Goal: Transaction & Acquisition: Purchase product/service

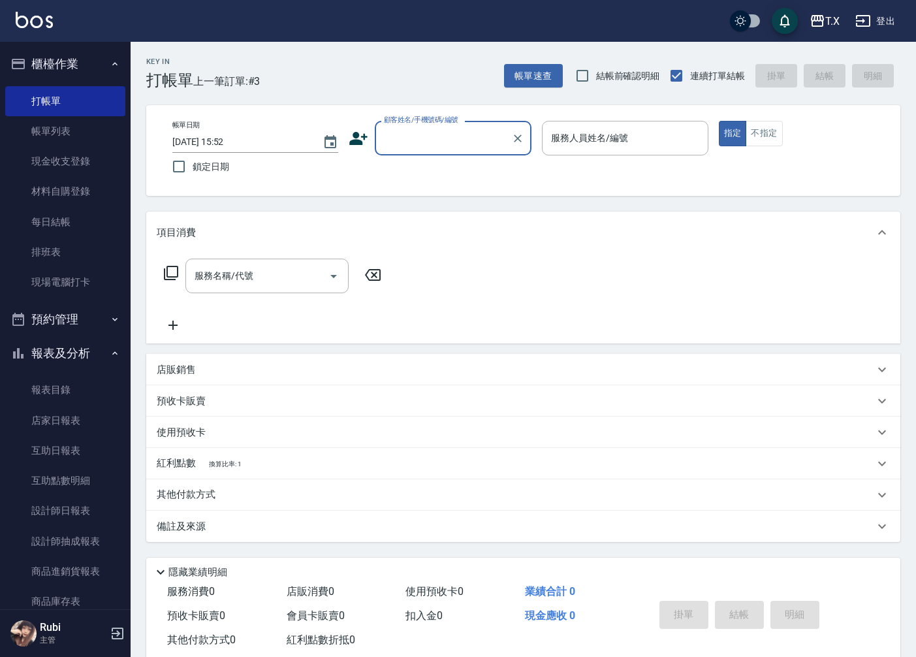
scroll to position [30, 0]
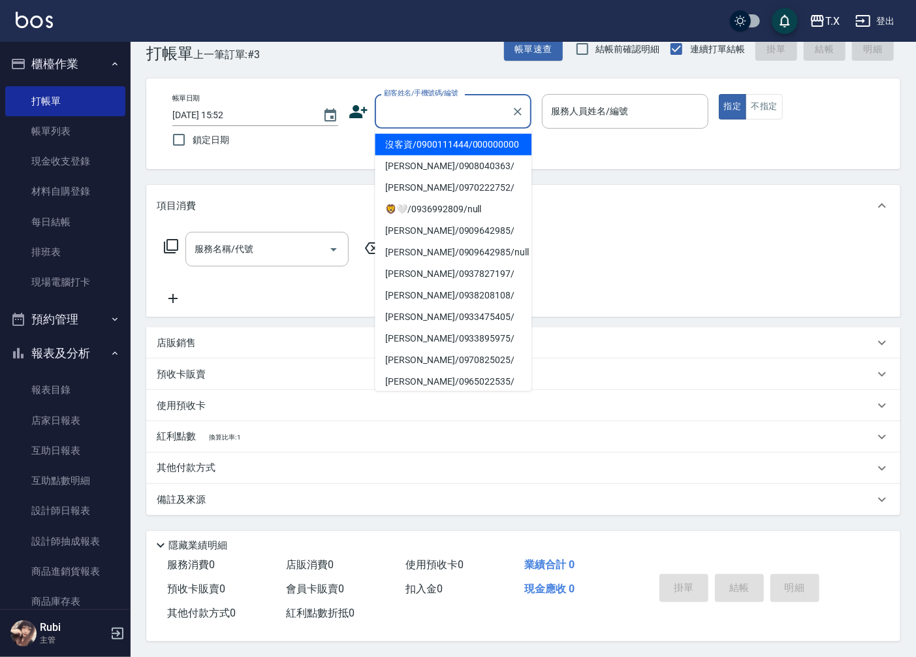
click at [414, 110] on input "顧客姓名/手機號碼/編號" at bounding box center [442, 111] width 125 height 23
click at [427, 155] on li "沒客資/0900111444/000000000" at bounding box center [453, 145] width 157 height 22
type input "沒客資/0900111444/000000000"
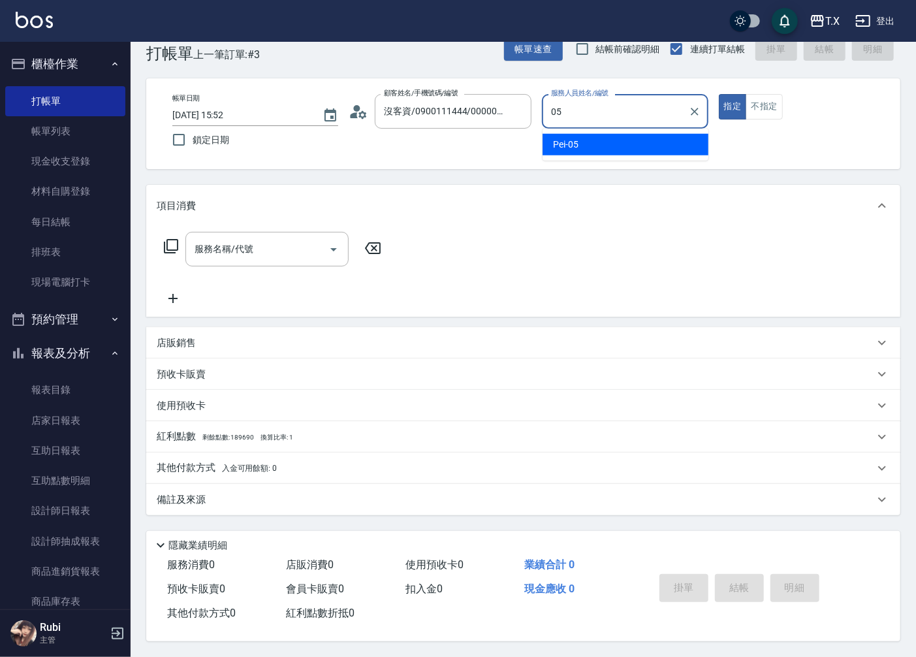
type input "Pei-05"
type button "true"
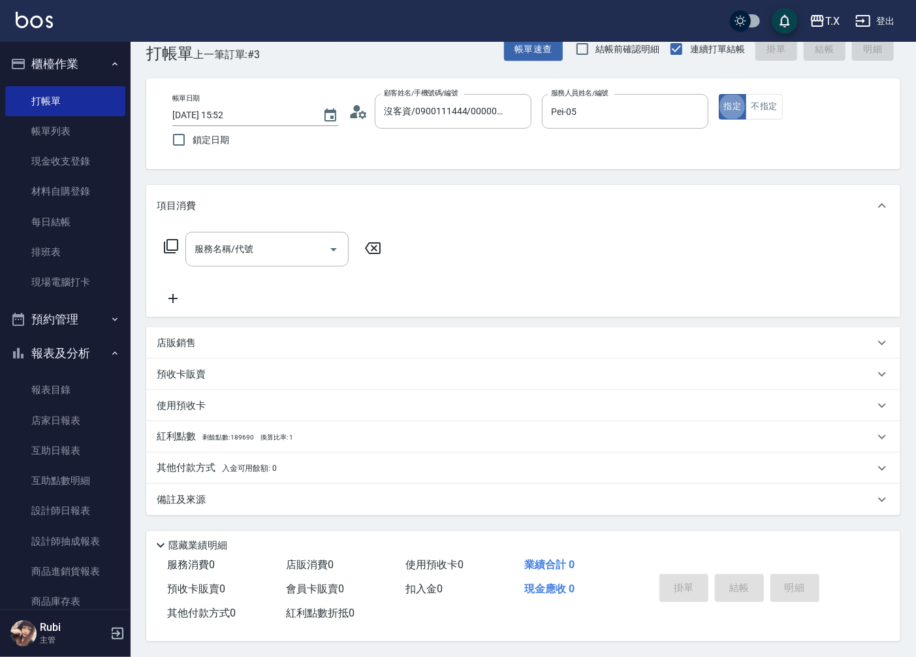
click at [250, 264] on div "服務名稱/代號 服務名稱/代號" at bounding box center [273, 269] width 232 height 74
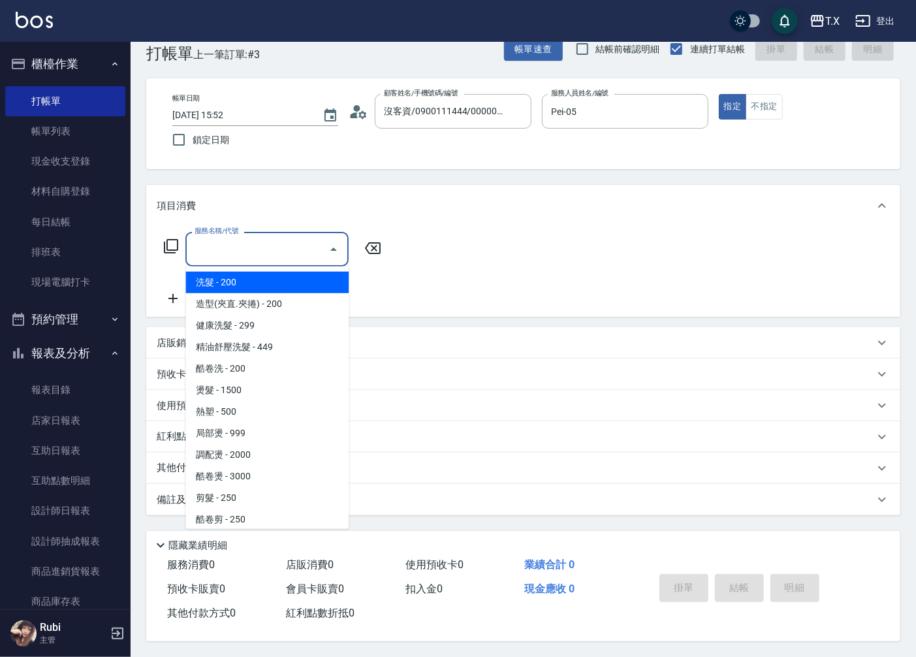
click at [249, 251] on input "服務名稱/代號" at bounding box center [257, 249] width 132 height 23
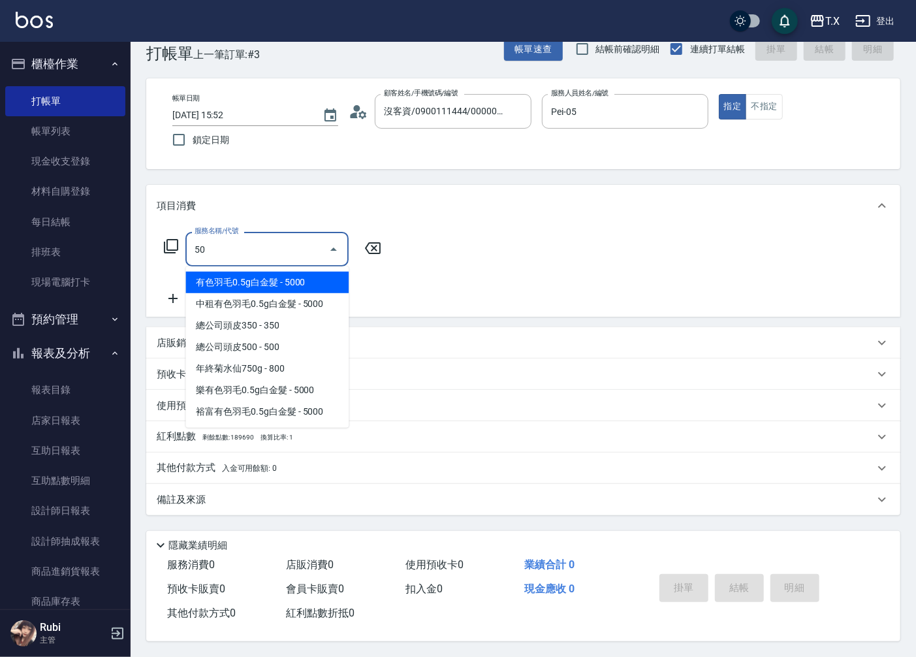
type input "501"
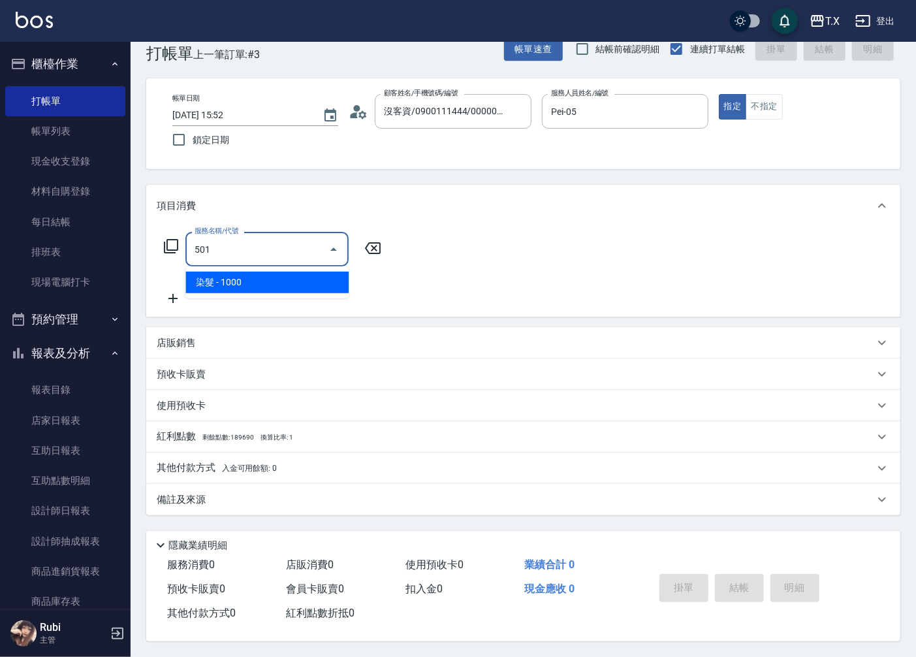
type input "100"
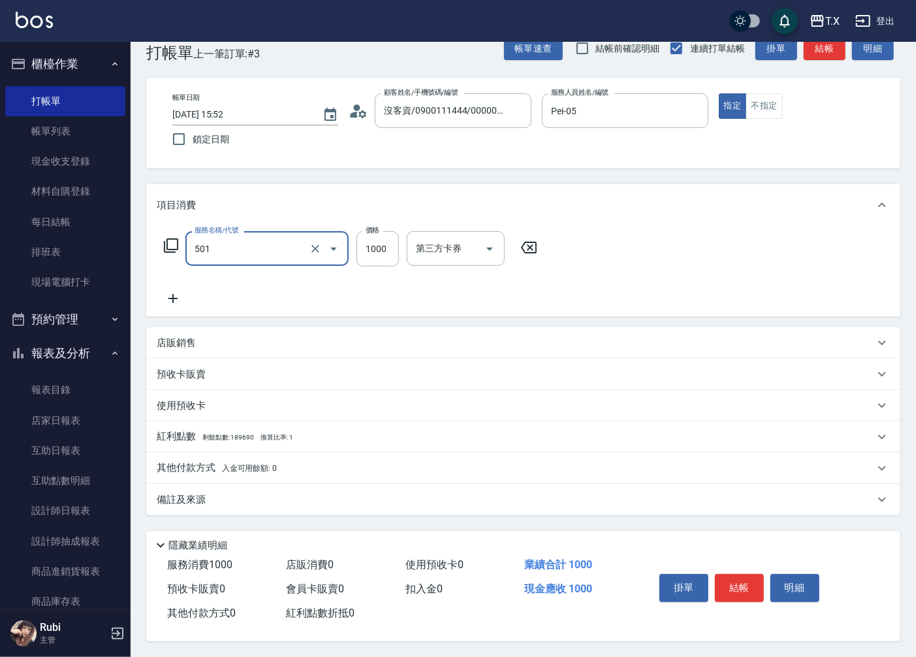
type input "染髮(501)"
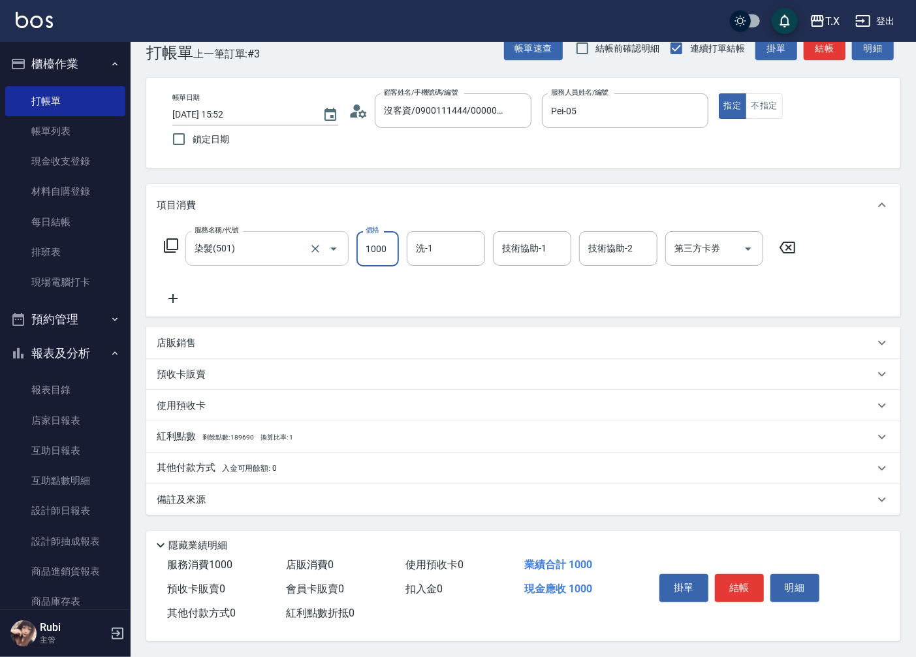
type input "1"
type input "0"
type input "183"
type input "10"
type input "1835"
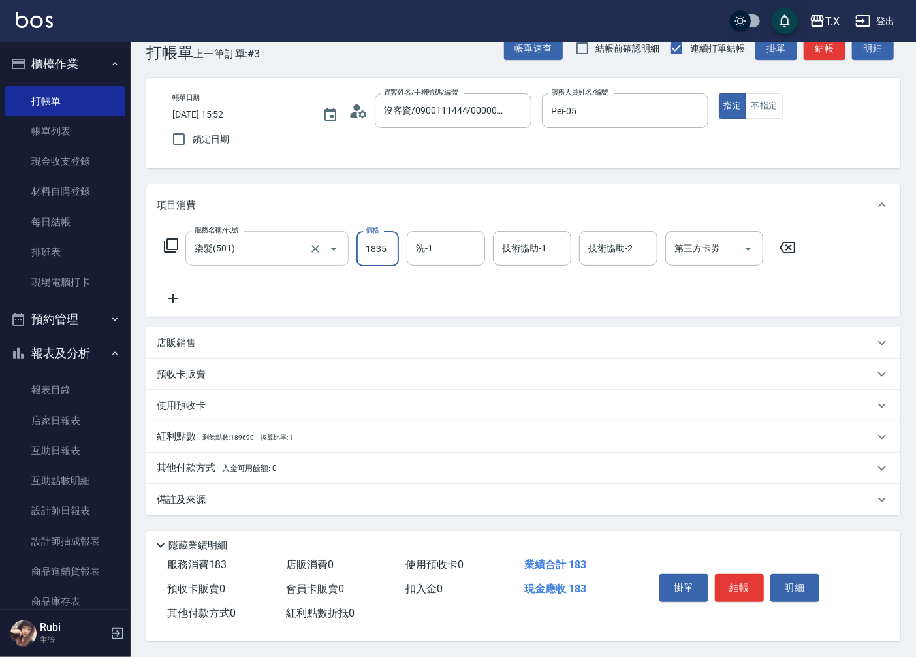
type input "180"
type input "1835"
click at [168, 238] on icon at bounding box center [171, 246] width 16 height 16
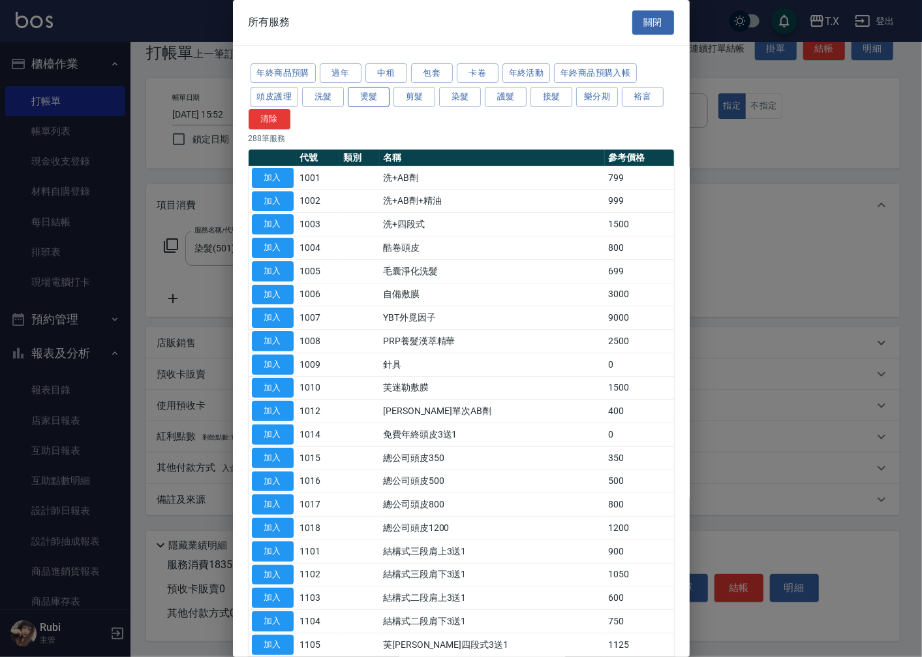
click at [367, 93] on button "燙髮" at bounding box center [369, 97] width 42 height 20
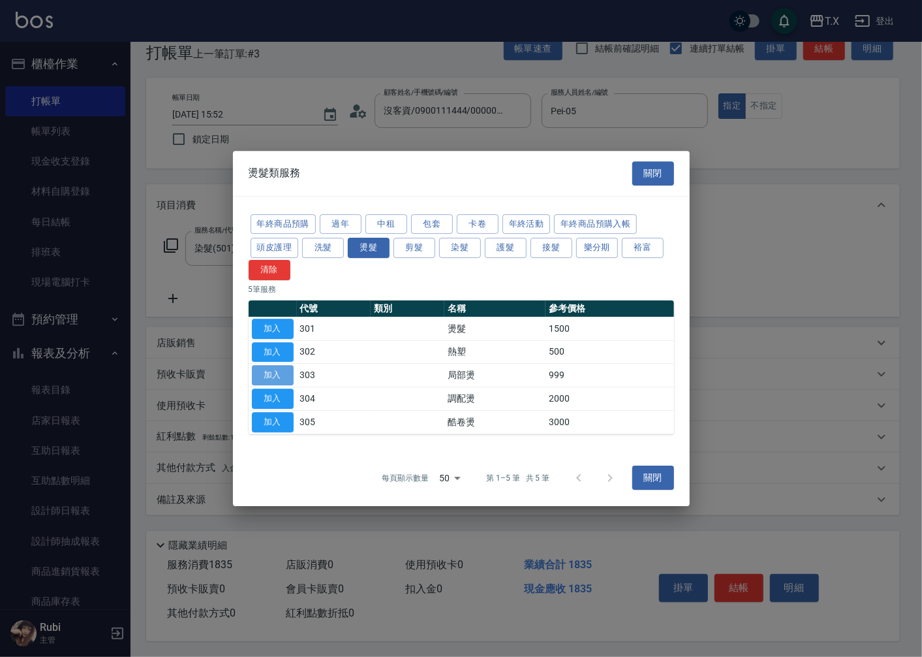
click at [285, 377] on button "加入" at bounding box center [273, 375] width 42 height 20
type input "280"
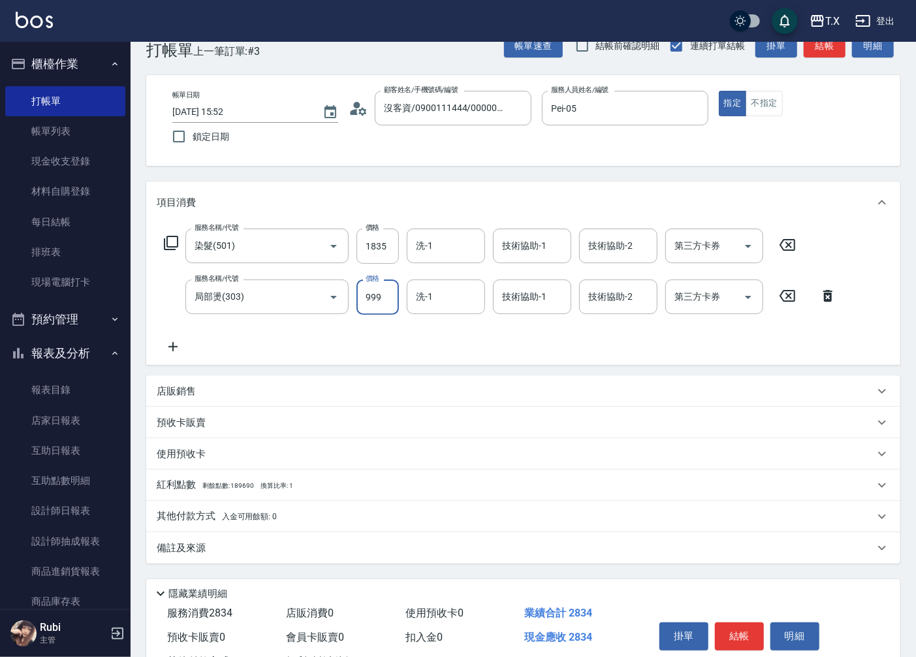
click at [389, 295] on input "999" at bounding box center [377, 296] width 42 height 35
type input "5"
type input "180"
type input "500"
type input "230"
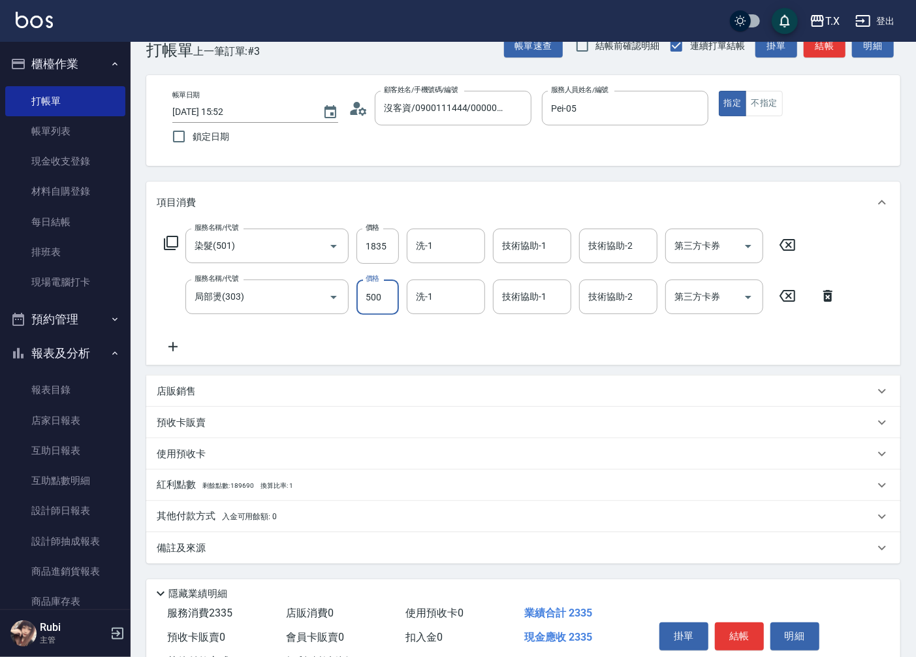
type input "500"
click at [171, 348] on icon at bounding box center [173, 347] width 33 height 16
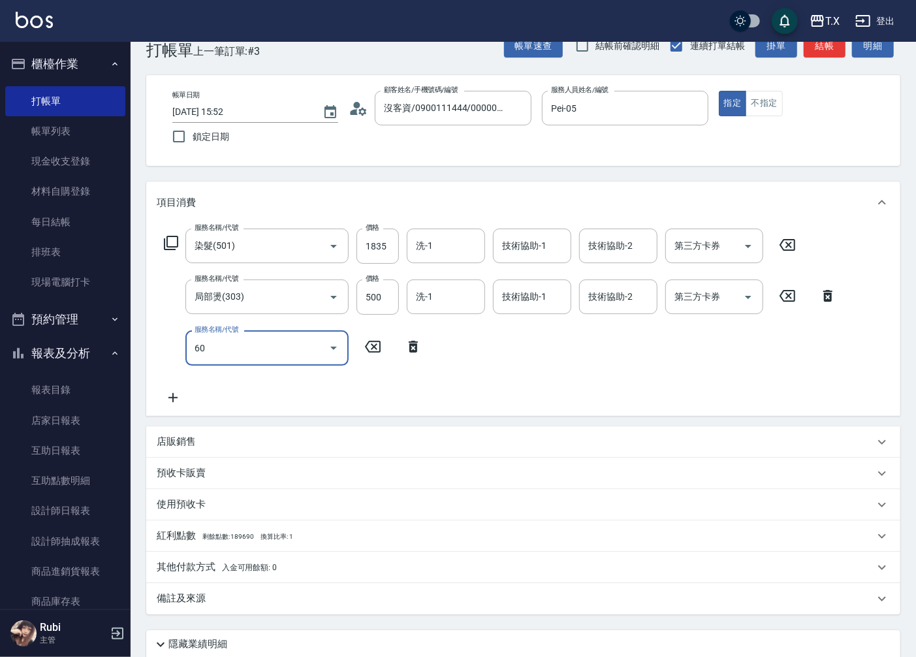
type input "601"
type input "260"
type input "自備護髮(601)"
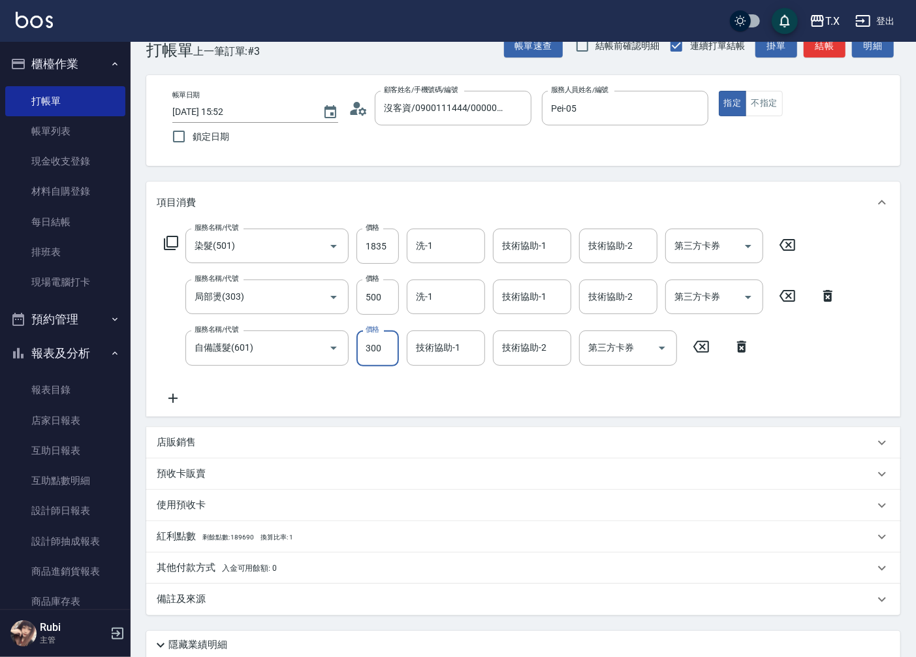
type input "3"
type input "230"
type input "300"
type input "260"
type input "3000"
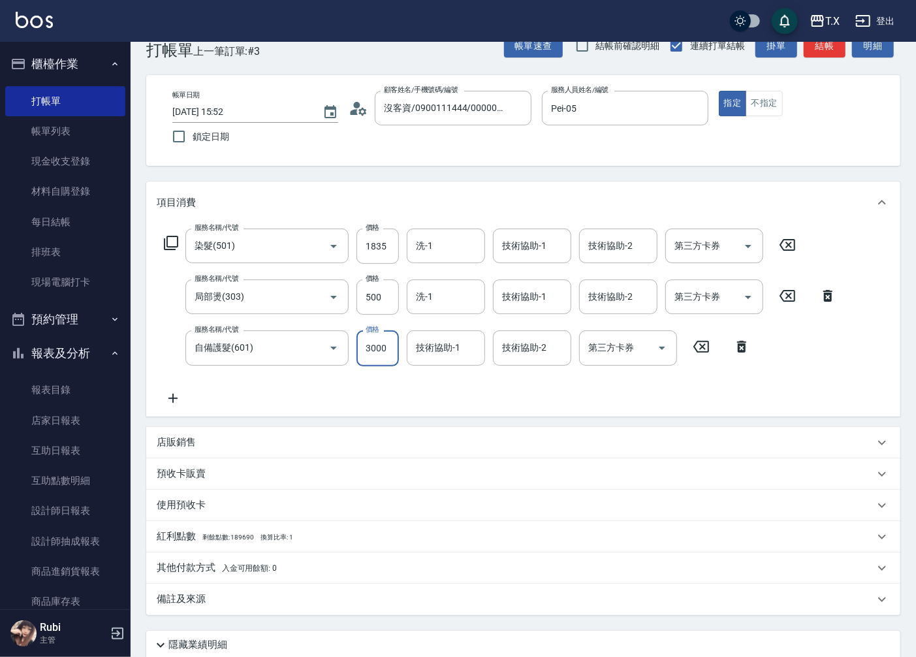
type input "530"
type input "3000"
click at [298, 394] on div "服務名稱/代號 染髮(501) 服務名稱/代號 價格 1835 價格 洗-1 洗-1 技術協助-1 技術協助-1 技術協助-2 技術協助-2 第三方卡券 第三…" at bounding box center [500, 316] width 687 height 177
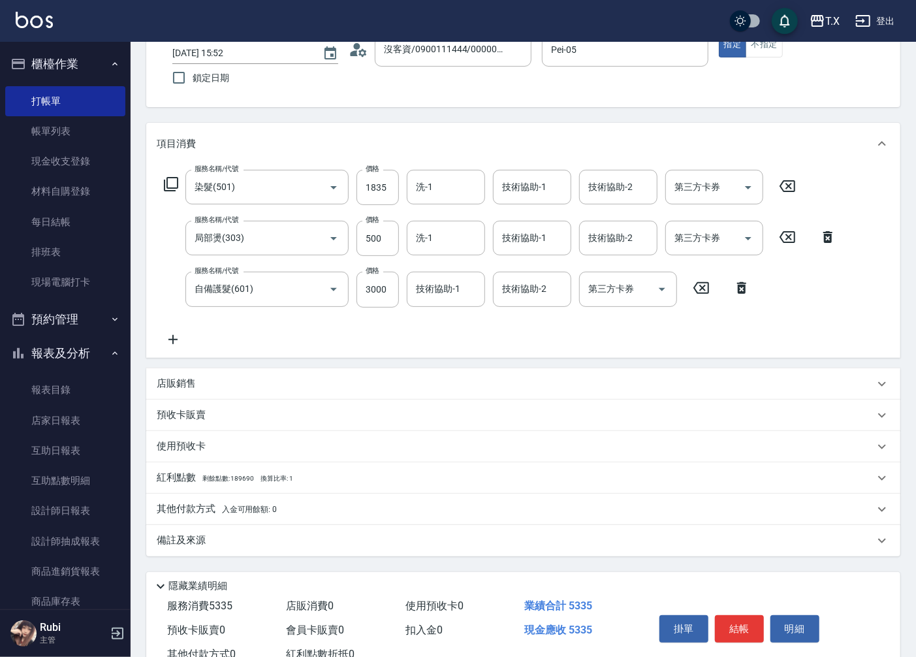
scroll to position [133, 0]
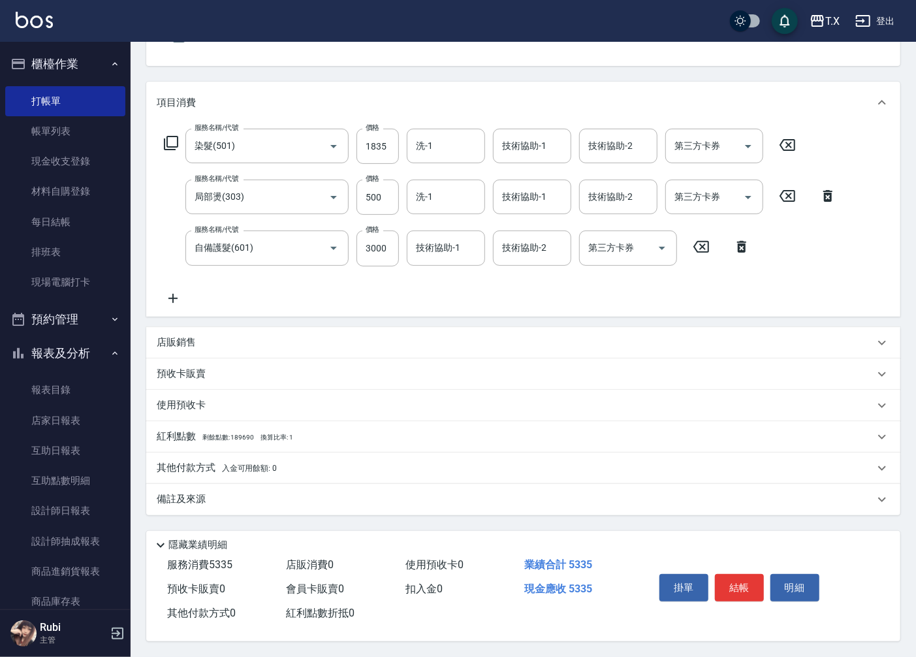
click at [209, 463] on p "其他付款方式 入金可用餘額: 0" at bounding box center [217, 468] width 120 height 14
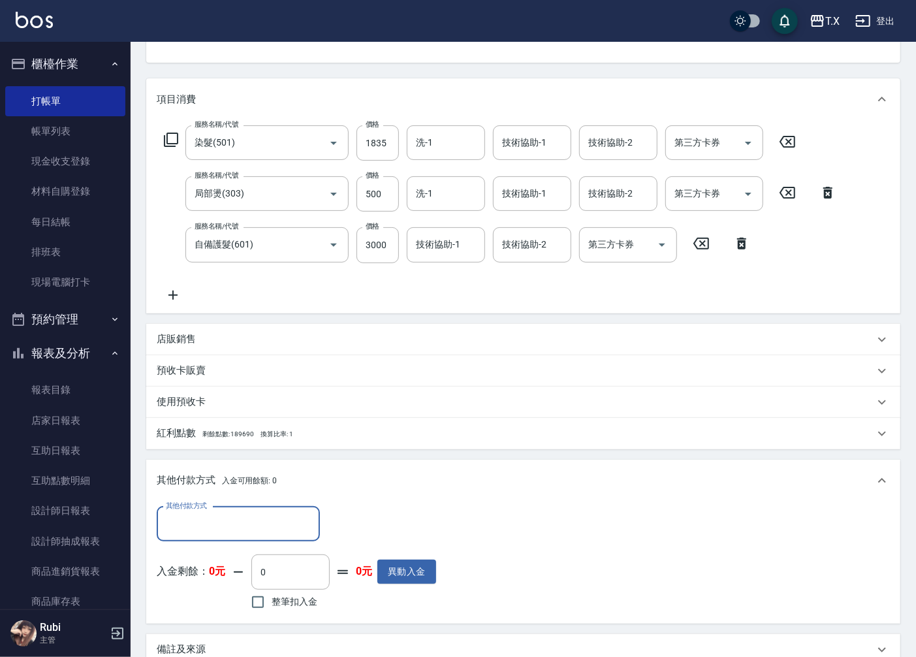
scroll to position [0, 0]
click at [223, 526] on input "其他付款方式" at bounding box center [238, 523] width 151 height 23
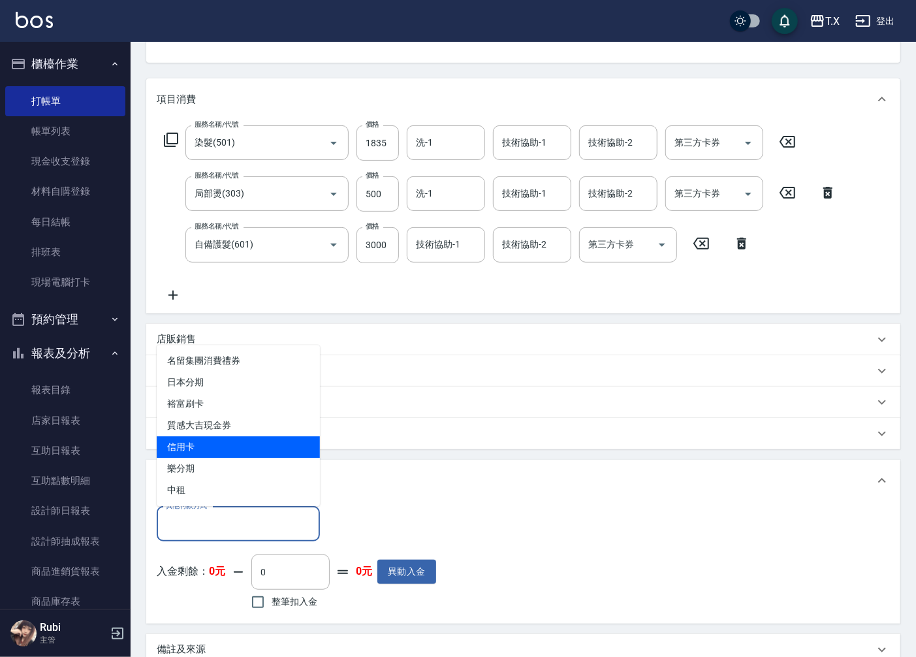
click at [178, 444] on span "信用卡" at bounding box center [238, 447] width 163 height 22
type input "信用卡"
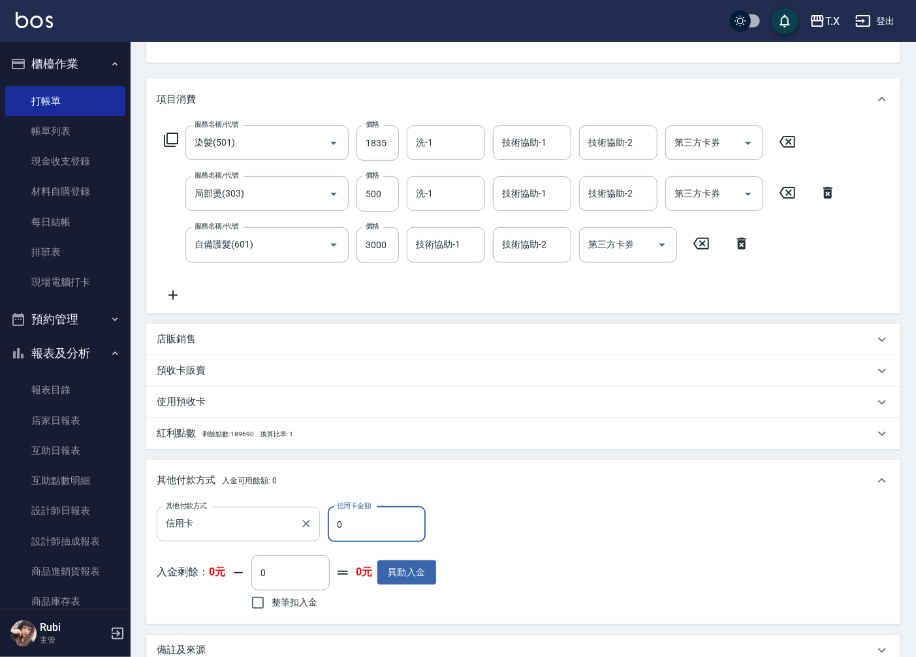
drag, startPoint x: 367, startPoint y: 527, endPoint x: 263, endPoint y: 525, distance: 104.5
click at [292, 540] on div "其他付款方式 信用卡 其他付款方式 信用卡金額 0 信用卡金額 入金剩餘： 0元 0 ​ 整筆扣入金 0元 異動入金" at bounding box center [296, 559] width 279 height 107
type input "53"
type input "520"
type input "533"
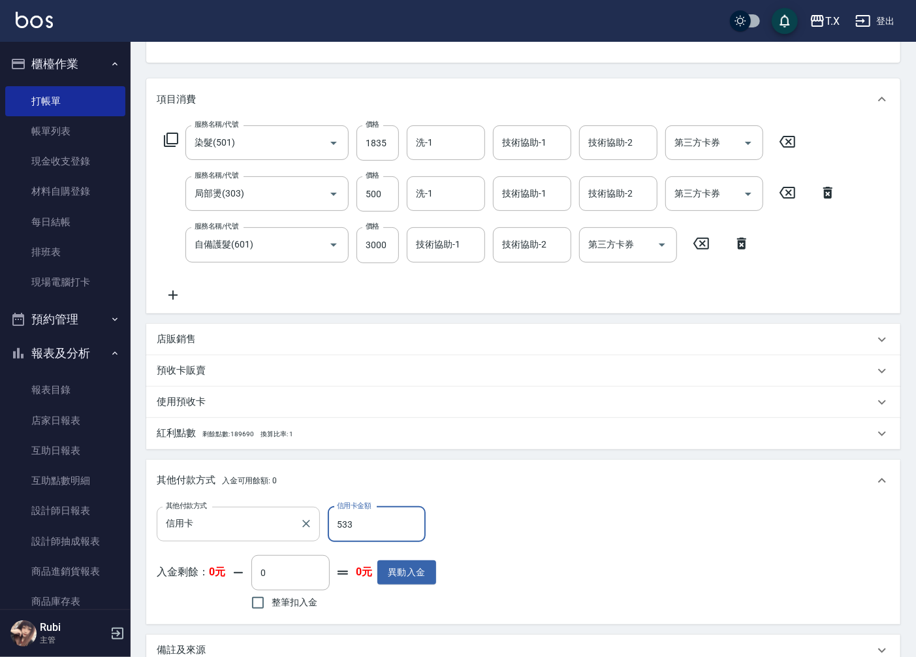
type input "480"
type input "5335"
type input "0"
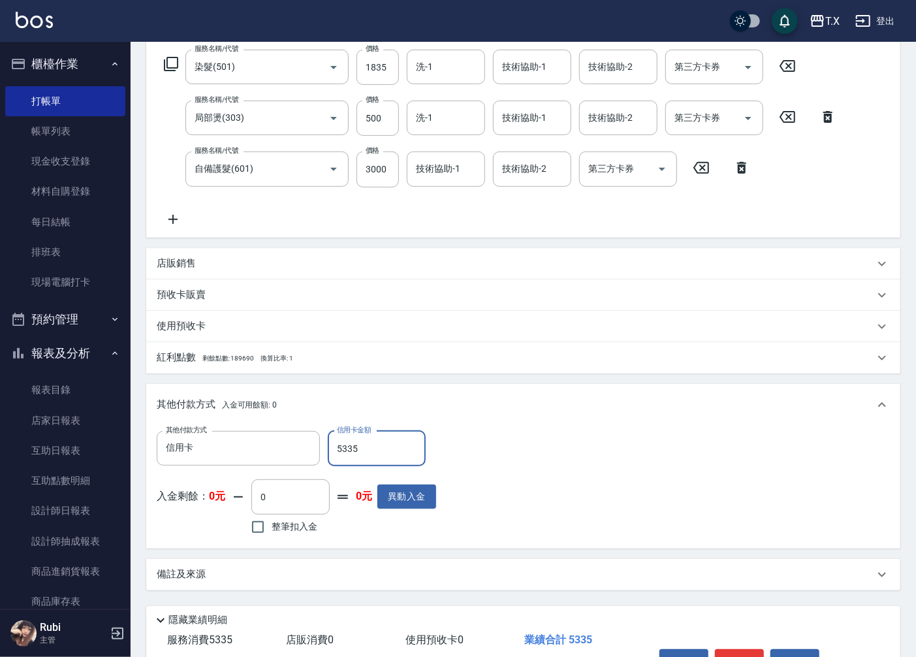
scroll to position [288, 0]
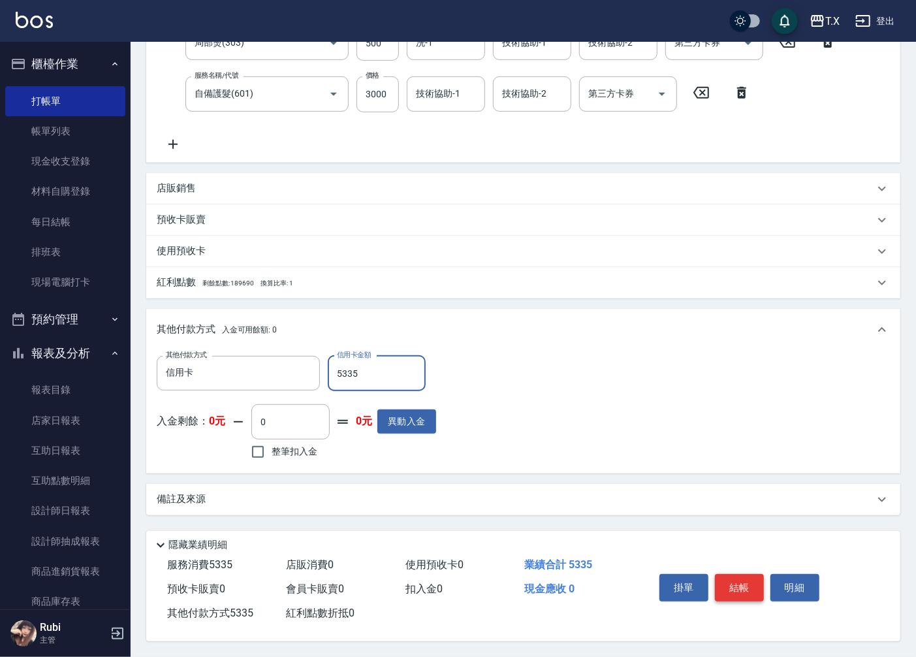
type input "5335"
click at [729, 581] on button "結帳" at bounding box center [739, 587] width 49 height 27
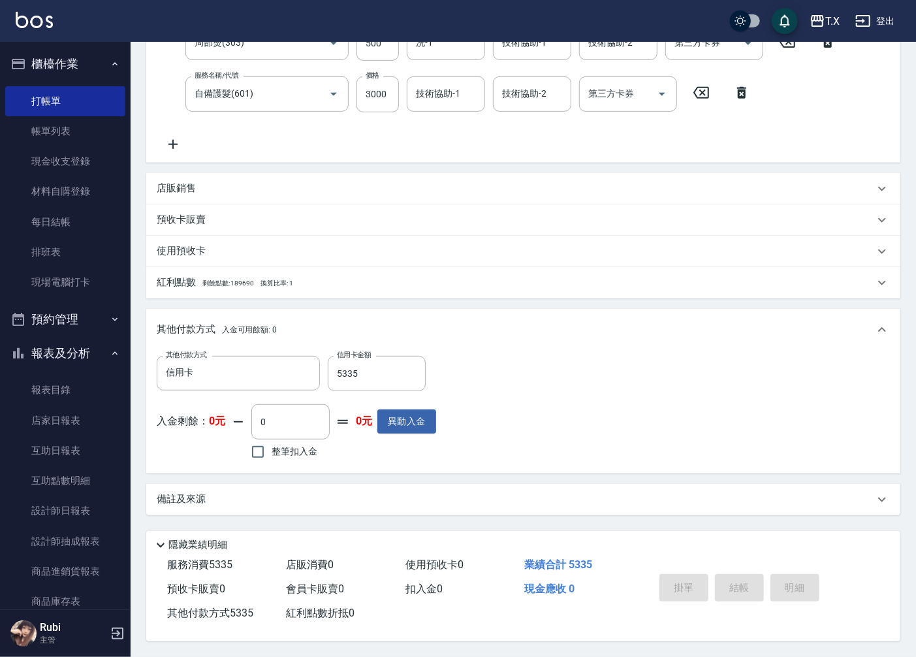
type input "[DATE] 16:38"
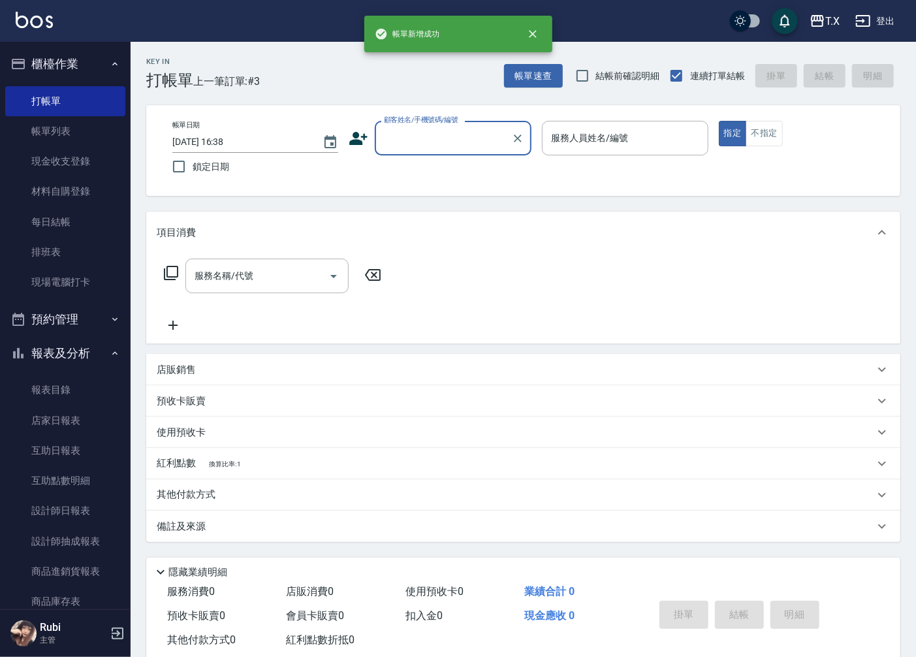
scroll to position [0, 0]
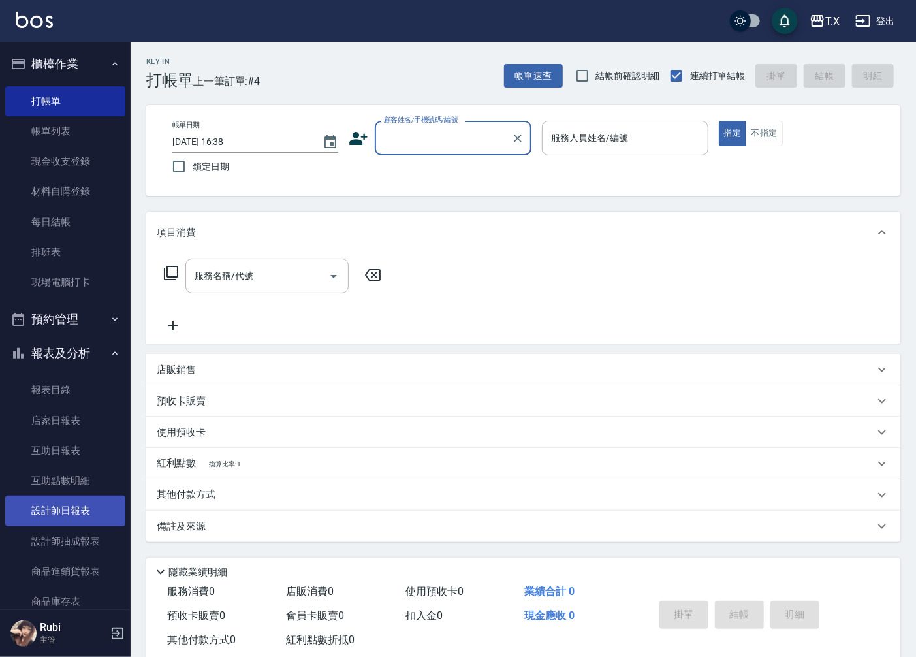
click at [80, 510] on link "設計師日報表" at bounding box center [65, 510] width 120 height 30
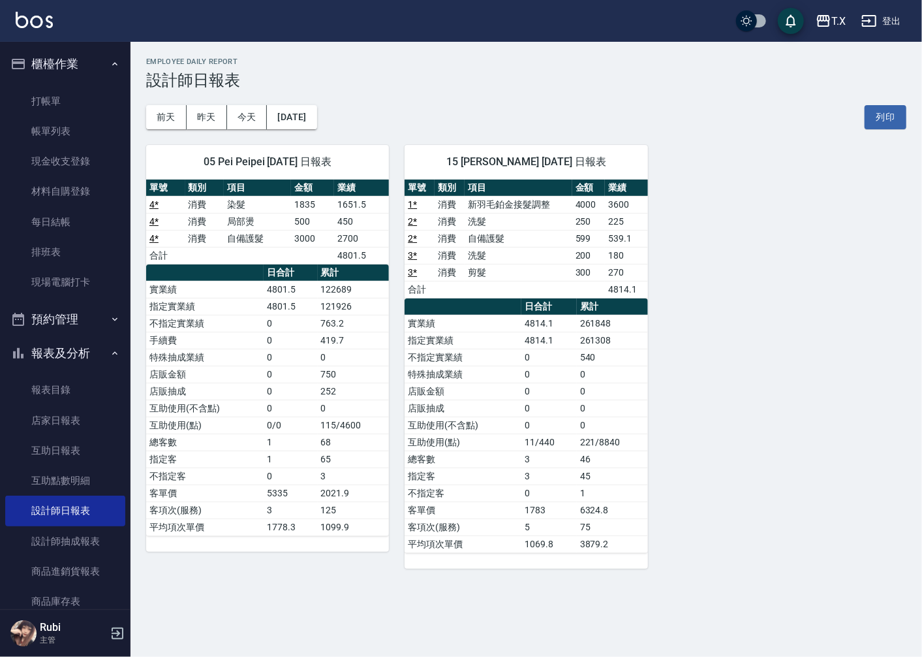
drag, startPoint x: 879, startPoint y: 213, endPoint x: 921, endPoint y: 170, distance: 60.5
click at [905, 207] on div "05 Pei Peipei [DATE] 日報表 單號 類別 項目 金額 業績 4 * 消費 染髮 1835 1651.5 4 * 消費 局部燙 500 45…" at bounding box center [519, 348] width 776 height 439
click at [55, 89] on link "打帳單" at bounding box center [65, 101] width 120 height 30
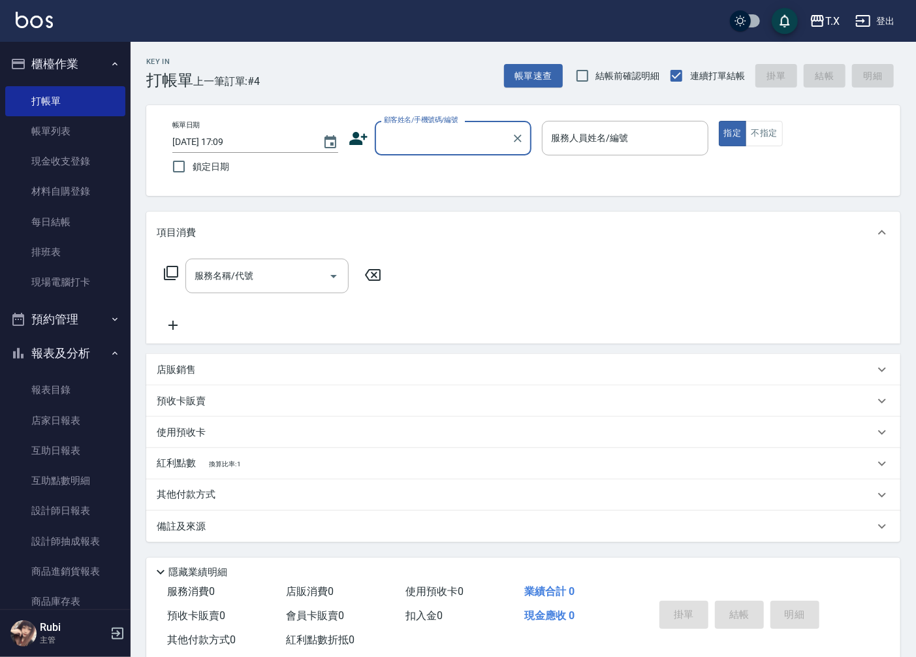
click at [410, 140] on input "顧客姓名/手機號碼/編號" at bounding box center [442, 138] width 125 height 23
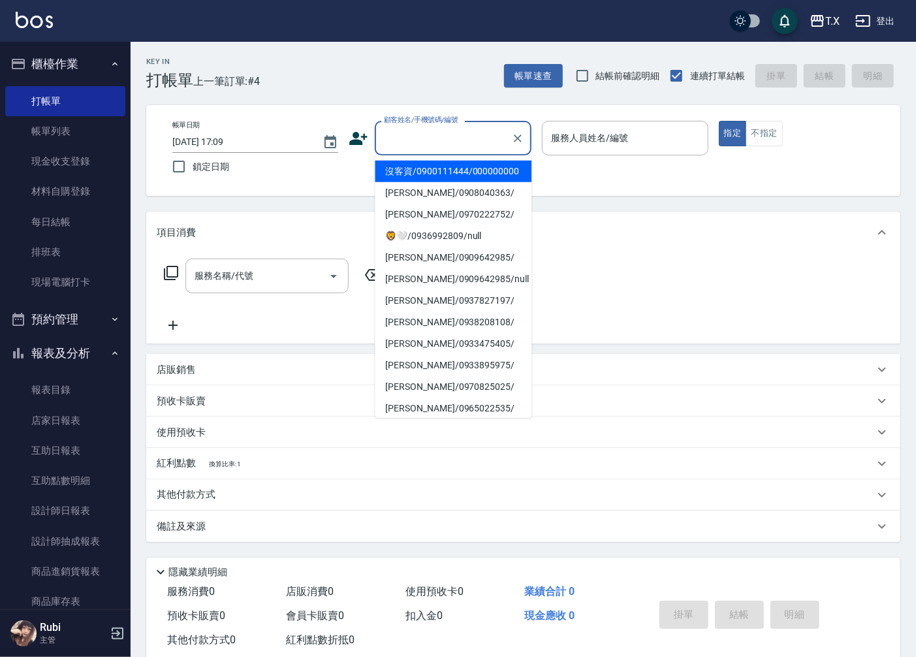
click at [414, 178] on li "沒客資/0900111444/000000000" at bounding box center [453, 172] width 157 height 22
type input "沒客資/0900111444/000000000"
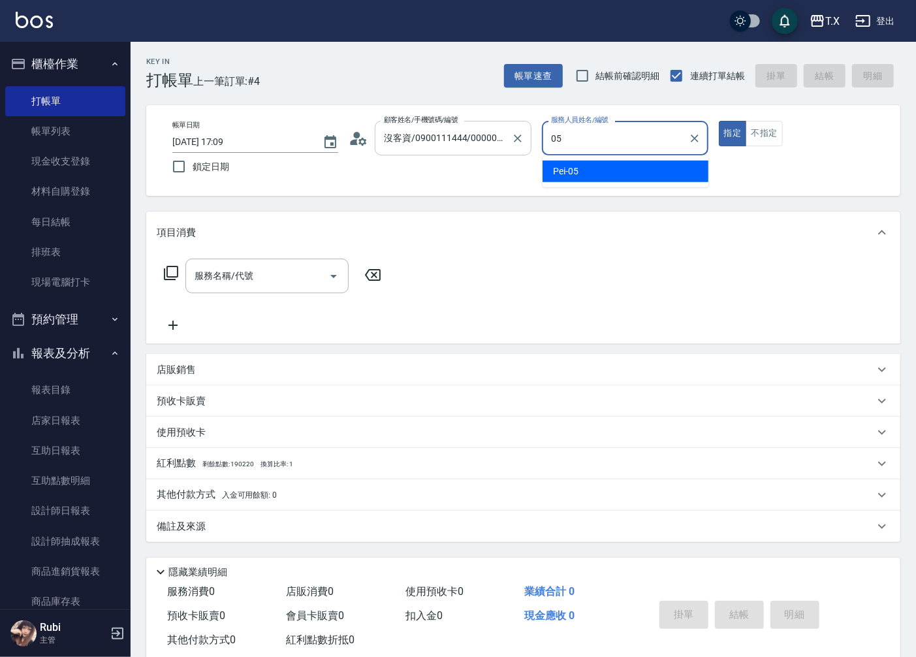
type input "Pei-05"
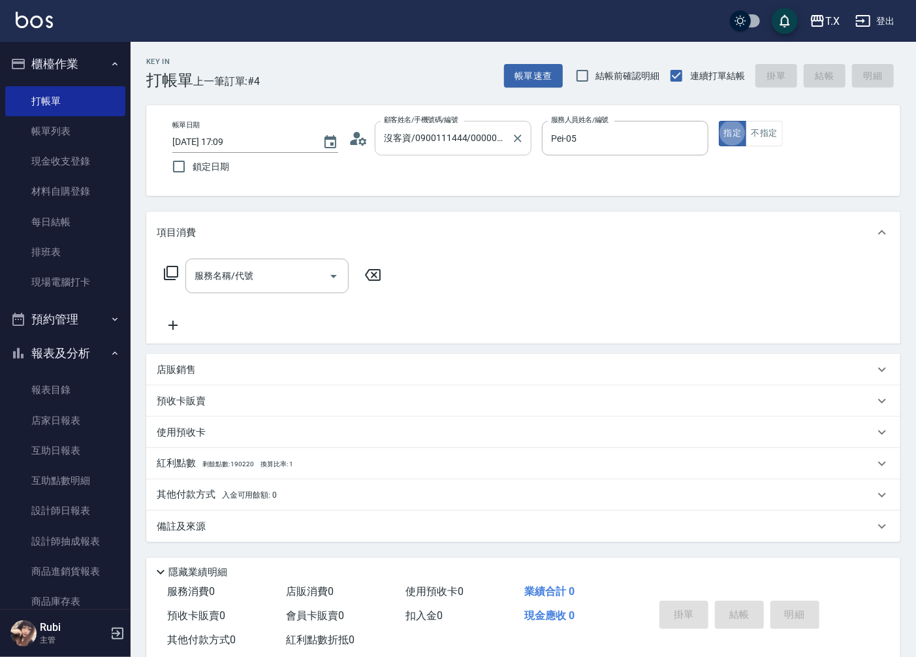
type button "true"
type input "3"
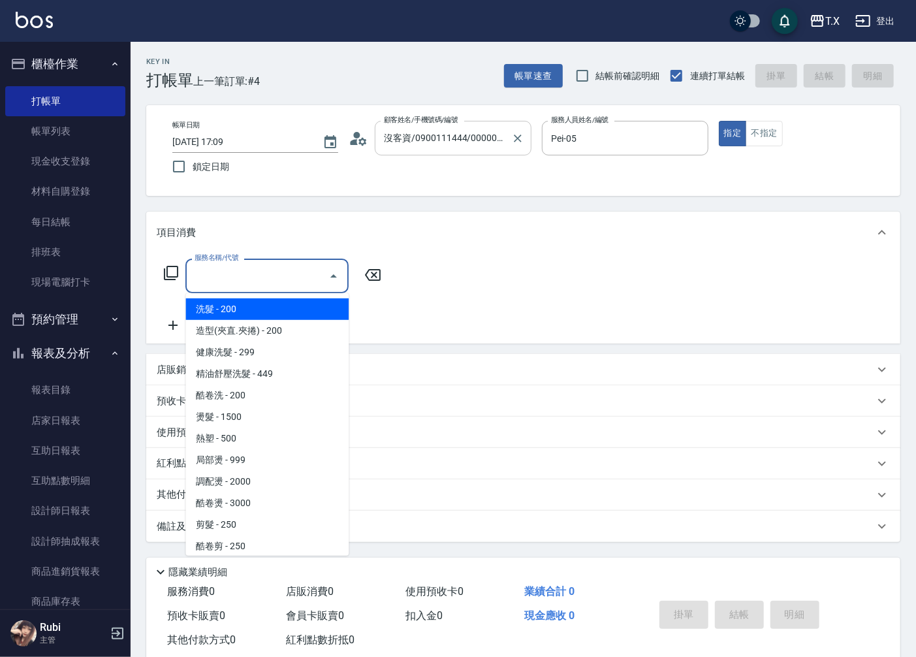
type input "4"
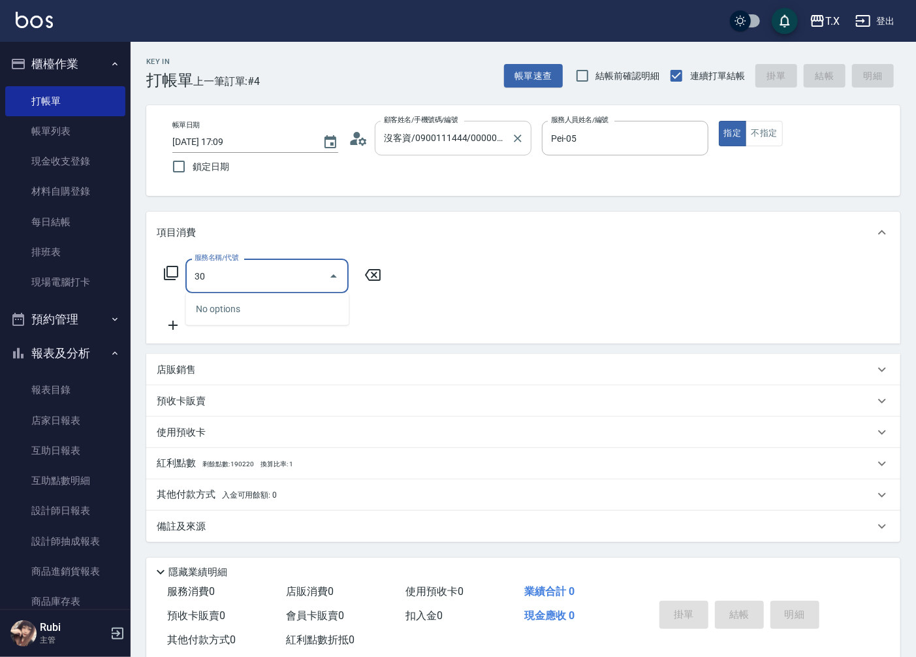
type input "301"
type input "150"
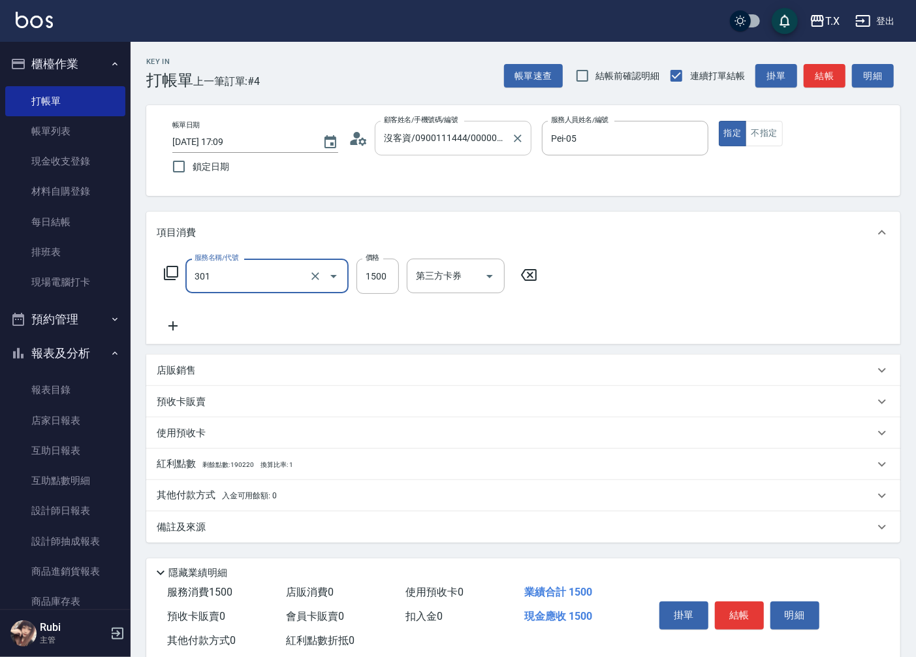
type input "燙髮(301)"
type input "0"
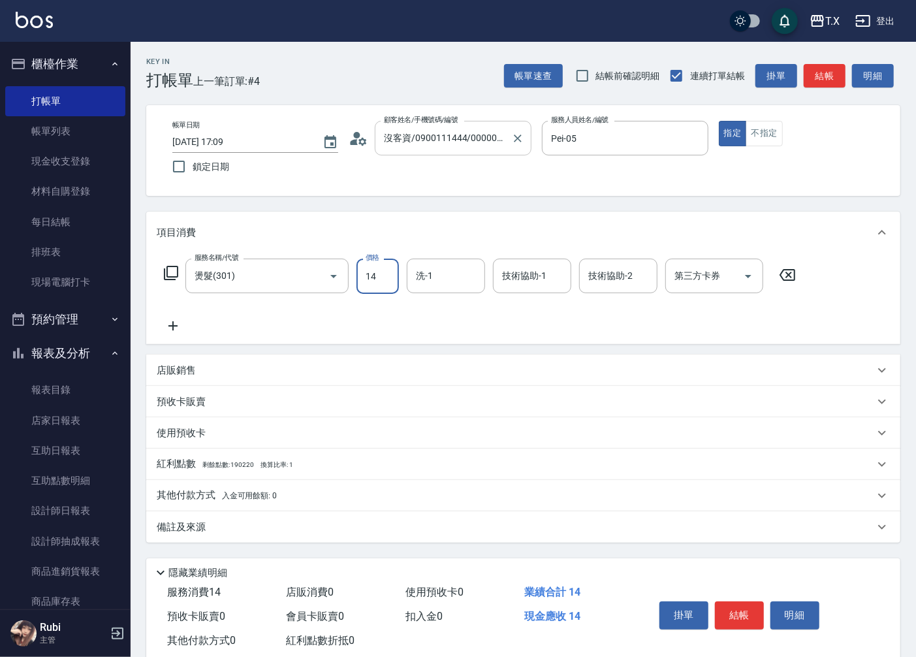
type input "140"
type input "1400"
click at [812, 70] on button "結帳" at bounding box center [824, 76] width 42 height 24
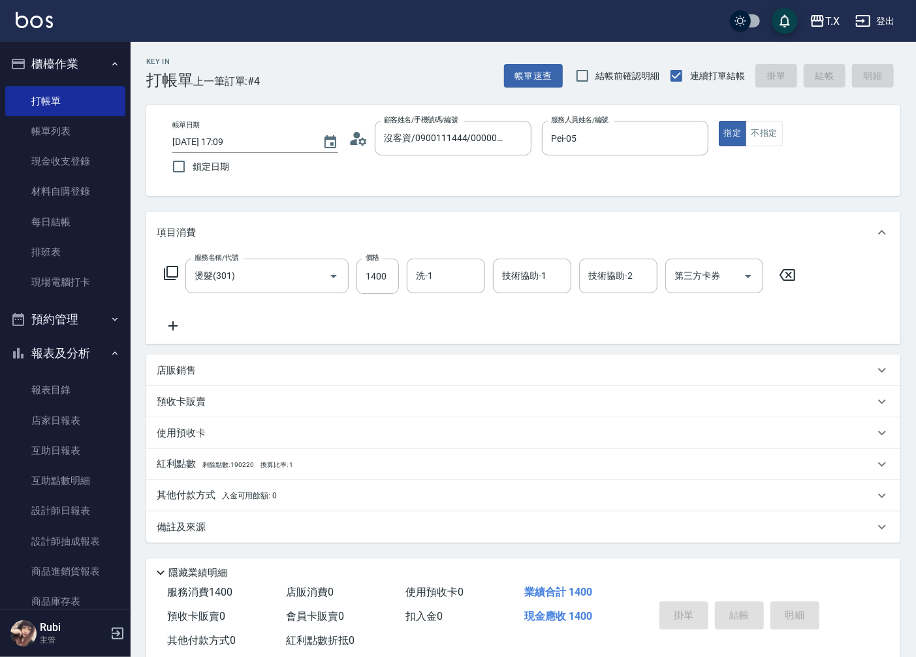
type input "0"
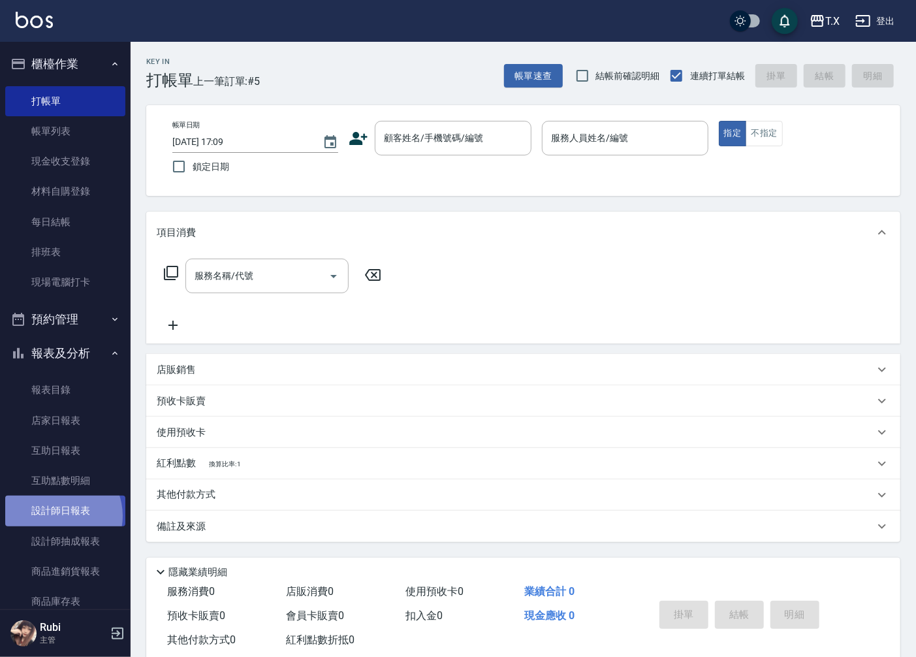
click at [57, 516] on link "設計師日報表" at bounding box center [65, 510] width 120 height 30
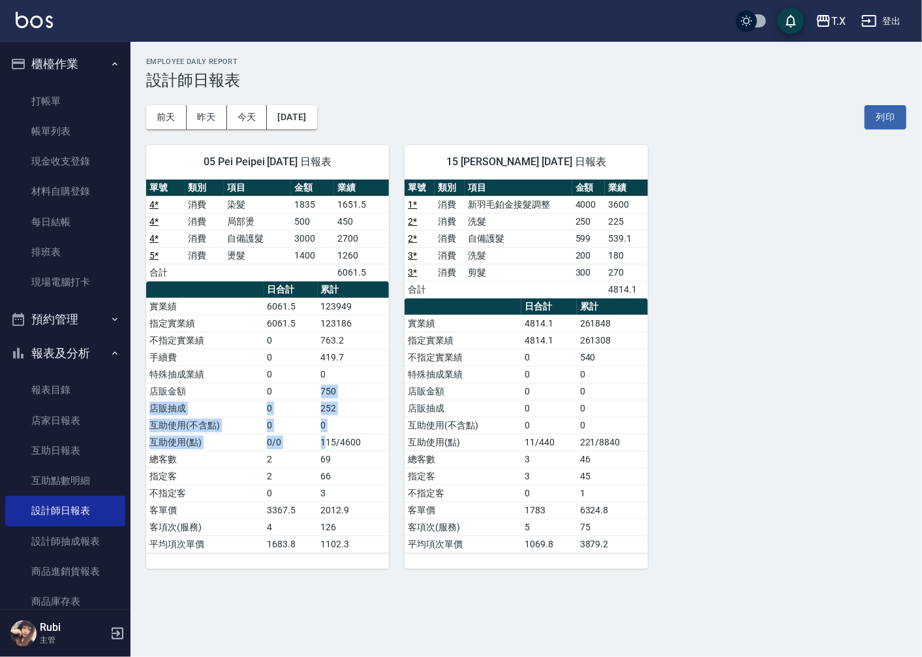
drag, startPoint x: 322, startPoint y: 428, endPoint x: 298, endPoint y: 328, distance: 102.9
click at [301, 355] on tbody "實業績 6061.5 123949 指定實業績 6061.5 123186 不指定實業績 0 763.2 手續費 0 419.7 特殊抽成業績 0 0 店販金…" at bounding box center [267, 425] width 243 height 255
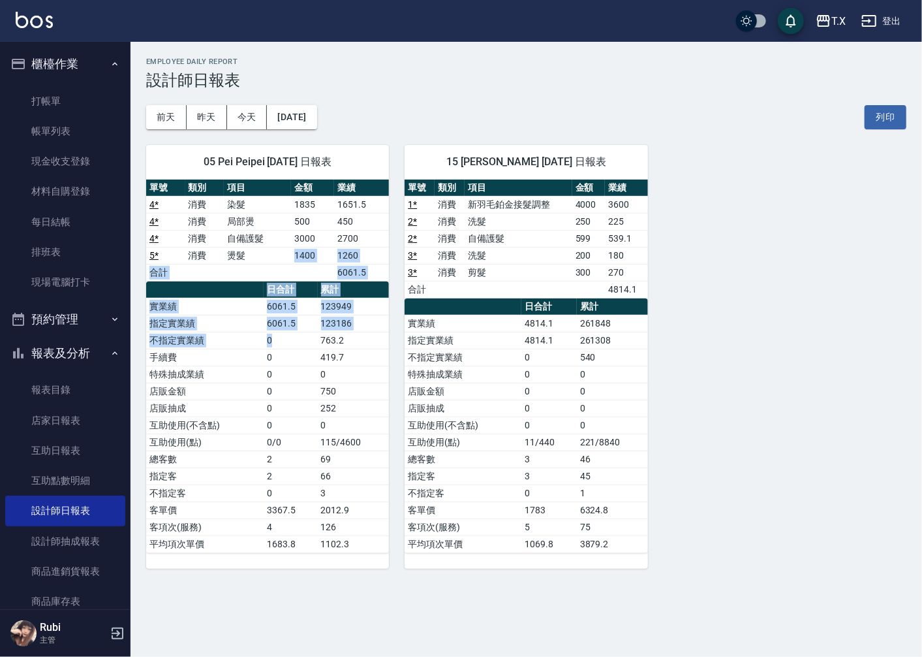
drag, startPoint x: 275, startPoint y: 251, endPoint x: 330, endPoint y: 388, distance: 147.6
click at [328, 386] on div "單號 類別 項目 金額 業績 4 * 消費 染髮 1835 1651.5 4 * 消費 局部燙 500 450 4 * 消費 自備護髮 3000 2700 5…" at bounding box center [267, 365] width 243 height 373
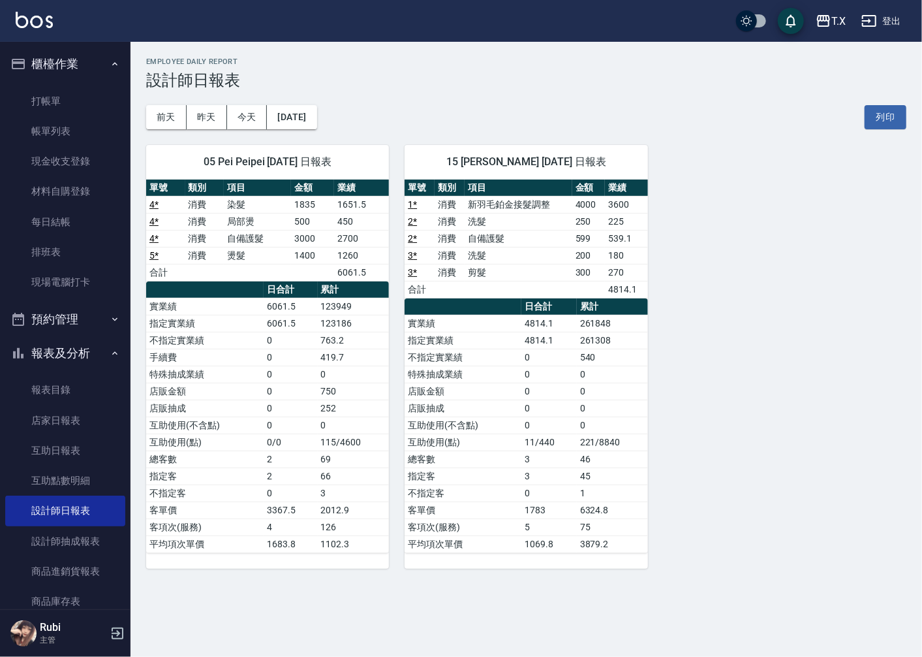
drag, startPoint x: 346, startPoint y: 441, endPoint x: 331, endPoint y: 426, distance: 21.7
click at [340, 439] on td "115/4600" at bounding box center [354, 441] width 72 height 17
drag, startPoint x: 305, startPoint y: 324, endPoint x: 331, endPoint y: 398, distance: 78.0
click at [330, 395] on tbody "實業績 6061.5 123949 指定實業績 6061.5 123186 不指定實業績 0 763.2 手續費 0 419.7 特殊抽成業績 0 0 店販金…" at bounding box center [267, 425] width 243 height 255
drag, startPoint x: 337, startPoint y: 448, endPoint x: 324, endPoint y: 420, distance: 30.4
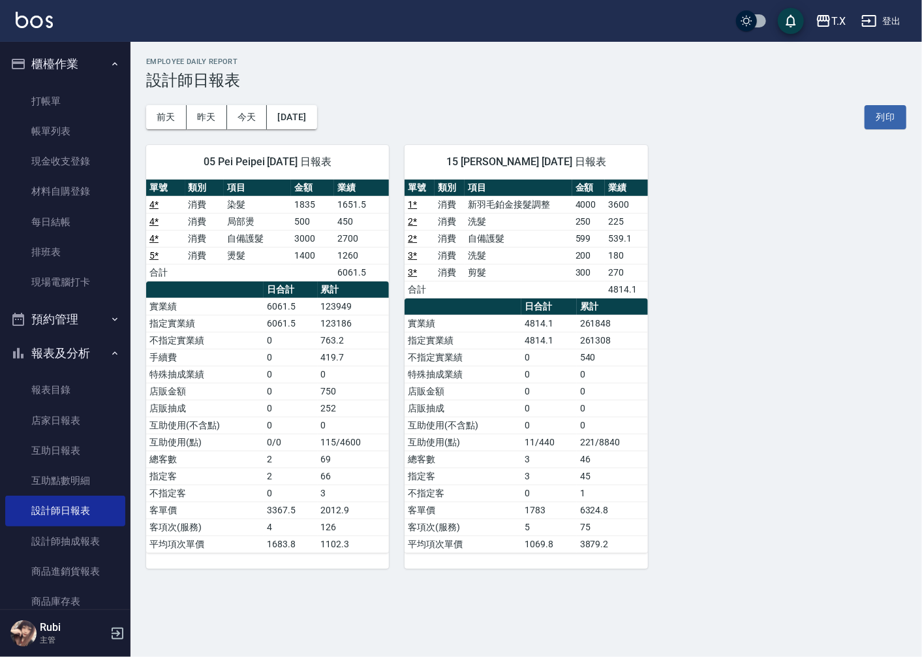
click at [332, 439] on td "115/4600" at bounding box center [354, 441] width 72 height 17
drag, startPoint x: 324, startPoint y: 420, endPoint x: 314, endPoint y: 362, distance: 59.7
click at [317, 373] on tbody "實業績 6061.5 123949 指定實業績 6061.5 123186 不指定實業績 0 763.2 手續費 0 419.7 特殊抽成業績 0 0 店販金…" at bounding box center [267, 425] width 243 height 255
drag, startPoint x: 304, startPoint y: 322, endPoint x: 323, endPoint y: 434, distance: 113.8
click at [323, 421] on tbody "實業績 6061.5 123949 指定實業績 6061.5 123186 不指定實業績 0 763.2 手續費 0 419.7 特殊抽成業績 0 0 店販金…" at bounding box center [267, 425] width 243 height 255
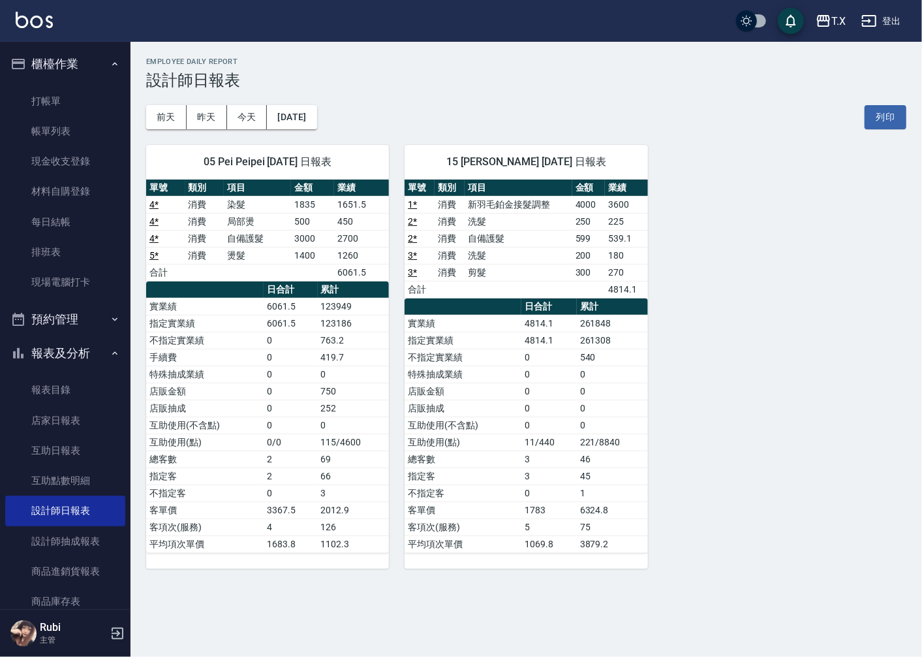
click at [322, 441] on td "115/4600" at bounding box center [354, 441] width 72 height 17
click at [200, 122] on button "昨天" at bounding box center [207, 117] width 40 height 24
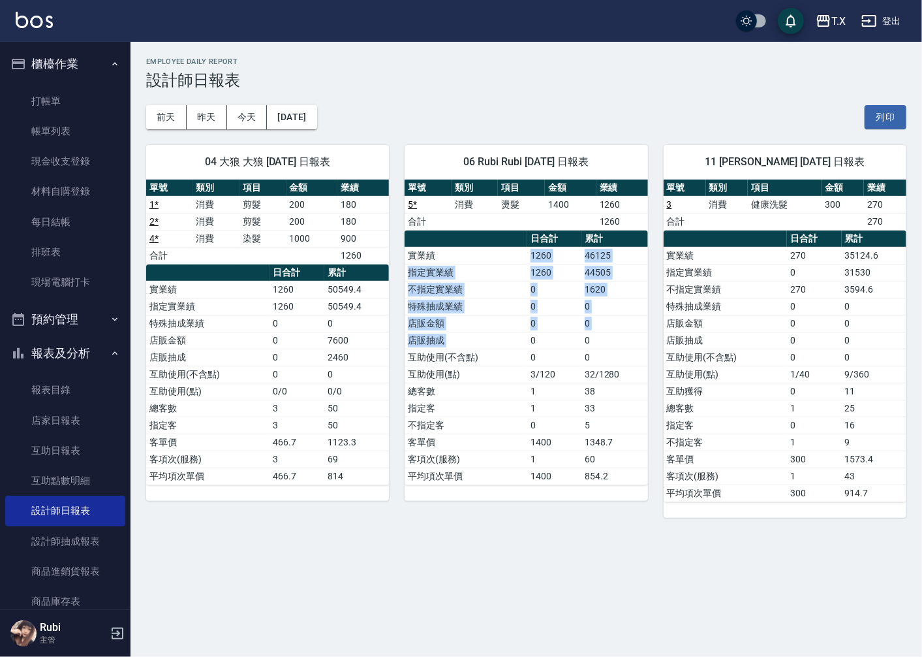
drag, startPoint x: 503, startPoint y: 251, endPoint x: 531, endPoint y: 350, distance: 103.1
click at [530, 347] on tbody "實業績 1260 46125 指定實業績 1260 44505 不指定實業績 0 1620 特殊抽成業績 0 0 店販金額 0 0 店販抽成 0 0 互助使用…" at bounding box center [526, 366] width 243 height 238
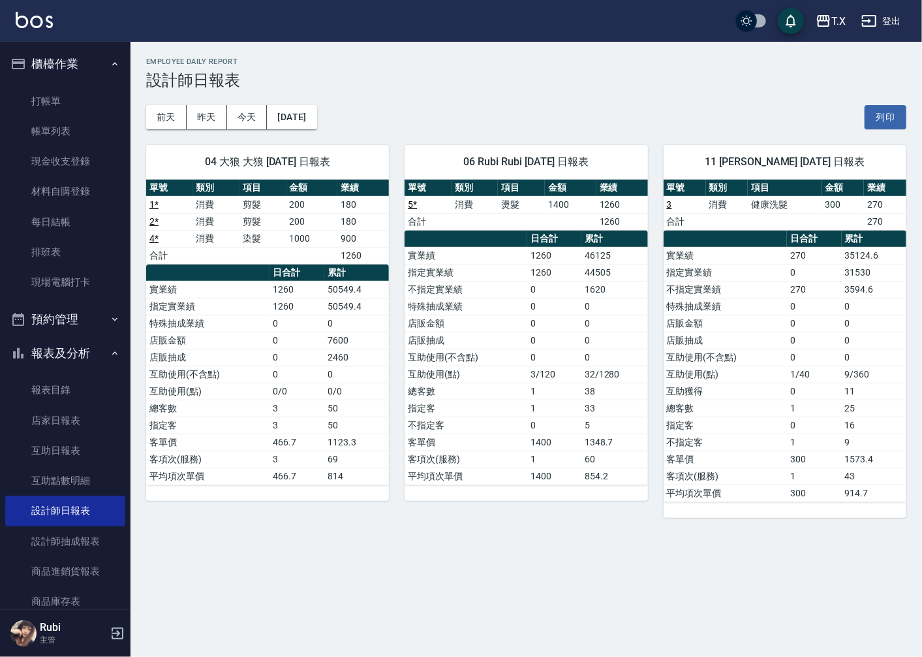
drag, startPoint x: 551, startPoint y: 446, endPoint x: 538, endPoint y: 410, distance: 38.2
click at [550, 435] on td "1400" at bounding box center [554, 441] width 54 height 17
drag, startPoint x: 533, startPoint y: 388, endPoint x: 481, endPoint y: 282, distance: 117.6
click at [522, 362] on tbody "實業績 1260 46125 指定實業績 1260 44505 不指定實業績 0 1620 特殊抽成業績 0 0 店販金額 0 0 店販抽成 0 0 互助使用…" at bounding box center [526, 366] width 243 height 238
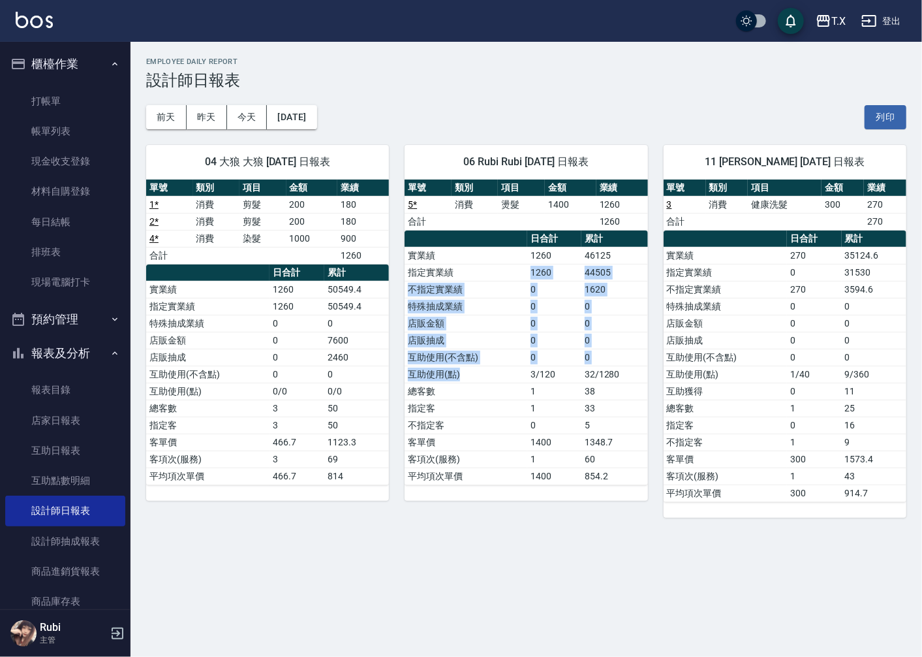
drag, startPoint x: 479, startPoint y: 271, endPoint x: 507, endPoint y: 407, distance: 139.3
click at [509, 386] on tbody "實業績 1260 46125 指定實業績 1260 44505 不指定實業績 0 1620 特殊抽成業績 0 0 店販金額 0 0 店販抽成 0 0 互助使用…" at bounding box center [526, 366] width 243 height 238
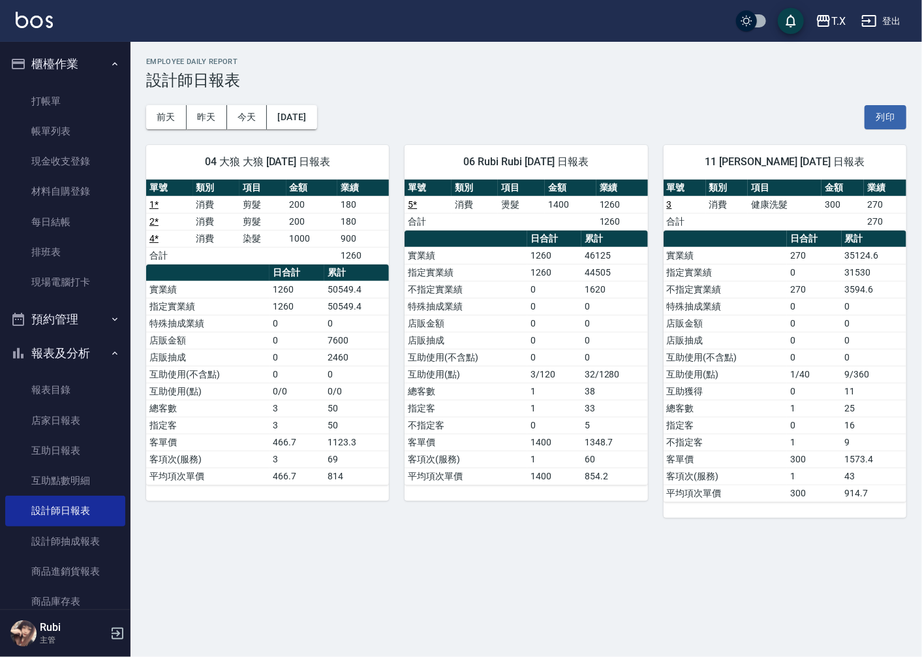
click at [506, 408] on td "指定客" at bounding box center [466, 407] width 123 height 17
drag, startPoint x: 506, startPoint y: 399, endPoint x: 505, endPoint y: 364, distance: 35.3
click at [506, 367] on tbody "實業績 1260 46125 指定實業績 1260 44505 不指定實業績 0 1620 特殊抽成業績 0 0 店販金額 0 0 店販抽成 0 0 互助使用…" at bounding box center [526, 366] width 243 height 238
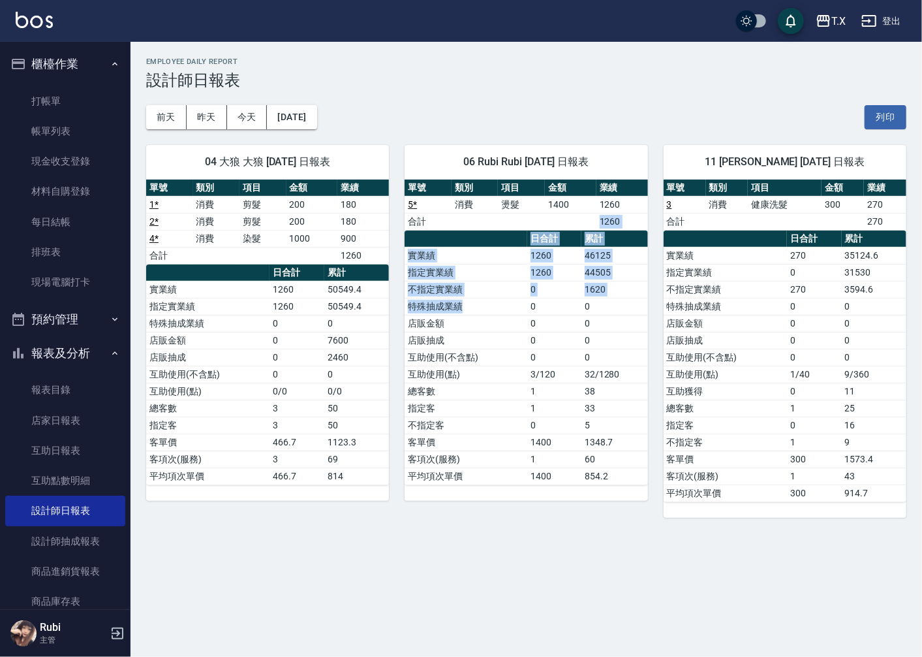
drag, startPoint x: 457, startPoint y: 215, endPoint x: 509, endPoint y: 366, distance: 159.3
click at [505, 320] on div "單號 類別 項目 金額 業績 5 * 消費 燙髮 1400 1260 合計 1260 日合計 累計 實業績 1260 46125 指定實業績 1260 445…" at bounding box center [526, 331] width 243 height 305
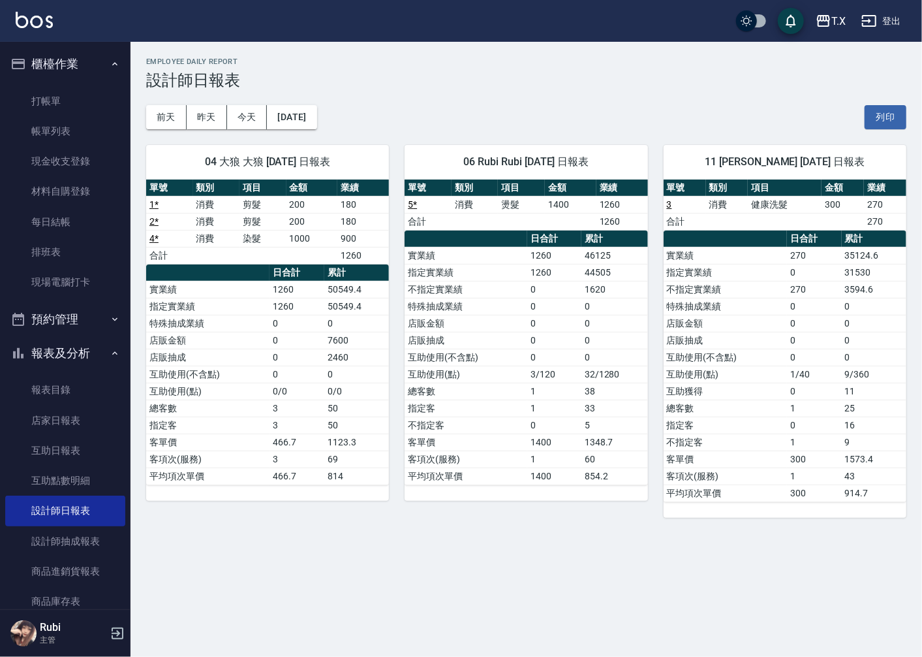
click at [510, 372] on td "互助使用(點)" at bounding box center [466, 373] width 123 height 17
click at [311, 112] on button "[DATE]" at bounding box center [292, 117] width 50 height 24
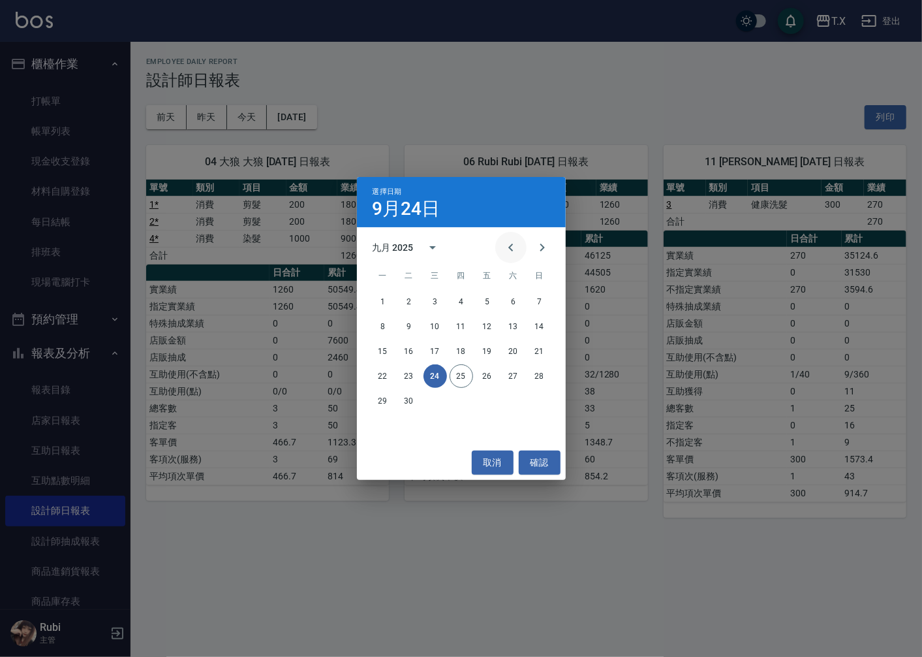
click at [510, 252] on icon "Previous month" at bounding box center [511, 248] width 16 height 16
click at [538, 403] on button "31" at bounding box center [539, 400] width 23 height 23
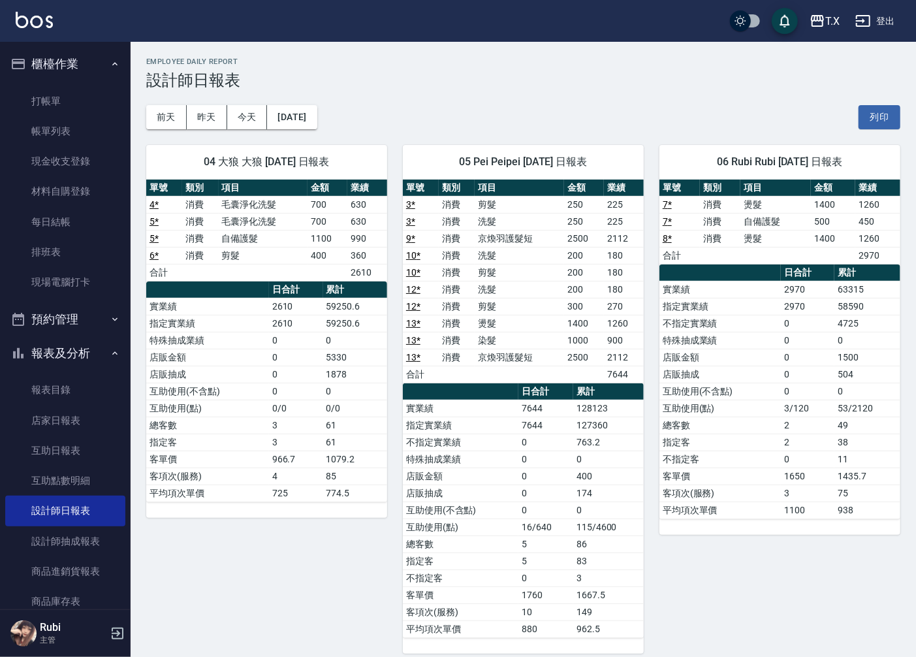
drag, startPoint x: 814, startPoint y: 409, endPoint x: 799, endPoint y: 363, distance: 48.5
click at [801, 369] on tbody "實業績 2970 63315 指定實業績 2970 58590 不指定實業績 0 4725 特殊抽成業績 0 0 店販金額 0 1500 店販抽成 0 504…" at bounding box center [779, 400] width 241 height 238
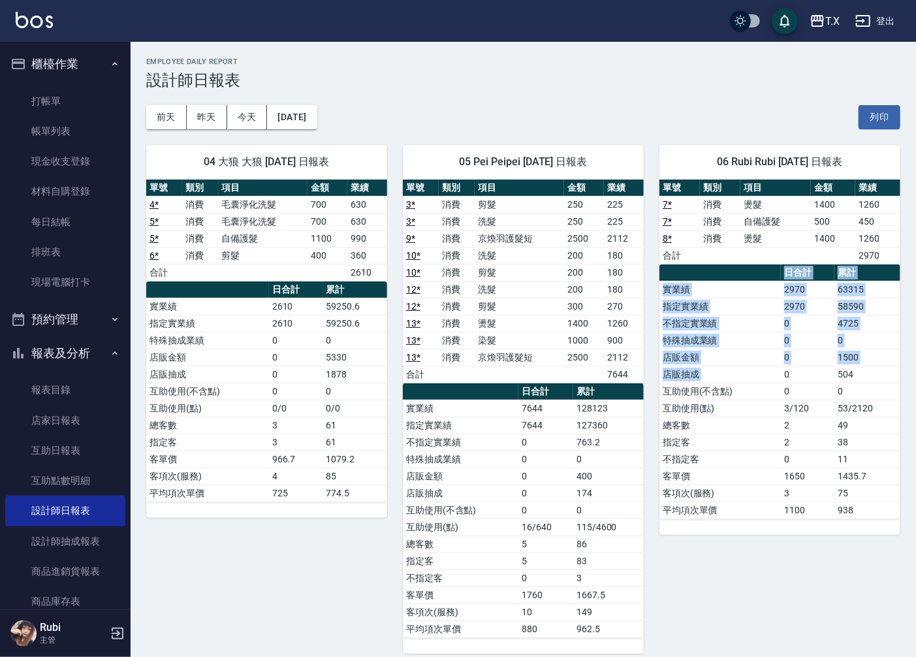
drag, startPoint x: 749, startPoint y: 265, endPoint x: 788, endPoint y: 439, distance: 178.7
click at [786, 396] on table "日合計 累計 實業績 2970 63315 指定實業績 2970 58590 不指定實業績 0 4725 特殊抽成業績 0 0 店販金額 0 1500 店販抽…" at bounding box center [779, 391] width 241 height 255
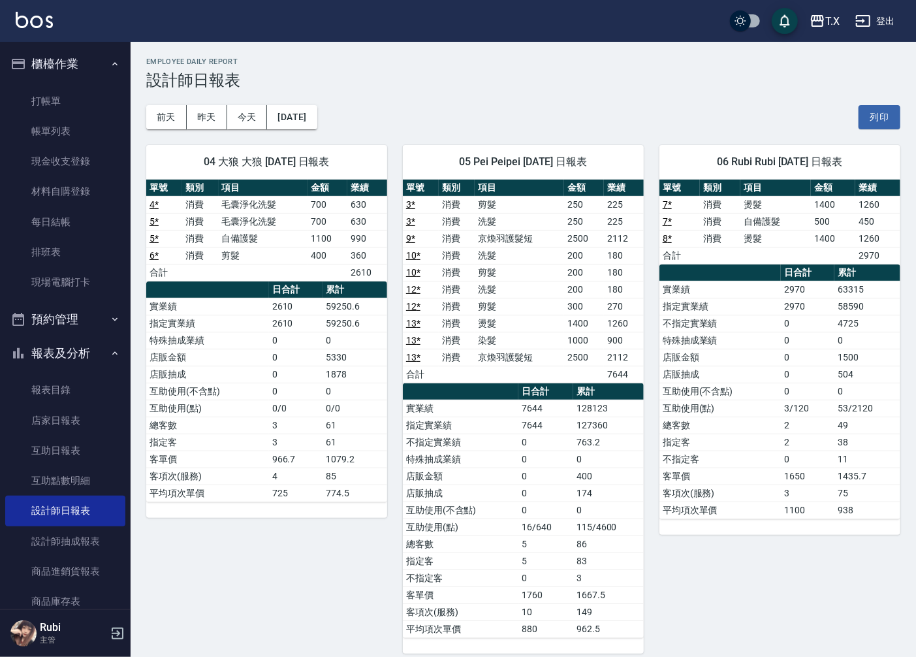
drag, startPoint x: 785, startPoint y: 457, endPoint x: 773, endPoint y: 414, distance: 44.6
click at [781, 446] on tbody "實業績 2970 63315 指定實業績 2970 58590 不指定實業績 0 4725 特殊抽成業績 0 0 店販金額 0 1500 店販抽成 0 504…" at bounding box center [779, 400] width 241 height 238
drag, startPoint x: 773, startPoint y: 406, endPoint x: 745, endPoint y: 333, distance: 77.7
click at [766, 372] on tbody "實業績 2970 63315 指定實業績 2970 58590 不指定實業績 0 4725 特殊抽成業績 0 0 店販金額 0 1500 店販抽成 0 504…" at bounding box center [779, 400] width 241 height 238
drag, startPoint x: 728, startPoint y: 305, endPoint x: 783, endPoint y: 448, distance: 152.5
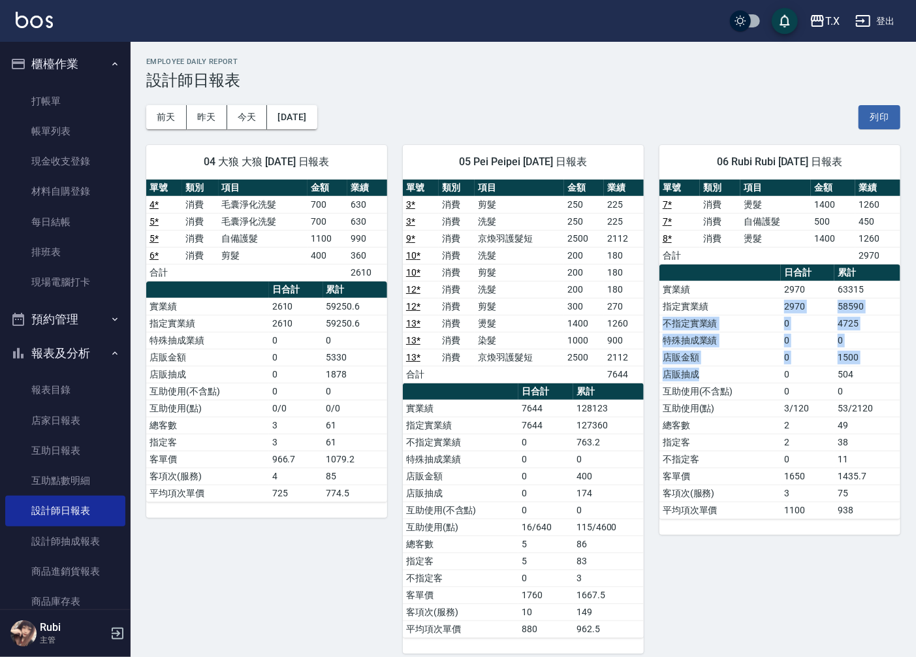
click at [781, 436] on tbody "實業績 2970 63315 指定實業績 2970 58590 不指定實業績 0 4725 特殊抽成業績 0 0 店販金額 0 1500 店販抽成 0 504…" at bounding box center [779, 400] width 241 height 238
click at [783, 455] on td "0" at bounding box center [808, 458] width 54 height 17
click at [250, 114] on button "今天" at bounding box center [247, 117] width 40 height 24
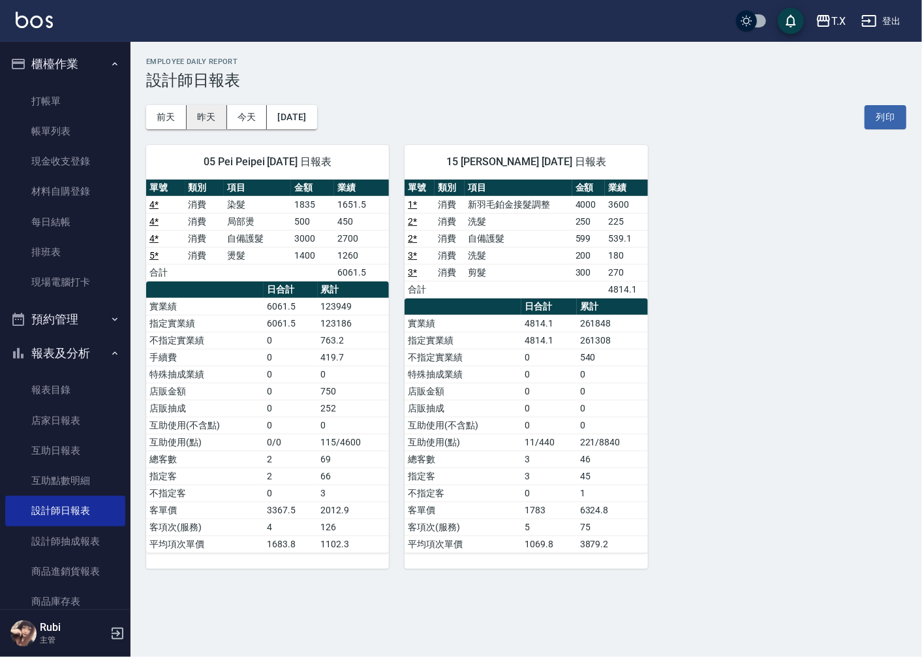
click at [204, 116] on button "昨天" at bounding box center [207, 117] width 40 height 24
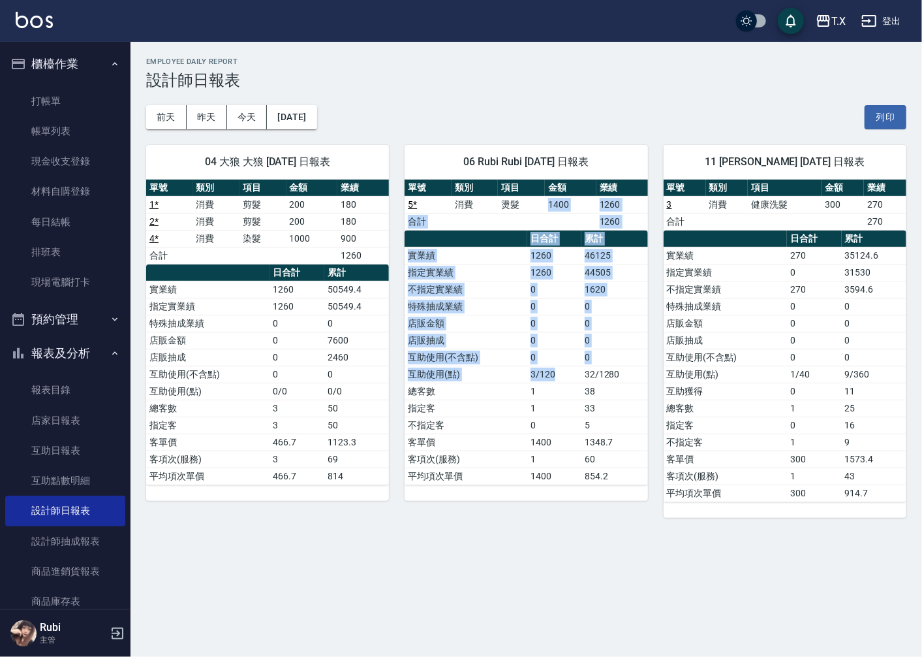
drag, startPoint x: 518, startPoint y: 205, endPoint x: 548, endPoint y: 405, distance: 202.0
click at [553, 376] on div "單號 類別 項目 金額 業績 5 * 消費 燙髮 1400 1260 合計 1260 日合計 累計 實業績 1260 46125 指定實業績 1260 445…" at bounding box center [526, 331] width 243 height 305
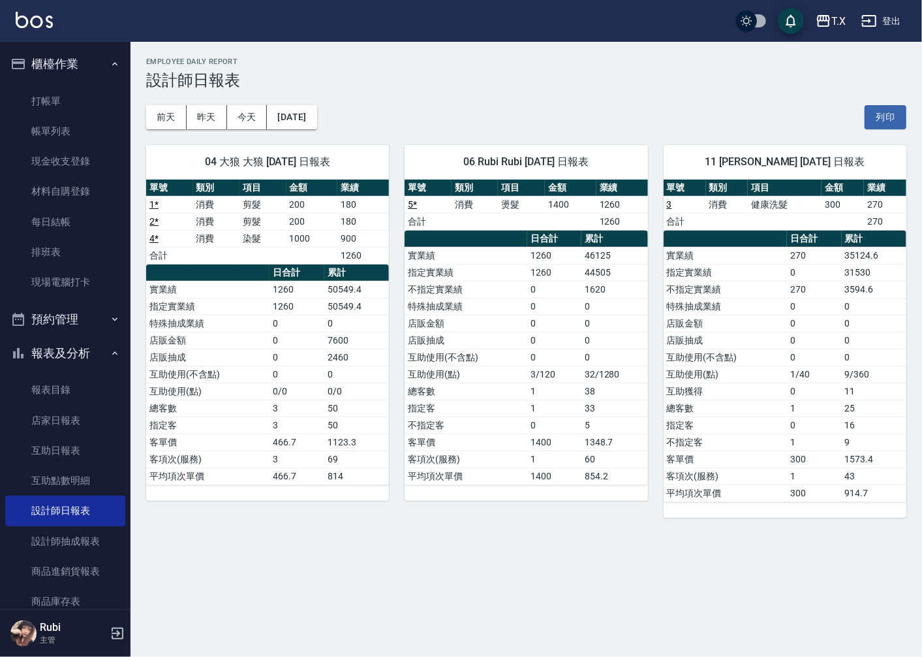
click at [545, 414] on td "1" at bounding box center [554, 407] width 54 height 17
click at [256, 108] on button "今天" at bounding box center [247, 117] width 40 height 24
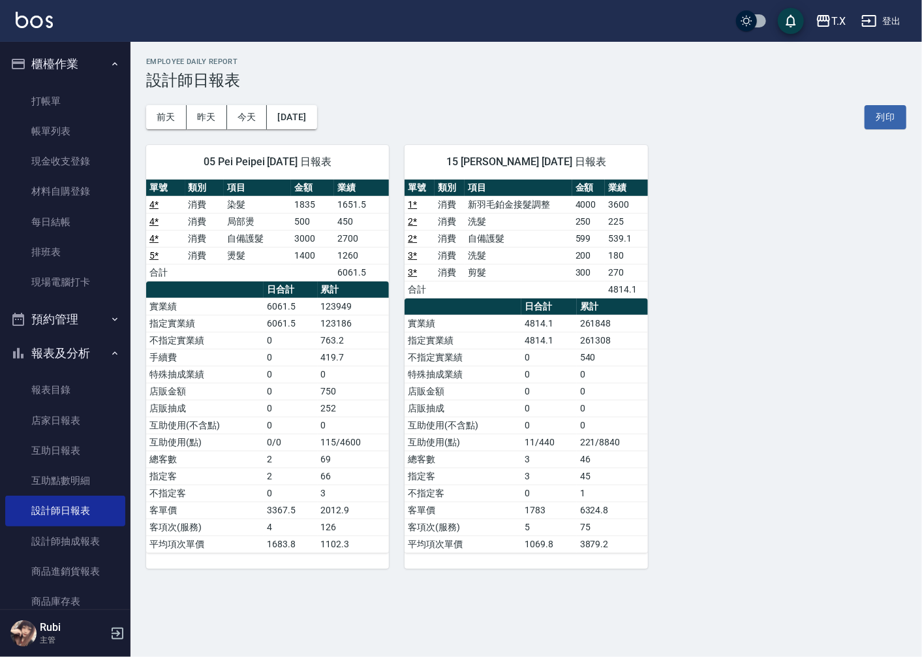
click at [416, 85] on h3 "設計師日報表" at bounding box center [526, 80] width 760 height 18
click at [97, 98] on link "打帳單" at bounding box center [65, 101] width 120 height 30
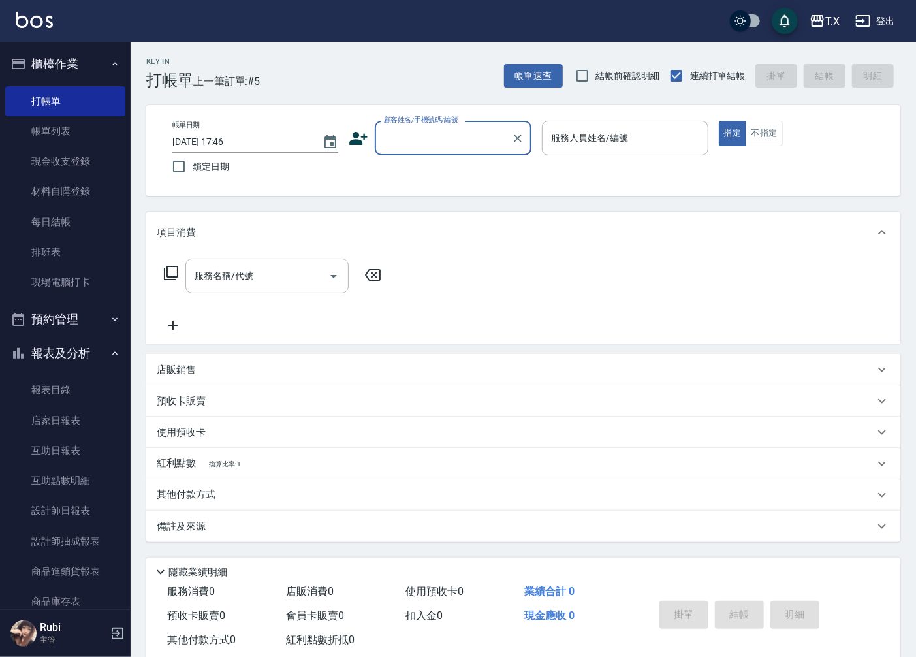
click at [426, 139] on input "顧客姓名/手機號碼/編號" at bounding box center [442, 138] width 125 height 23
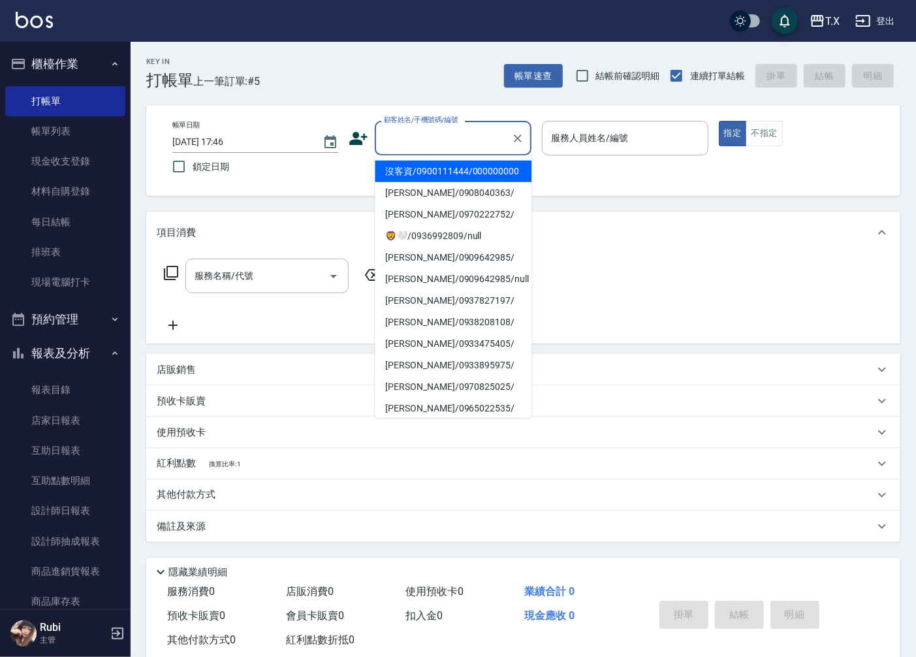
click at [424, 173] on li "沒客資/0900111444/000000000" at bounding box center [453, 172] width 157 height 22
type input "沒客資/0900111444/000000000"
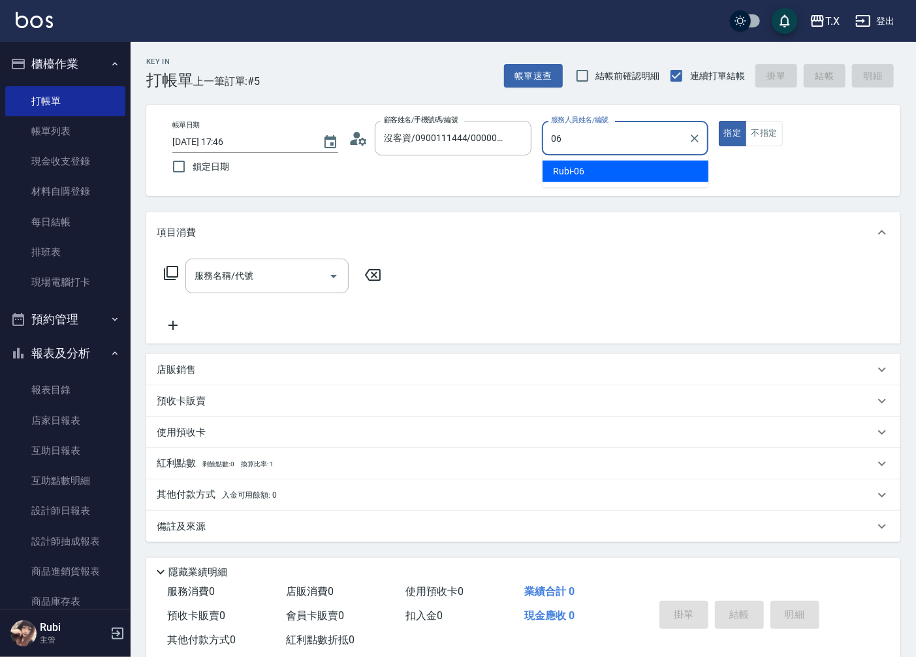
type input "Rubi-06"
type button "true"
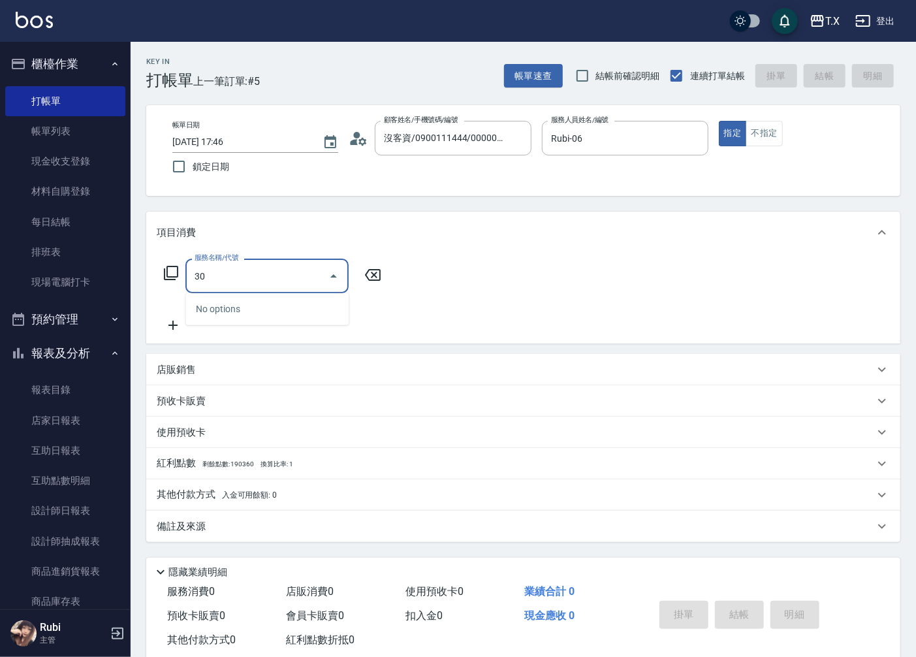
type input "301"
type input "150"
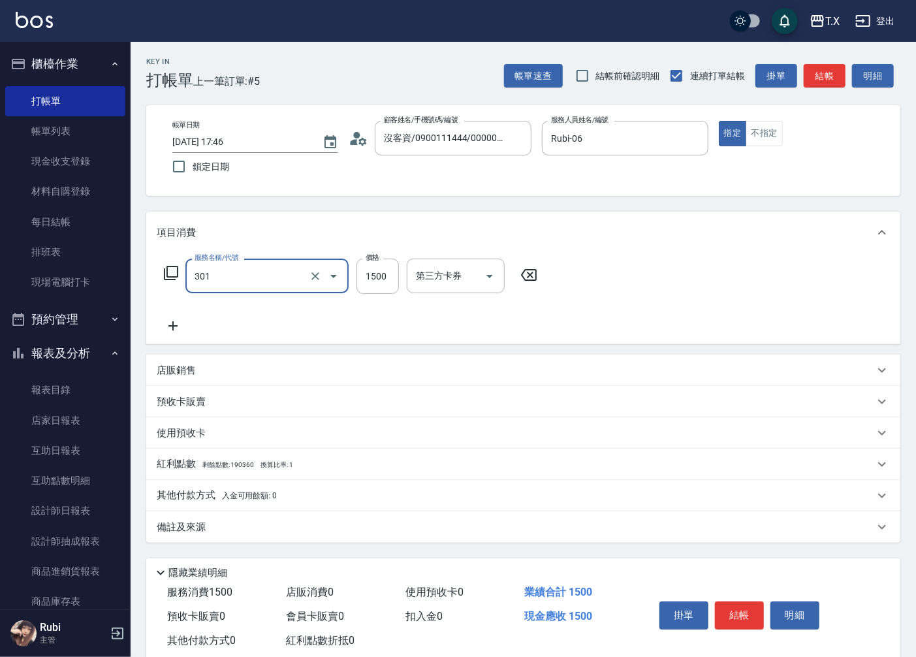
type input "燙髮(301)"
type input "0"
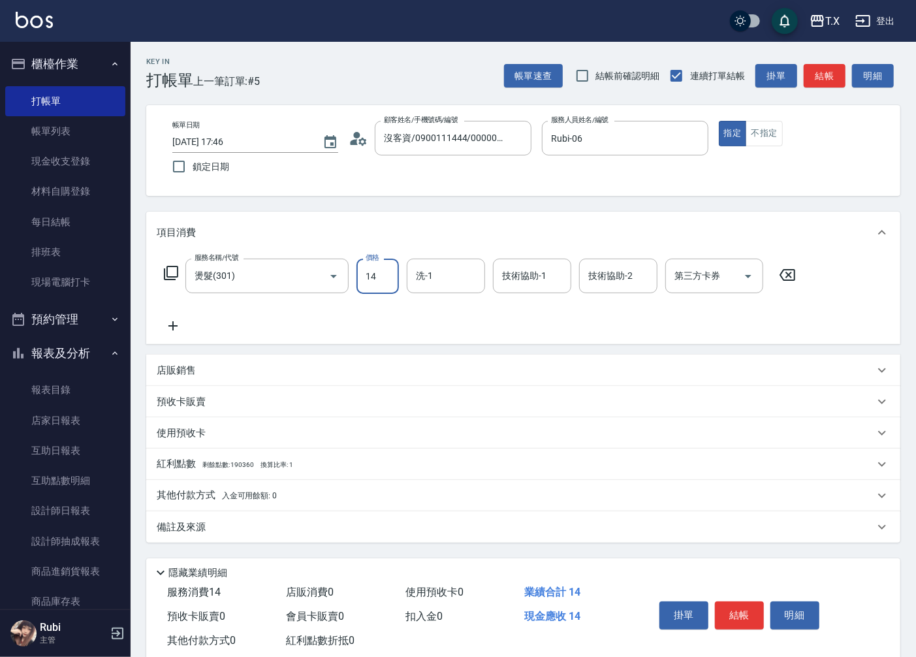
type input "140"
type input "1400"
click at [179, 322] on icon at bounding box center [173, 326] width 33 height 16
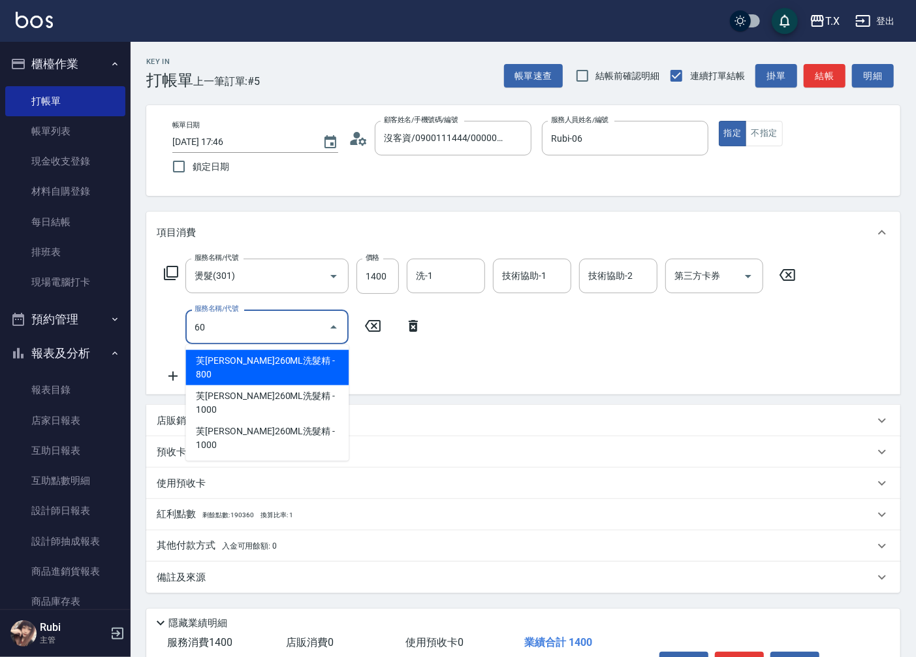
type input "601"
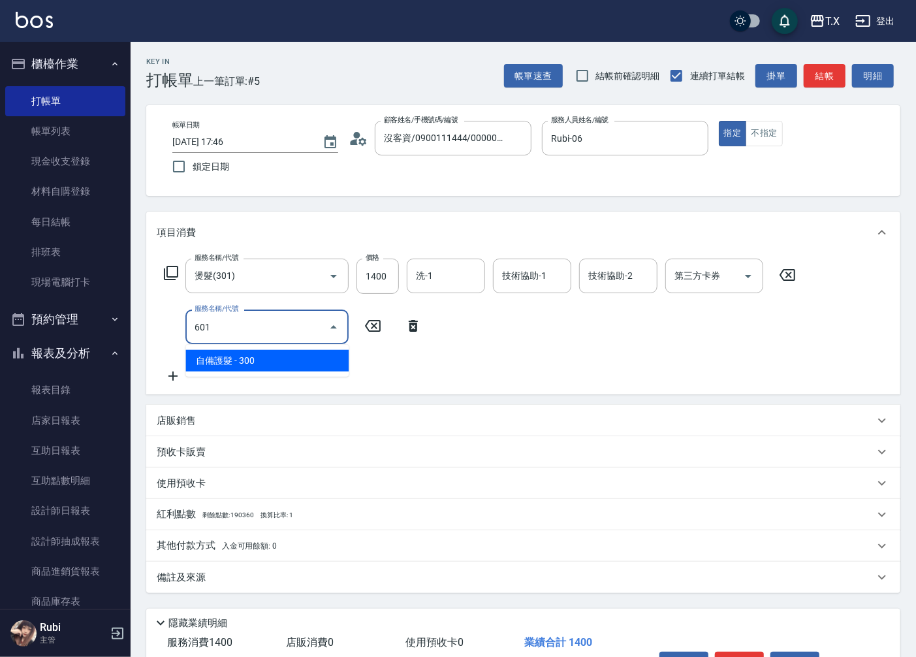
type input "170"
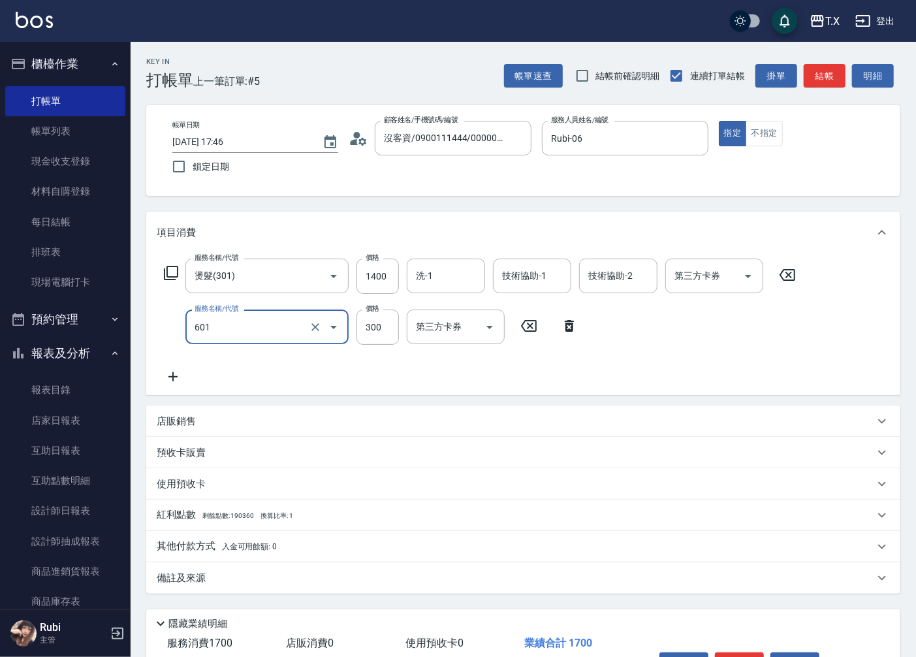
type input "自備護髮(601)"
type input "5"
type input "140"
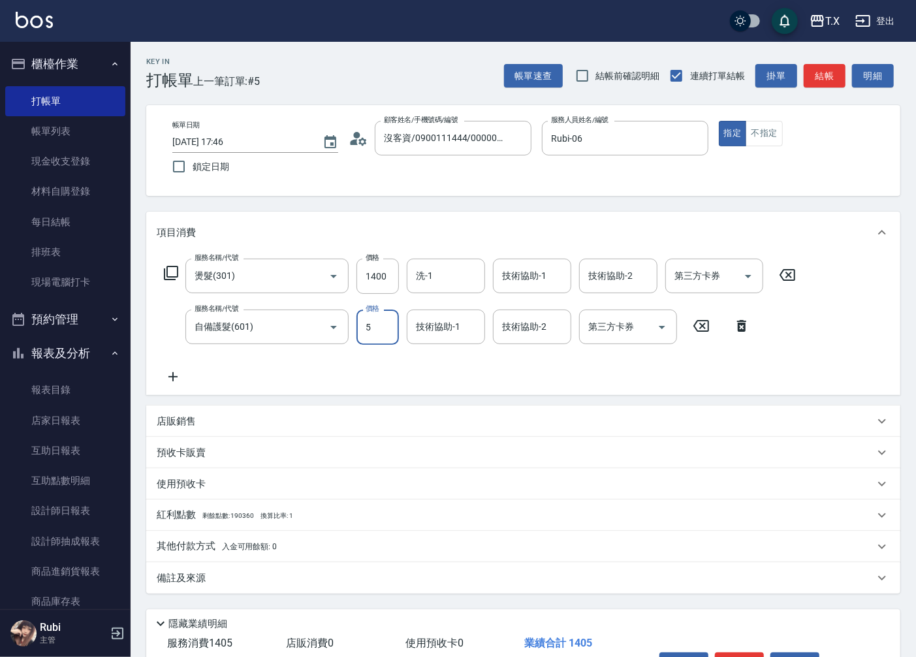
type input "50"
type input "190"
type input "500"
click at [813, 78] on button "結帳" at bounding box center [824, 76] width 42 height 24
type input "0"
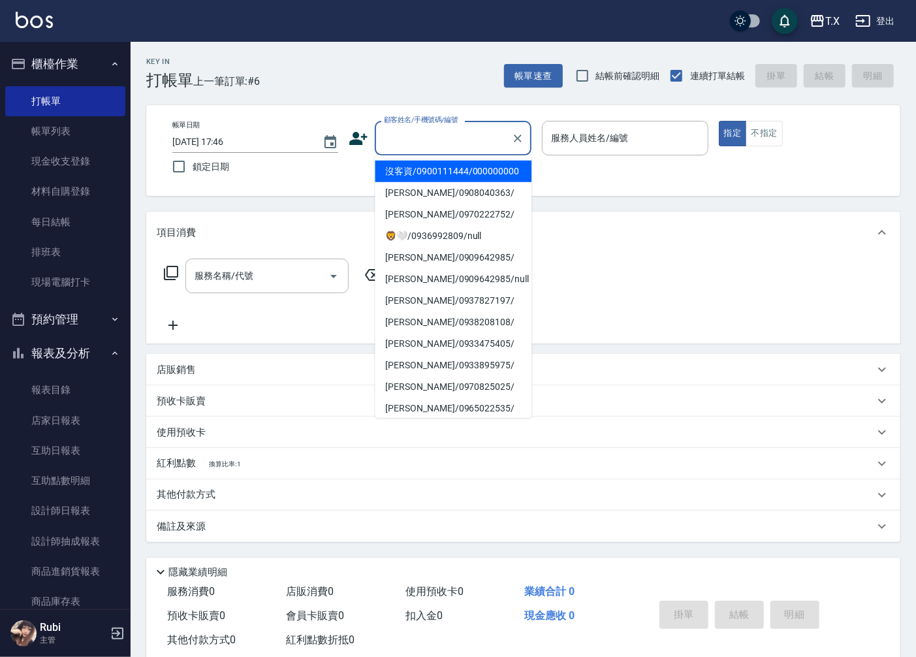
click at [405, 144] on input "顧客姓名/手機號碼/編號" at bounding box center [442, 138] width 125 height 23
click at [415, 174] on li "沒客資/0900111444/000000000" at bounding box center [453, 172] width 157 height 22
type input "沒客資/0900111444/000000000"
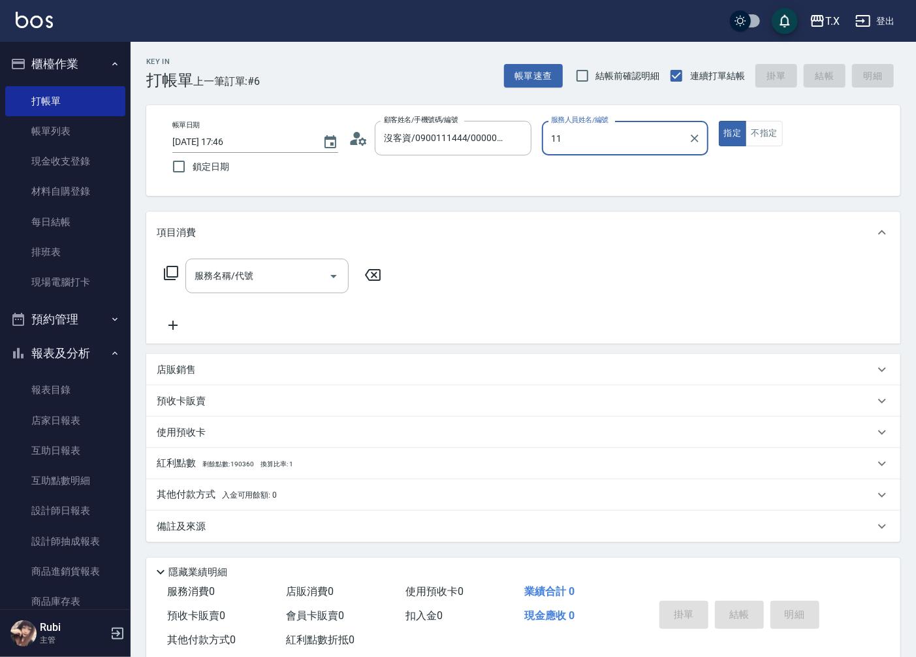
type input "[PERSON_NAME]-11"
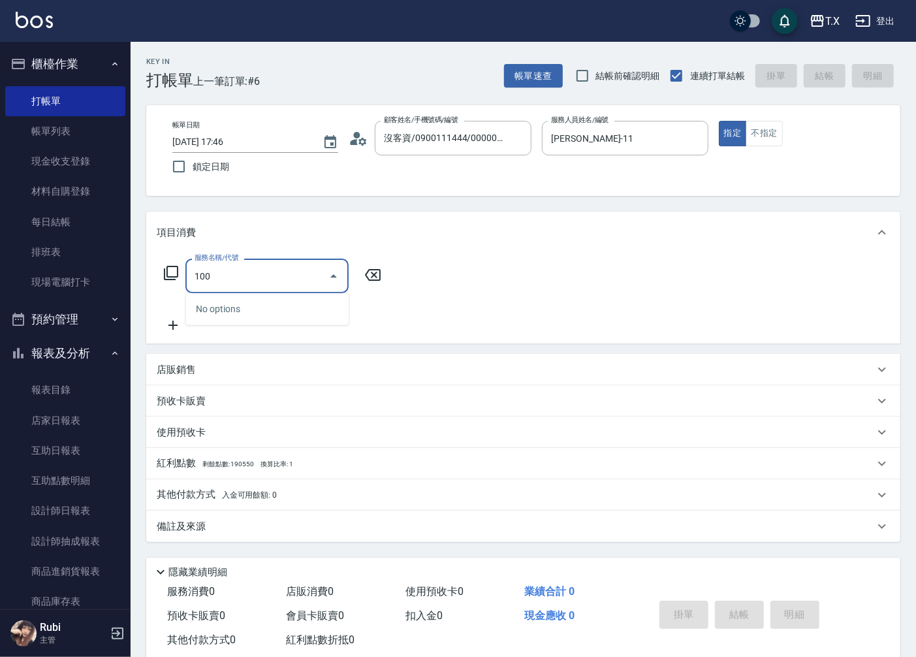
type input "1005"
type input "60"
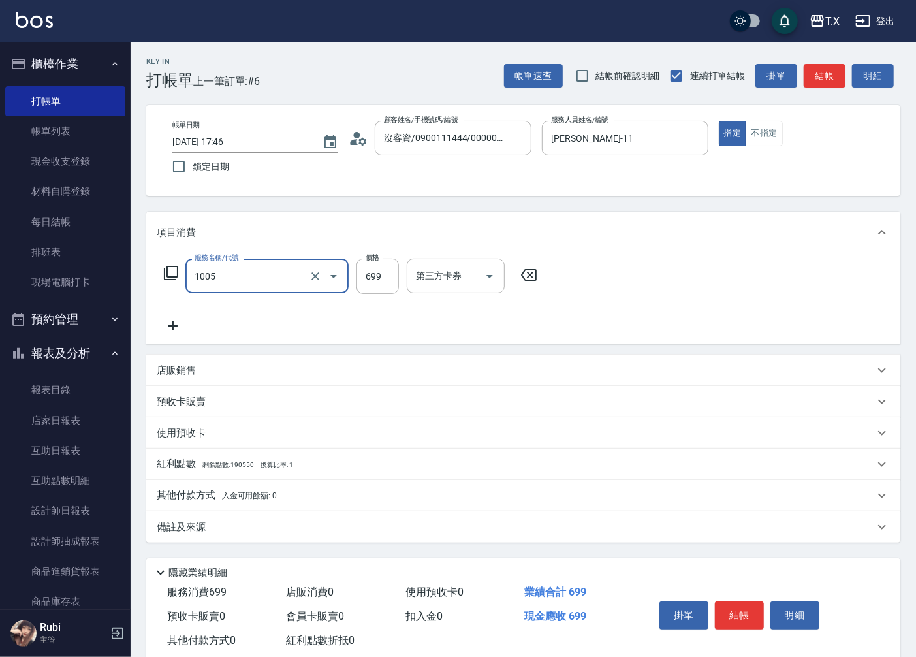
type input "毛囊淨化洗髮(1005)"
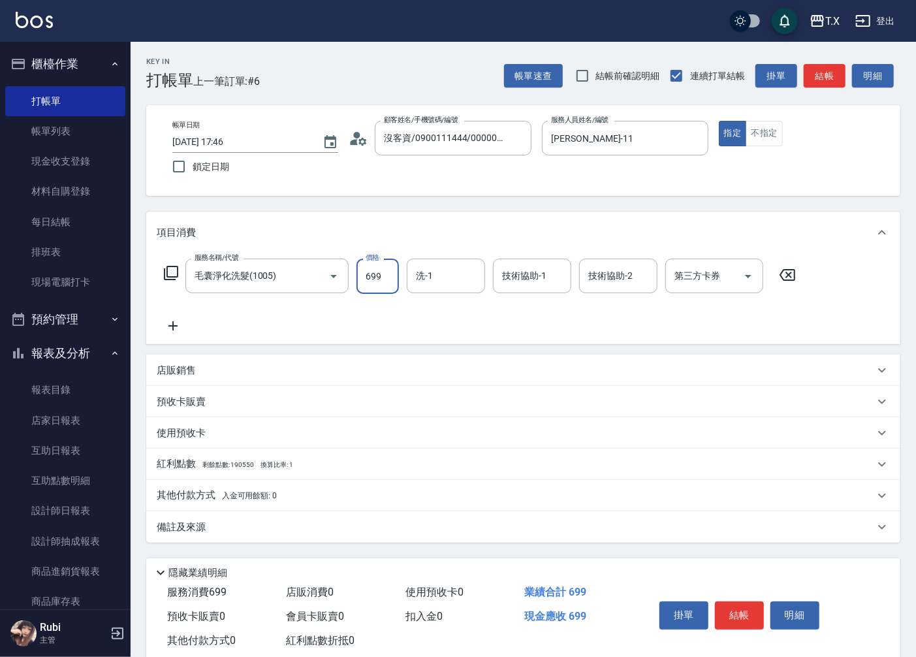
type input "7"
type input "0"
type input "80"
type input "800"
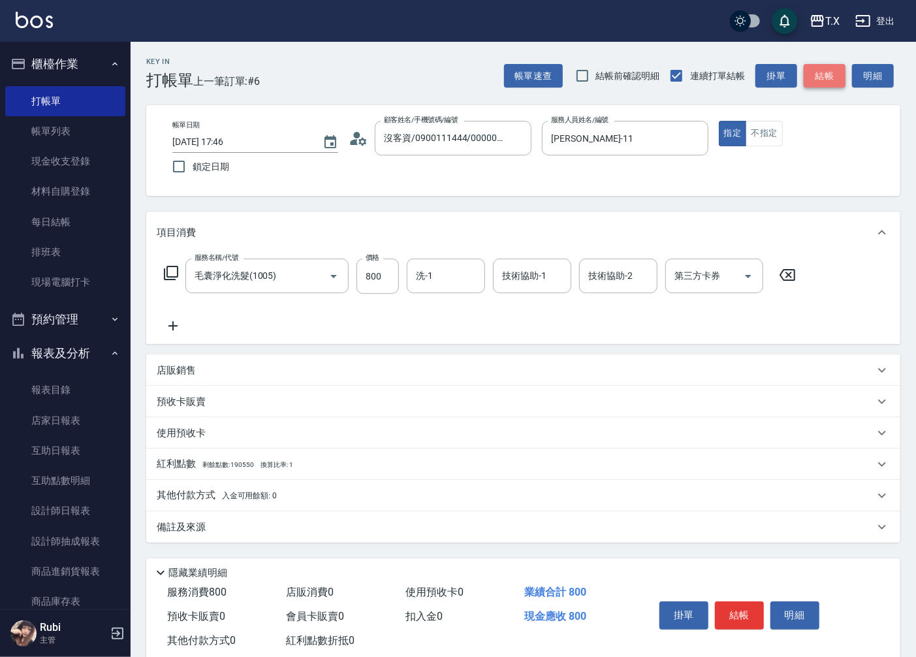
click at [806, 85] on button "結帳" at bounding box center [824, 76] width 42 height 24
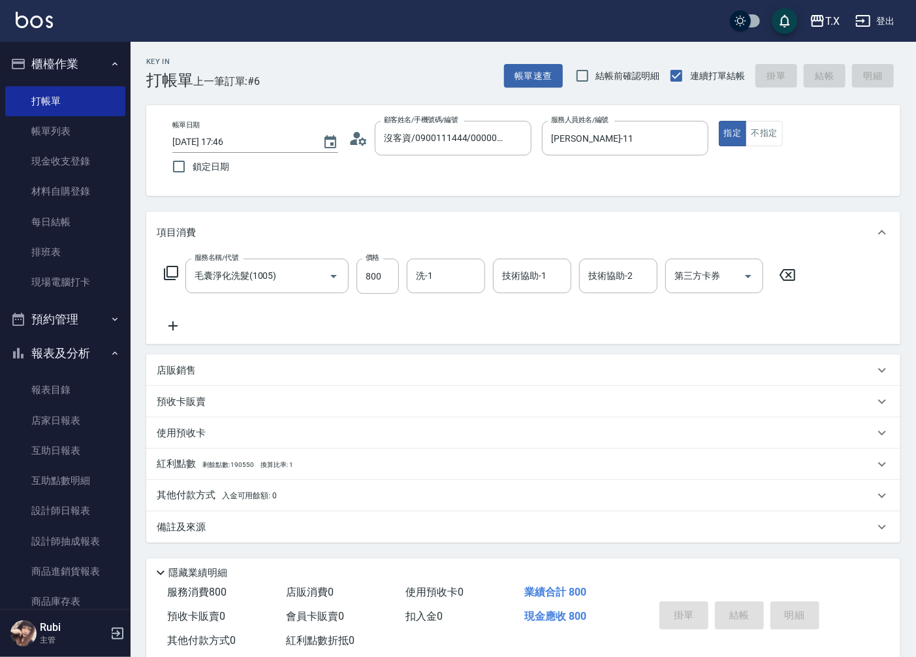
type input "[DATE] 17:51"
type input "0"
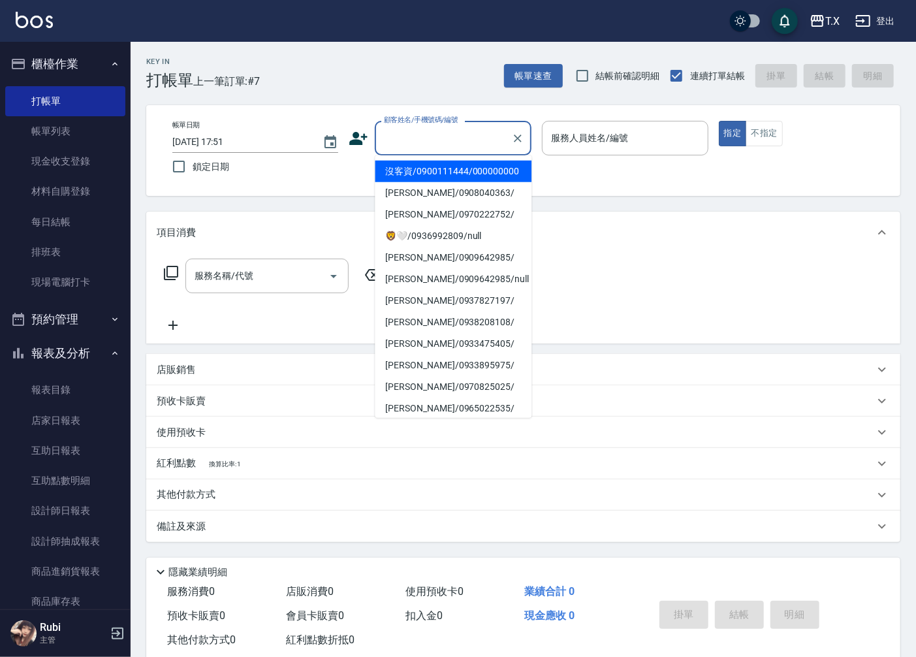
drag, startPoint x: 478, startPoint y: 140, endPoint x: 481, endPoint y: 163, distance: 23.6
click at [477, 142] on input "顧客姓名/手機號碼/編號" at bounding box center [442, 138] width 125 height 23
click at [476, 177] on li "沒客資/0900111444/000000000" at bounding box center [453, 172] width 157 height 22
type input "沒客資/0900111444/000000000"
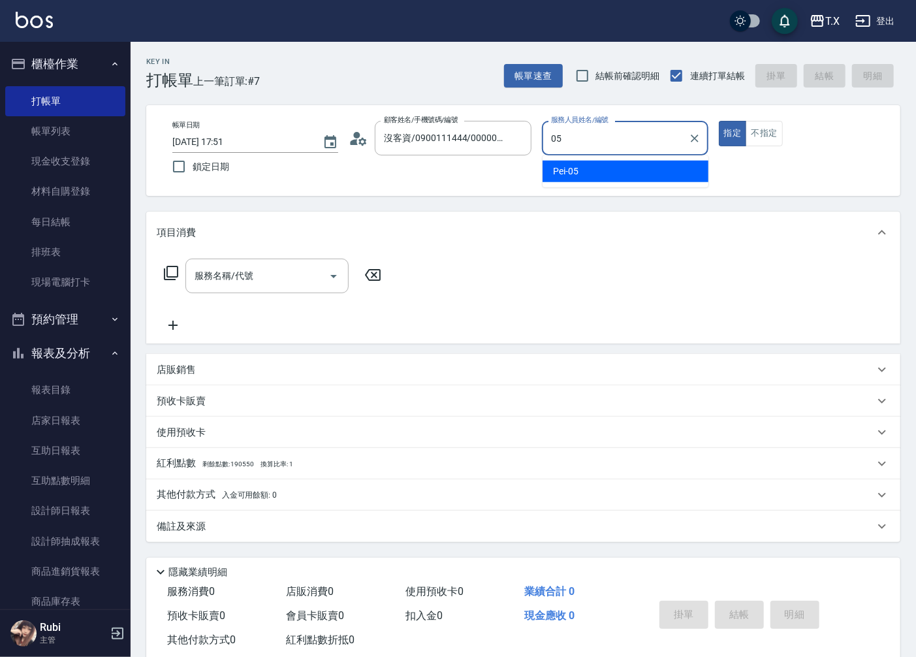
type input "Pei-05"
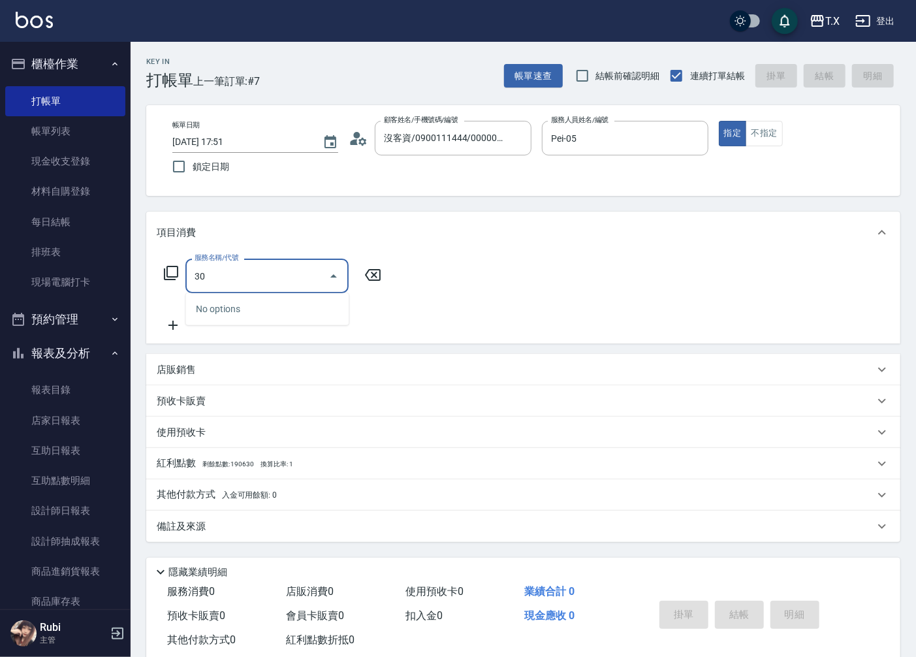
type input "301"
type input "150"
type input "燙髮(301)"
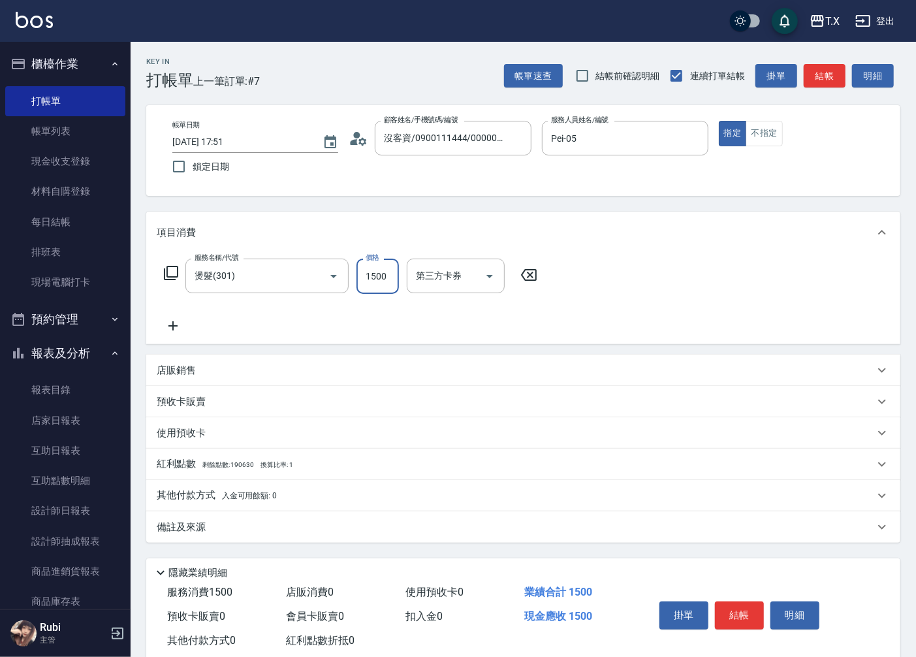
type input "1"
type input "0"
type input "110"
type input "10"
type input "1100"
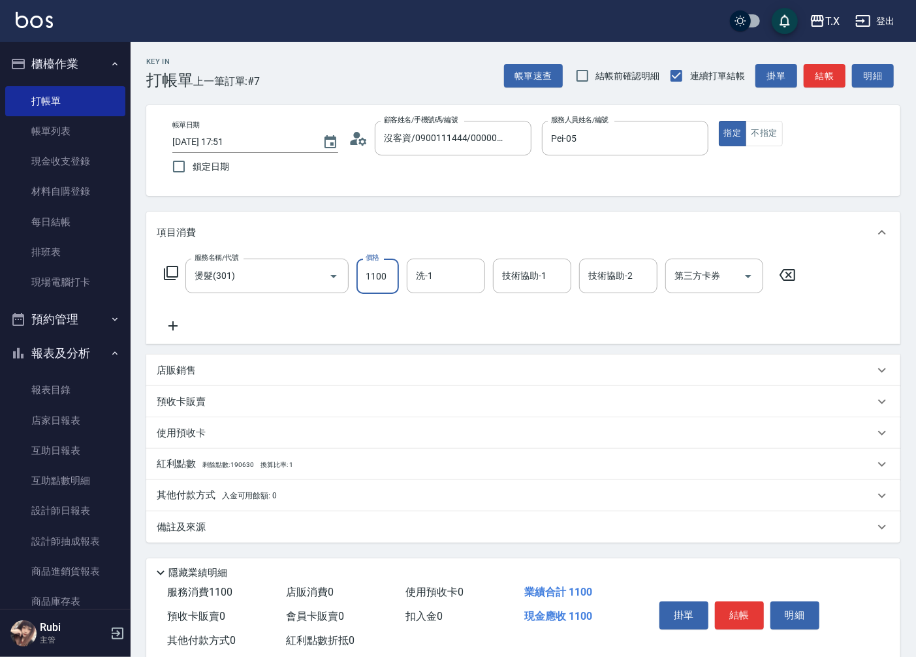
type input "110"
type input "1100"
click at [824, 80] on button "結帳" at bounding box center [824, 76] width 42 height 24
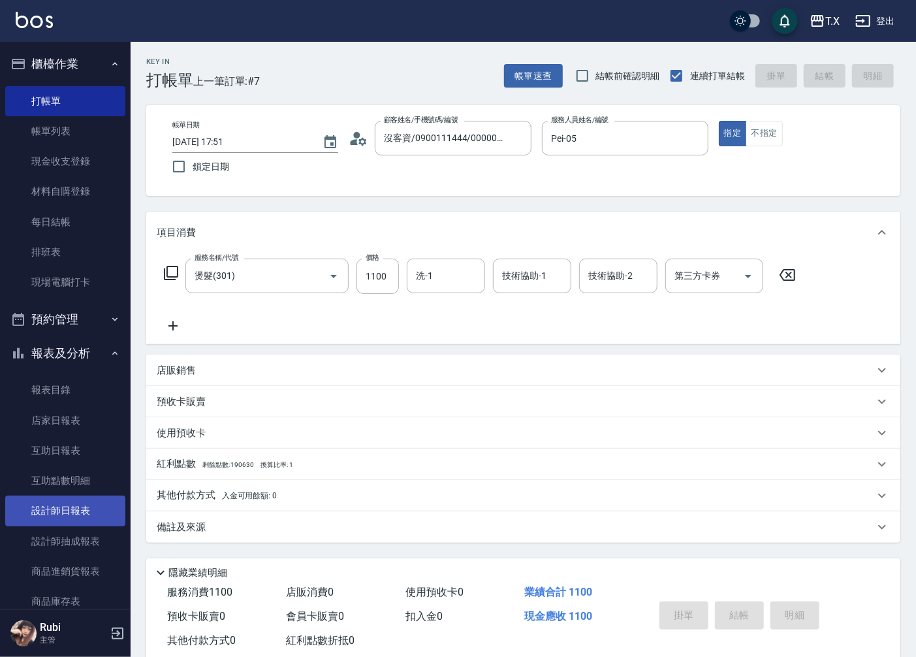
type input "[DATE] 17:55"
type input "0"
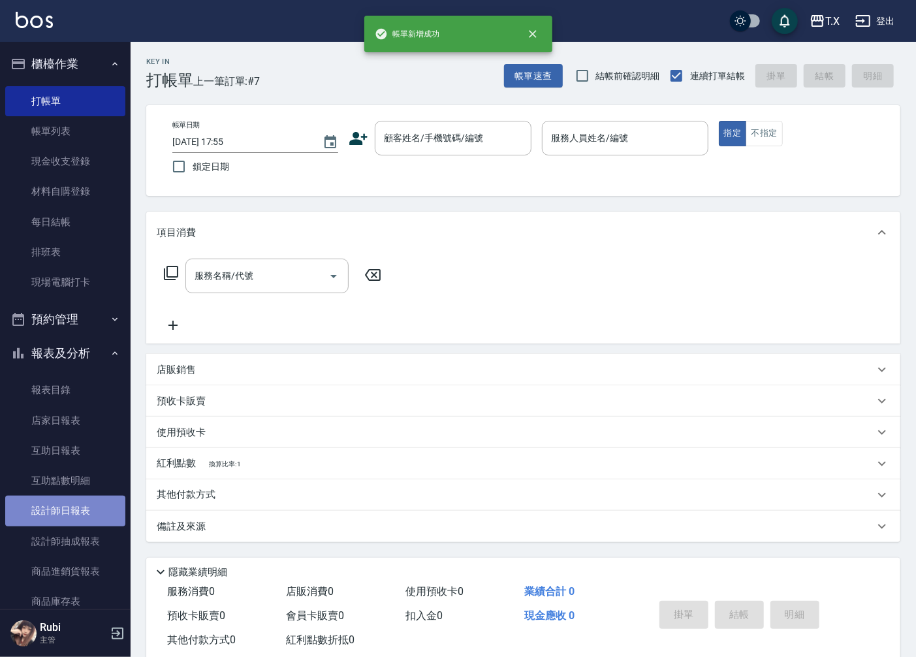
click at [81, 508] on link "設計師日報表" at bounding box center [65, 510] width 120 height 30
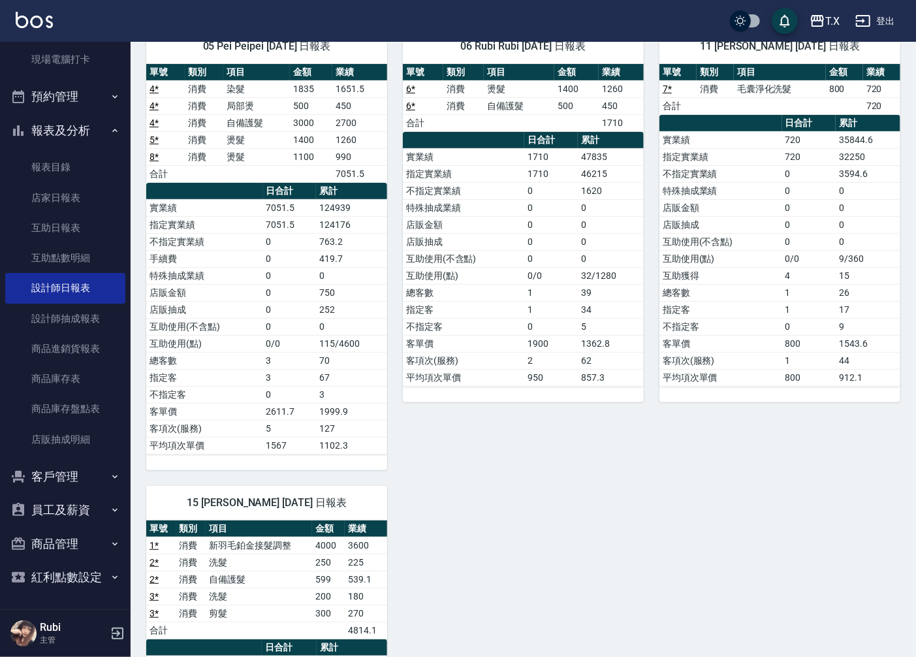
scroll to position [217, 0]
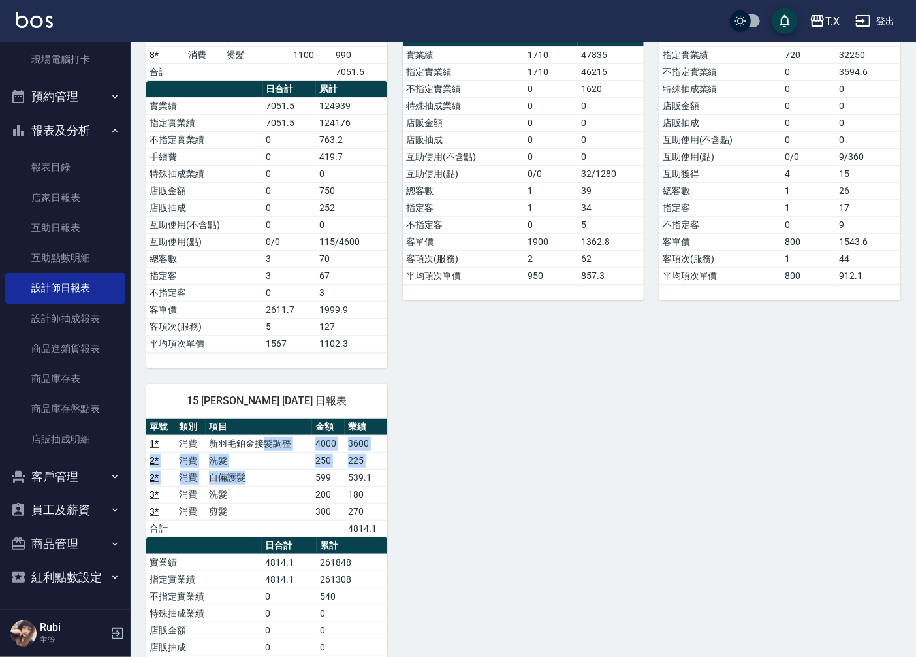
drag, startPoint x: 259, startPoint y: 451, endPoint x: 277, endPoint y: 501, distance: 53.5
click at [277, 501] on tbody "1 * 消費 新羽毛鉑金接髮調整 4000 3600 2 * 消費 洗髮 250 225 2 * 消費 自備護髮 599 539.1 3 * 消費 洗髮 20…" at bounding box center [266, 486] width 241 height 102
click at [274, 536] on td "a dense table" at bounding box center [259, 527] width 106 height 17
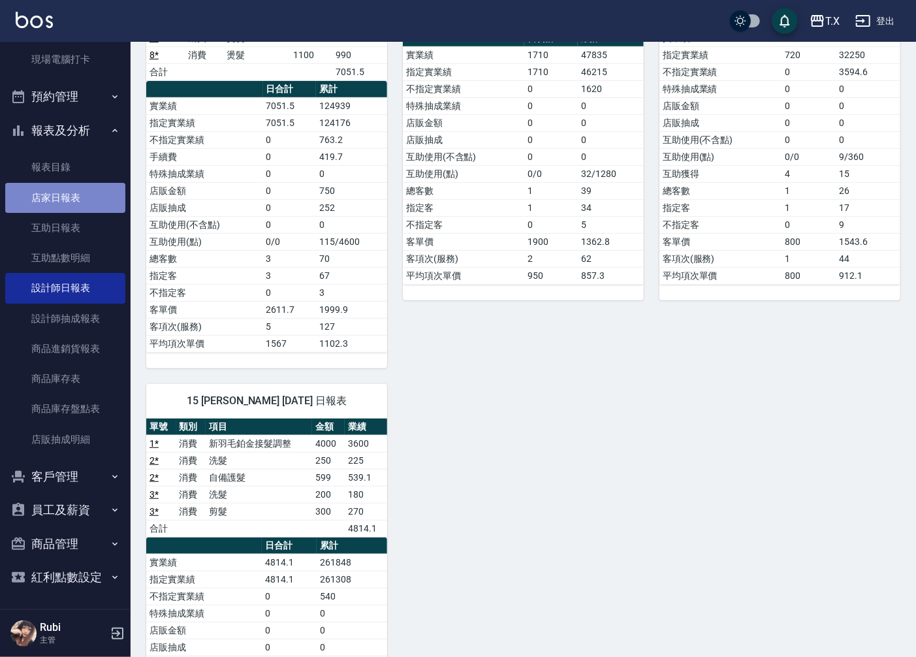
click at [73, 198] on link "店家日報表" at bounding box center [65, 198] width 120 height 30
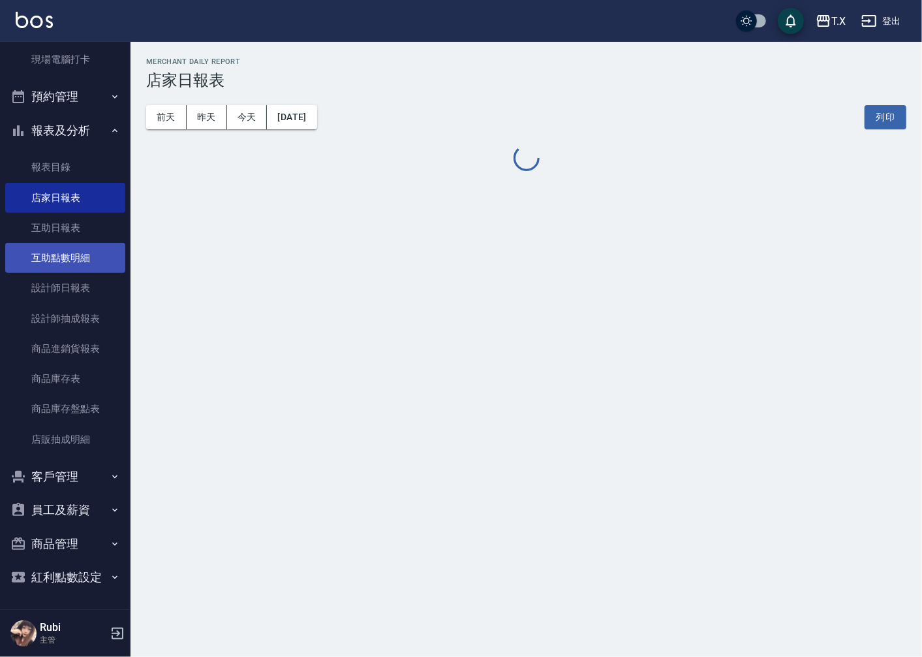
click at [87, 246] on link "互助點數明細" at bounding box center [65, 258] width 120 height 30
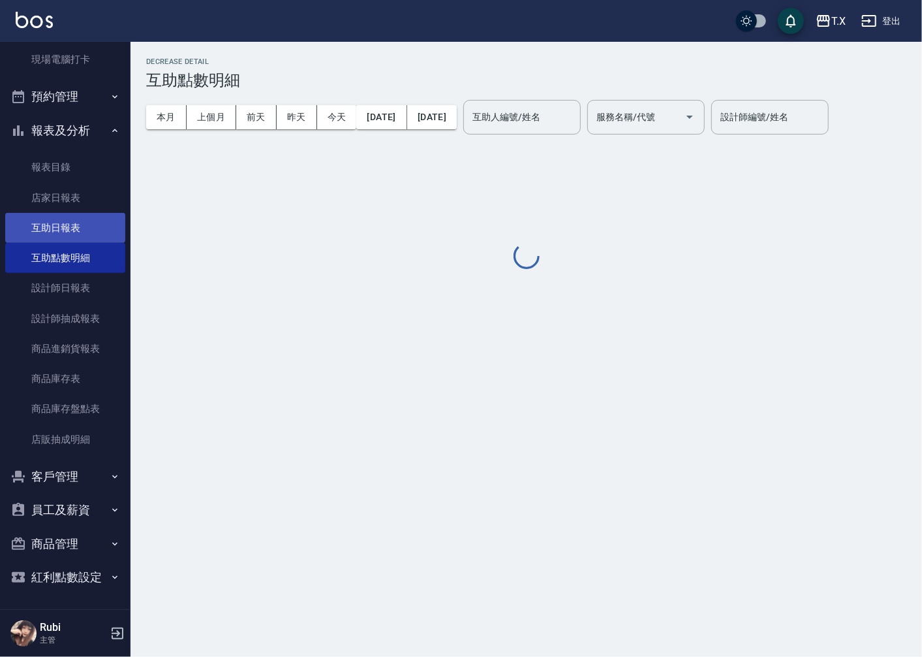
click at [91, 231] on link "互助日報表" at bounding box center [65, 228] width 120 height 30
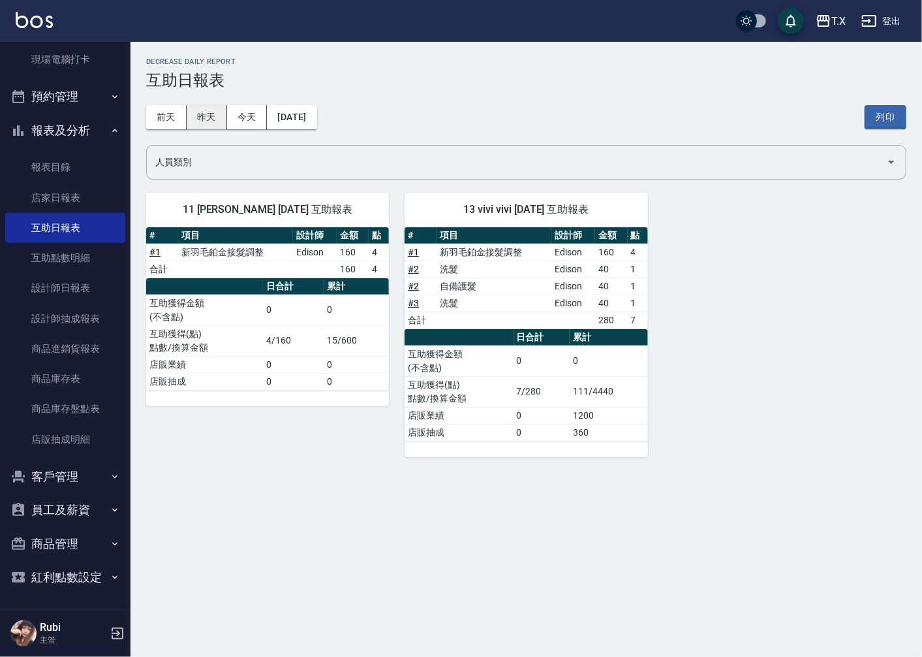
click at [213, 125] on button "昨天" at bounding box center [207, 117] width 40 height 24
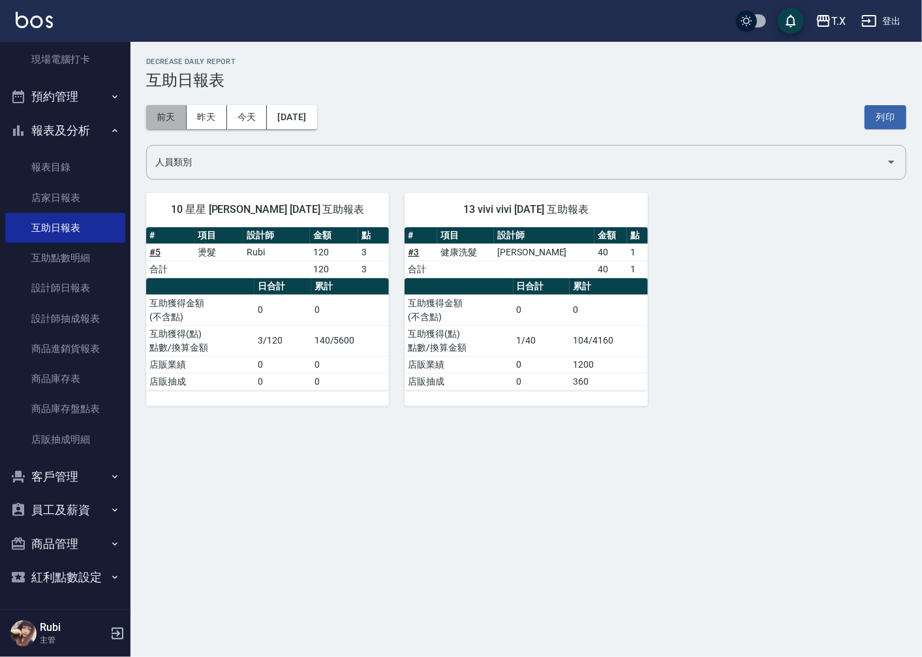
click at [163, 119] on button "前天" at bounding box center [166, 117] width 40 height 24
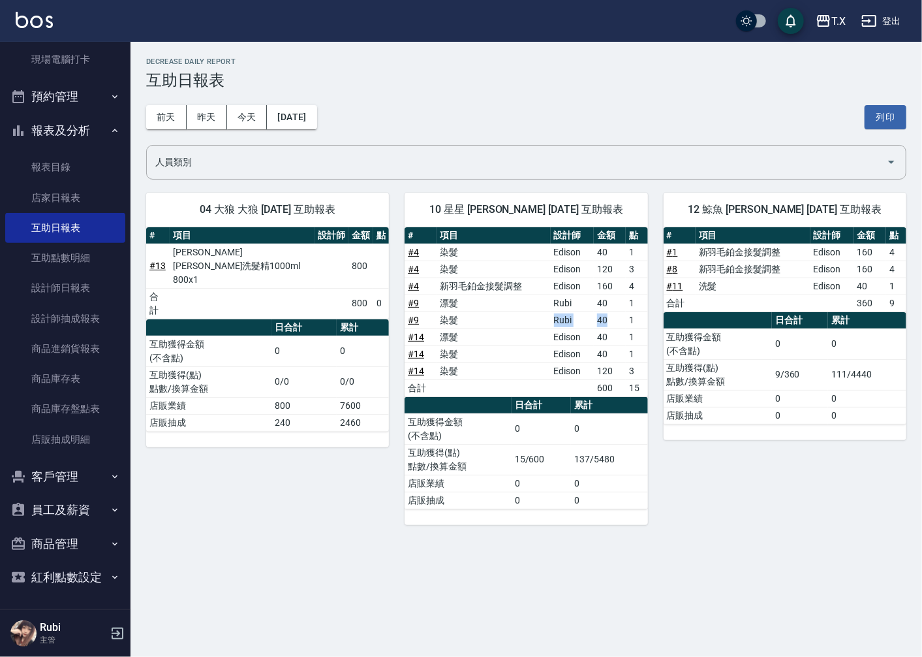
drag, startPoint x: 479, startPoint y: 318, endPoint x: 616, endPoint y: 321, distance: 137.1
click at [616, 321] on tr "# 9 染髮 Rubi 40 1" at bounding box center [526, 319] width 243 height 17
drag, startPoint x: 602, startPoint y: 374, endPoint x: 625, endPoint y: 374, distance: 22.2
click at [625, 374] on td "120" at bounding box center [610, 370] width 32 height 17
click at [617, 377] on td "120" at bounding box center [610, 370] width 32 height 17
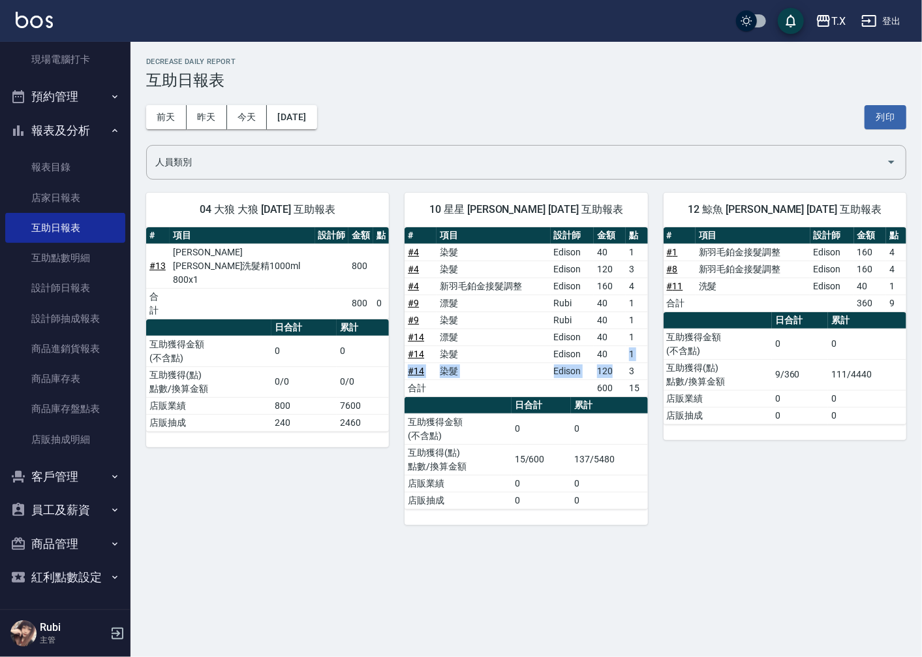
drag, startPoint x: 615, startPoint y: 372, endPoint x: 608, endPoint y: 355, distance: 18.2
click at [608, 355] on tbody "# 4 染髮 Edison 40 1 # 4 染髮 Edison 120 3 # 4 新羽毛鉑金接髮調整 Edison 160 4 # 9 漂髮 Rubi 4…" at bounding box center [526, 319] width 243 height 153
drag, startPoint x: 587, startPoint y: 351, endPoint x: 609, endPoint y: 369, distance: 28.2
click at [609, 369] on tbody "# 4 染髮 Edison 40 1 # 4 染髮 Edison 120 3 # 4 新羽毛鉑金接髮調整 Edison 160 4 # 9 漂髮 Rubi 4…" at bounding box center [526, 319] width 243 height 153
click at [613, 377] on td "120" at bounding box center [610, 370] width 32 height 17
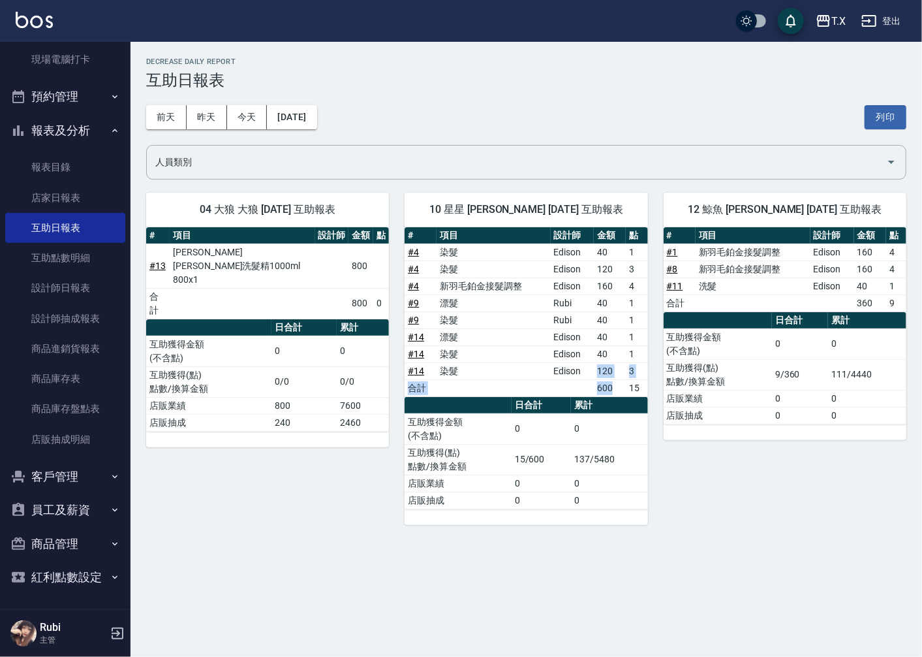
drag, startPoint x: 597, startPoint y: 363, endPoint x: 613, endPoint y: 386, distance: 28.6
click at [613, 386] on tbody "# 4 染髮 Edison 40 1 # 4 染髮 Edison 120 3 # 4 新羽毛鉑金接髮調整 Edison 160 4 # 9 漂髮 Rubi 4…" at bounding box center [526, 319] width 243 height 153
click at [608, 398] on th "累計" at bounding box center [609, 405] width 76 height 17
click at [248, 124] on button "今天" at bounding box center [247, 117] width 40 height 24
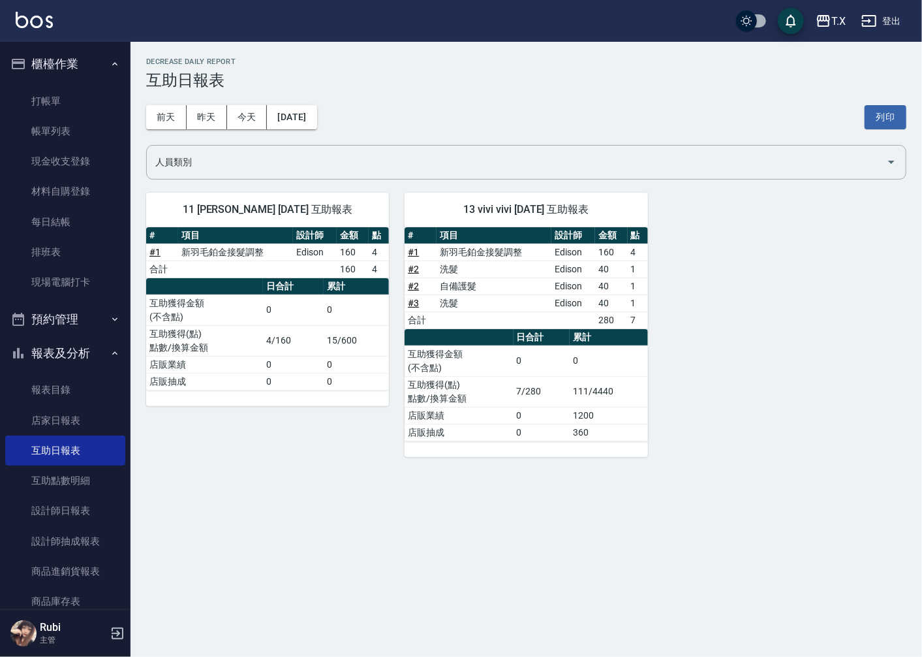
click at [98, 82] on ul "打帳單 帳單列表 現金收支登錄 材料自購登錄 每日結帳 排班表 現場電腦打卡" at bounding box center [65, 192] width 120 height 222
click at [101, 94] on link "打帳單" at bounding box center [65, 101] width 120 height 30
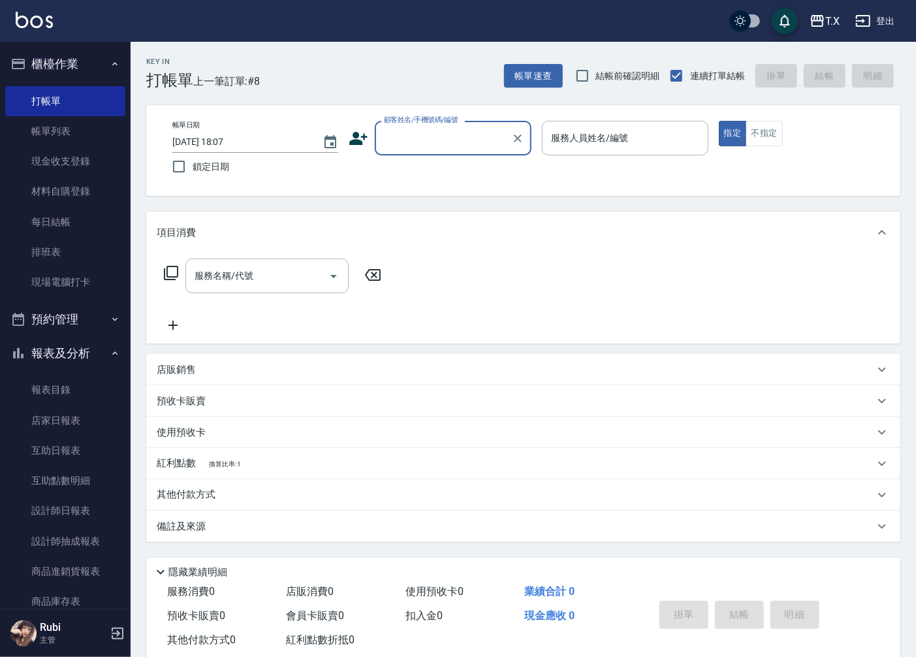
click at [401, 144] on input "顧客姓名/手機號碼/編號" at bounding box center [442, 138] width 125 height 23
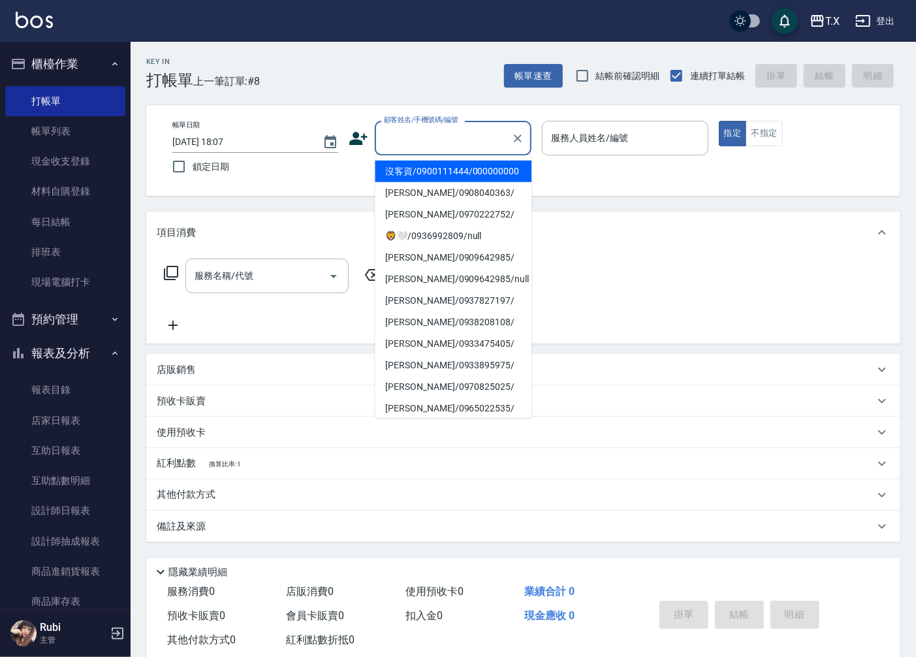
click at [399, 171] on li "沒客資/0900111444/000000000" at bounding box center [453, 172] width 157 height 22
type input "沒客資/0900111444/000000000"
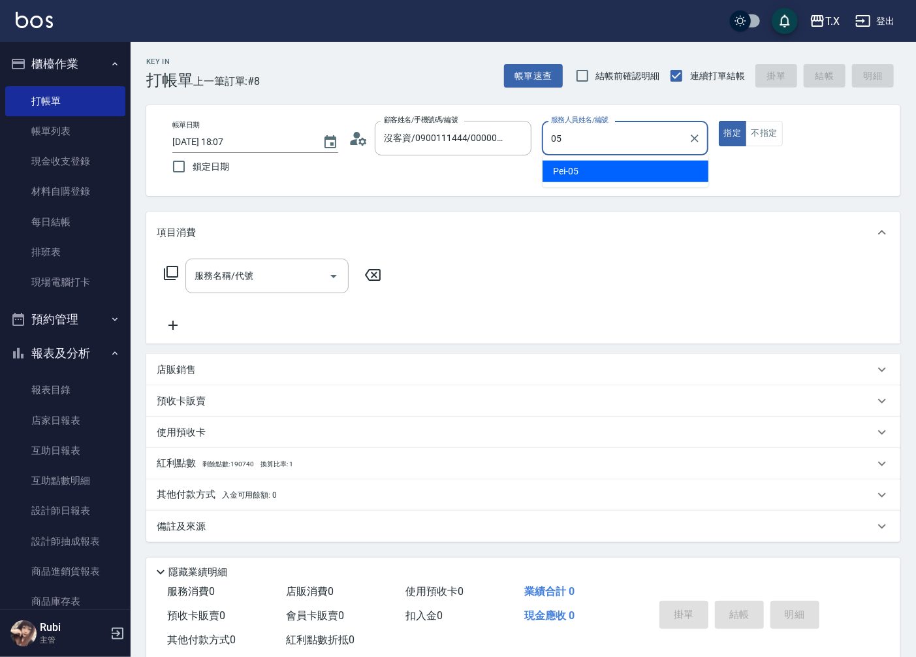
type input "Pei-05"
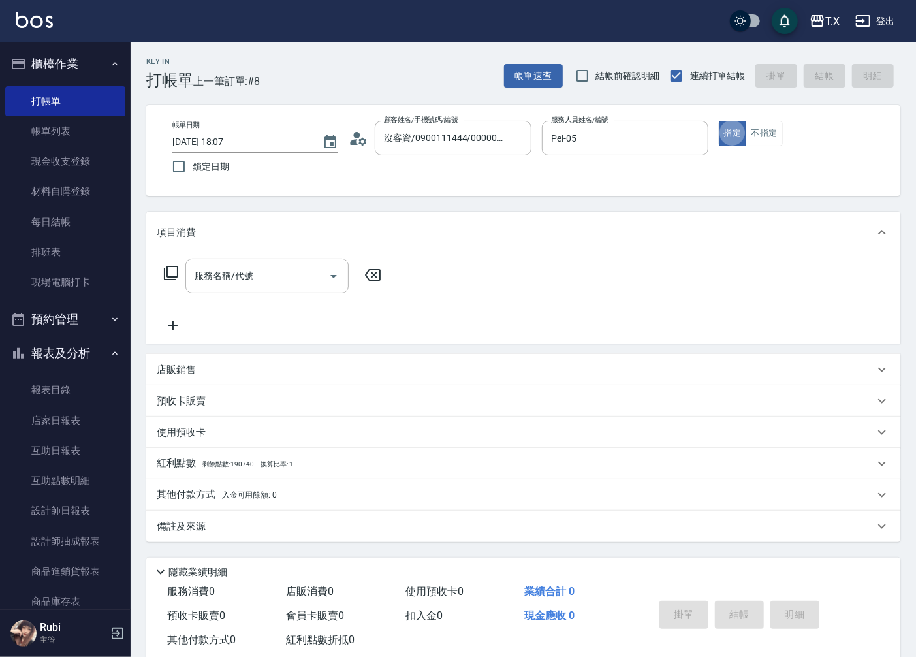
type button "true"
type input "401"
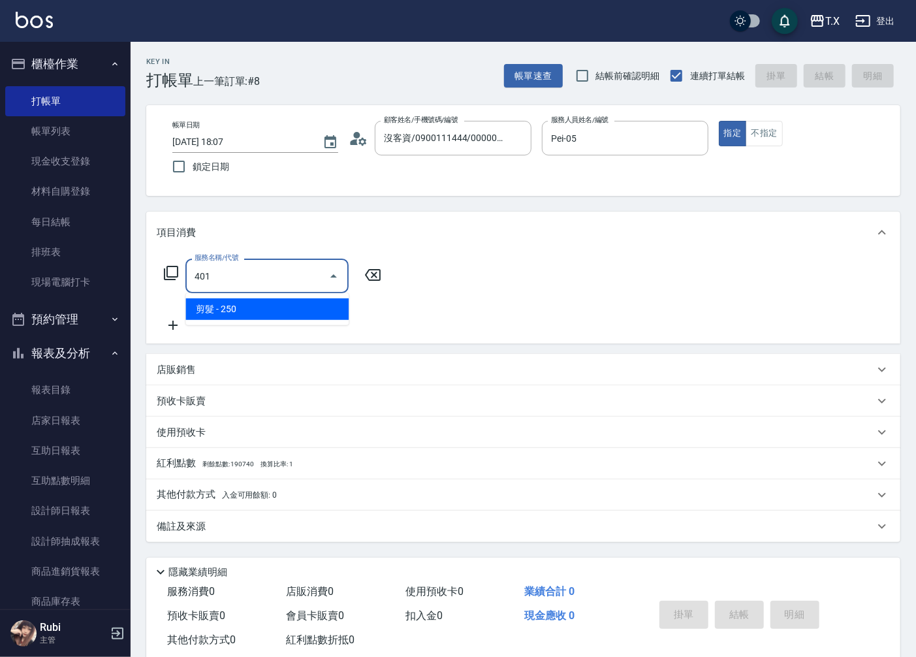
type input "20"
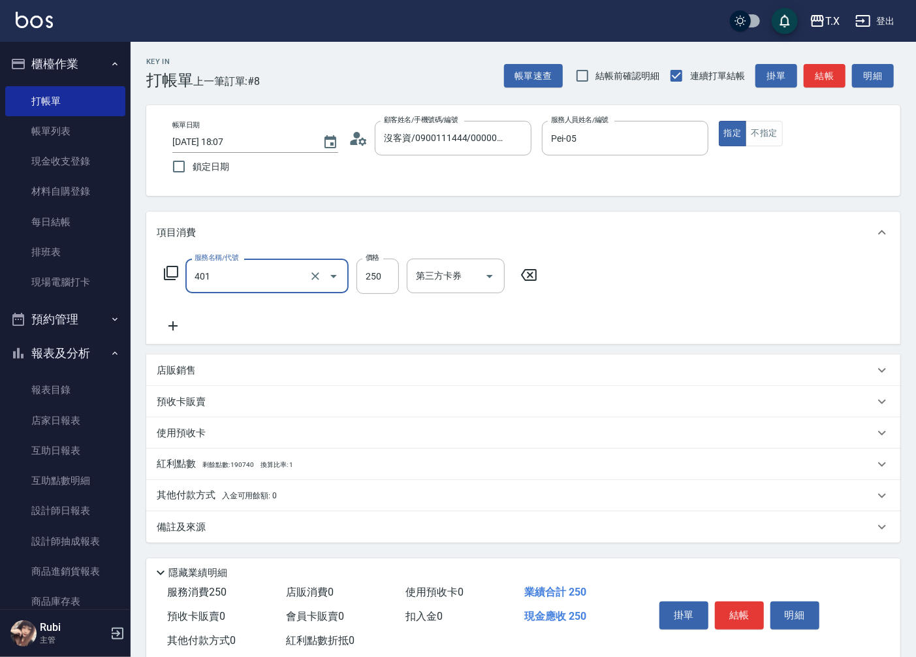
type input "剪髮(401)"
type input "0"
type input "20"
type input "200"
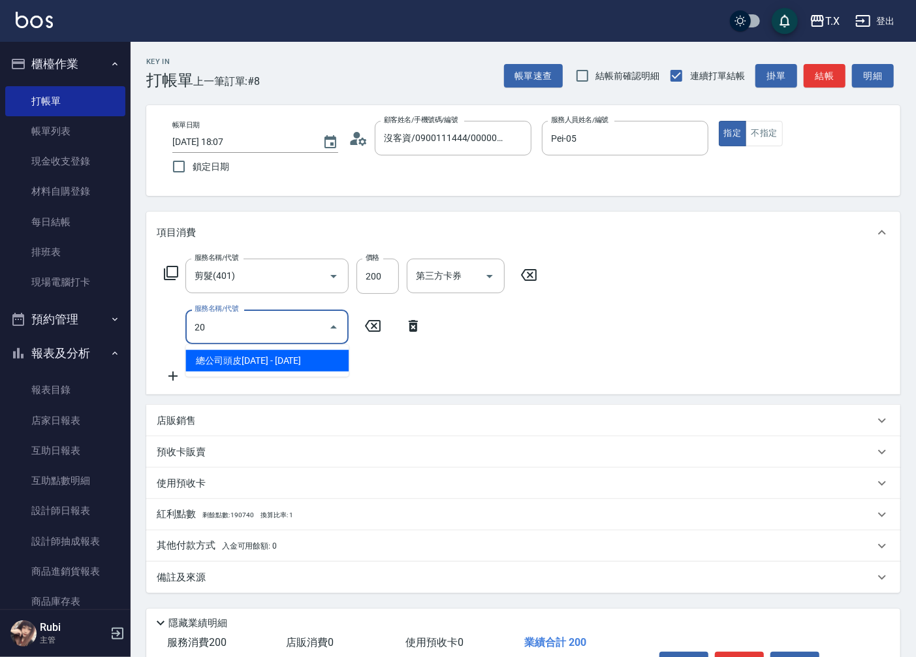
type input "201"
type input "40"
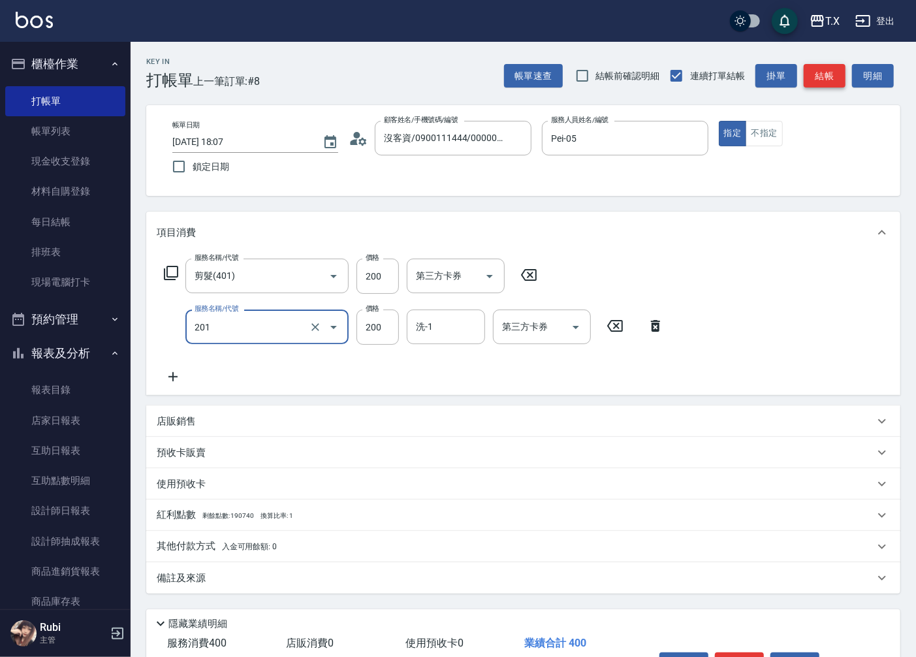
type input "洗髮(201)"
click at [831, 80] on button "結帳" at bounding box center [824, 76] width 42 height 24
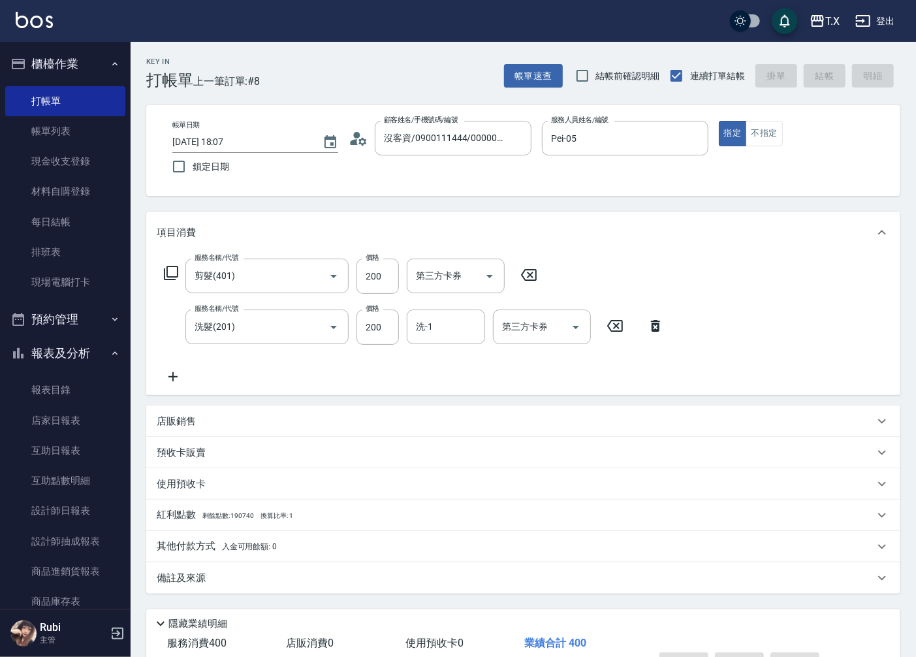
type input "[DATE] 18:08"
type input "0"
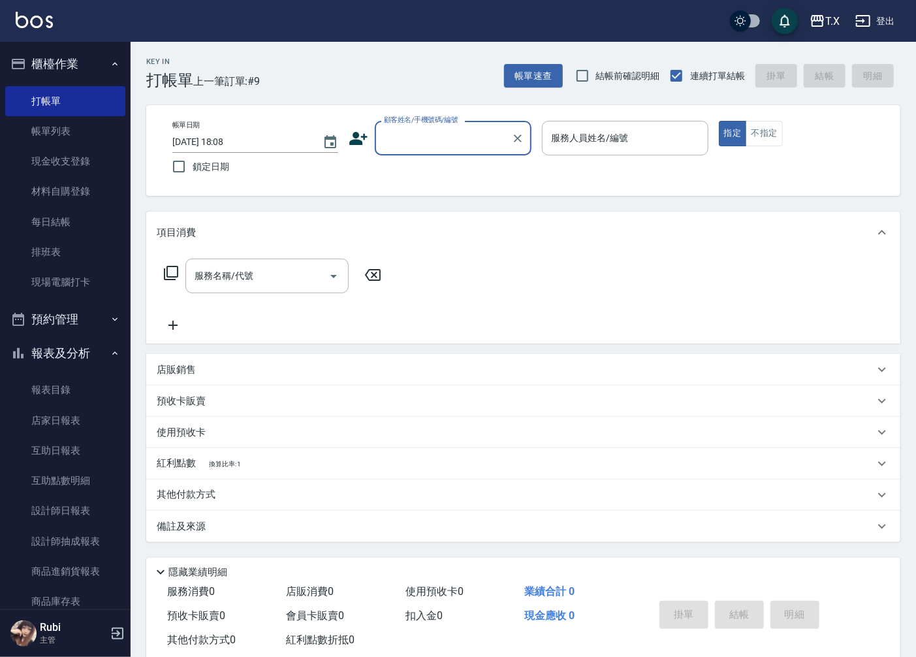
click at [444, 128] on input "顧客姓名/手機號碼/編號" at bounding box center [442, 138] width 125 height 23
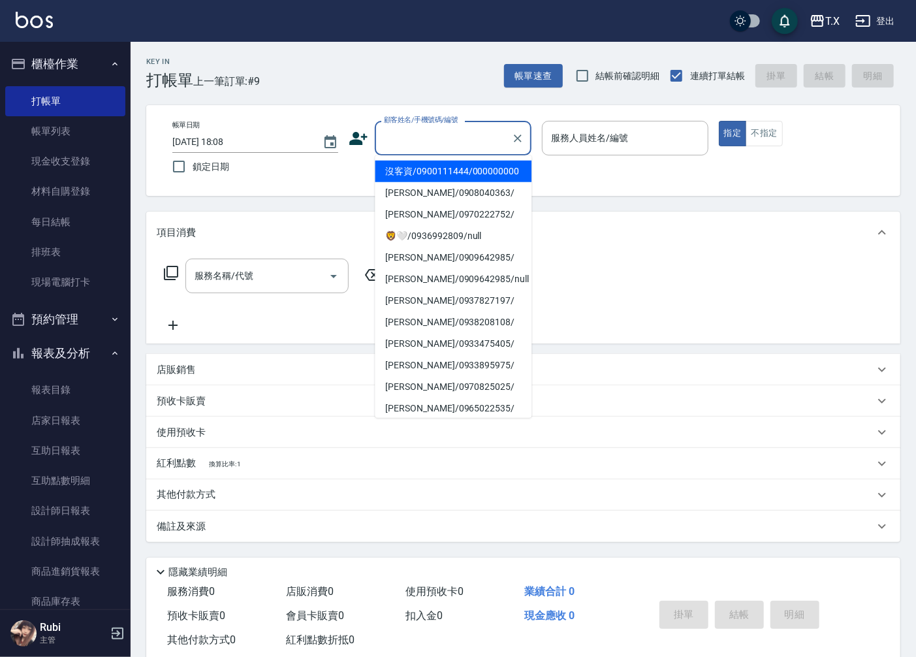
click at [452, 178] on li "沒客資/0900111444/000000000" at bounding box center [453, 172] width 157 height 22
type input "沒客資/0900111444/000000000"
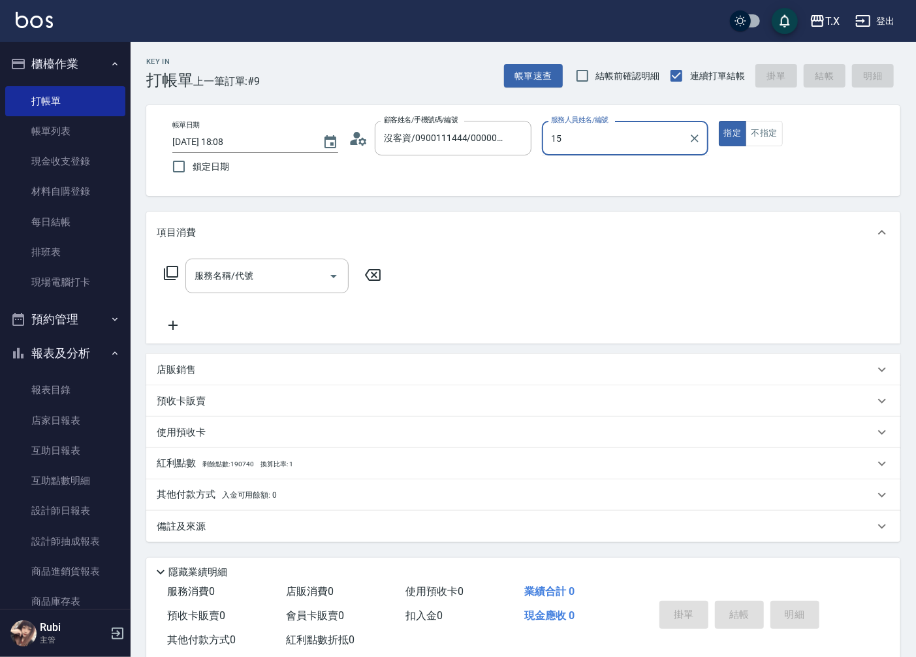
type input "Edison-15"
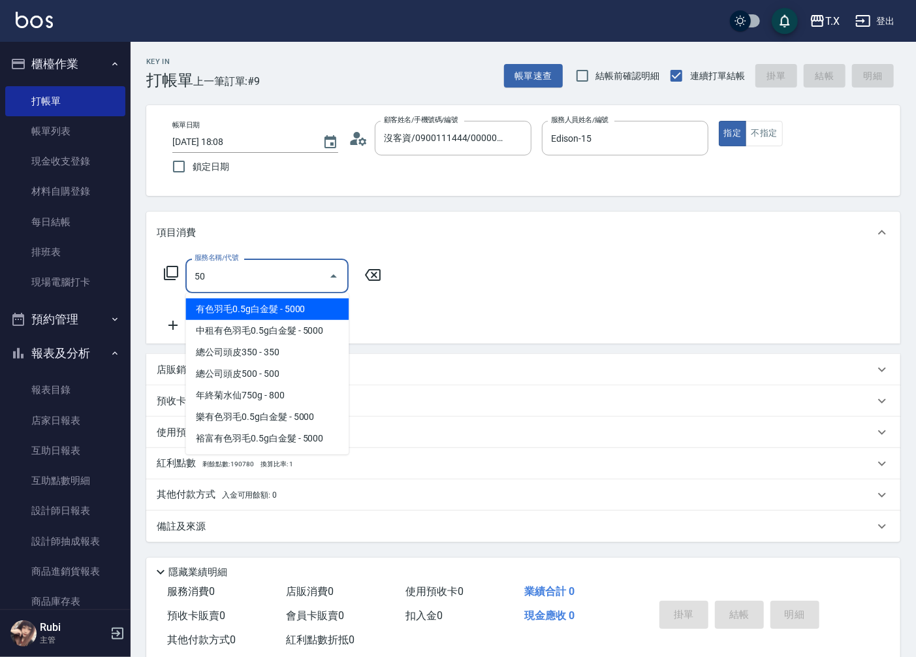
type input "501"
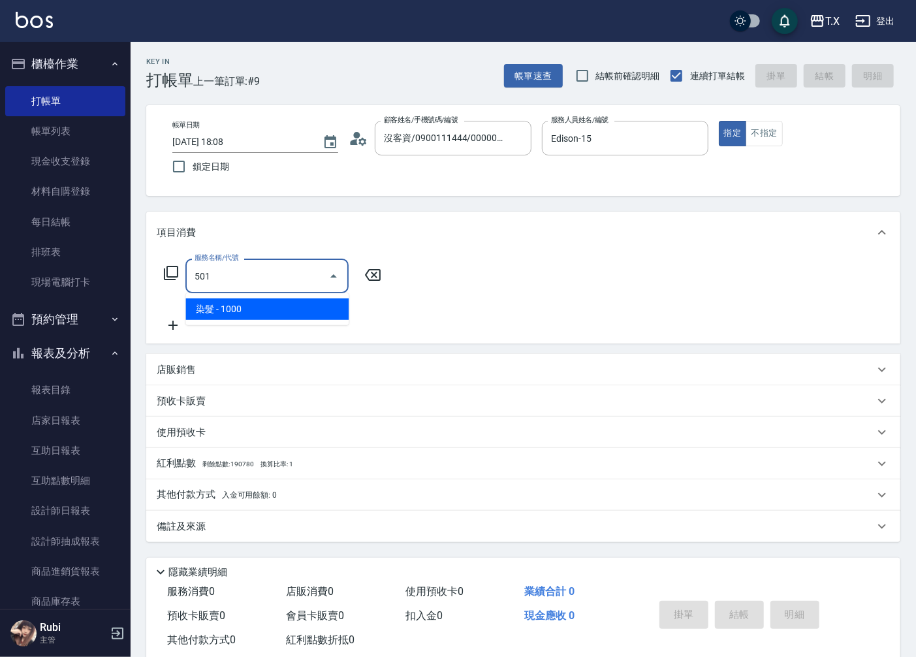
type input "100"
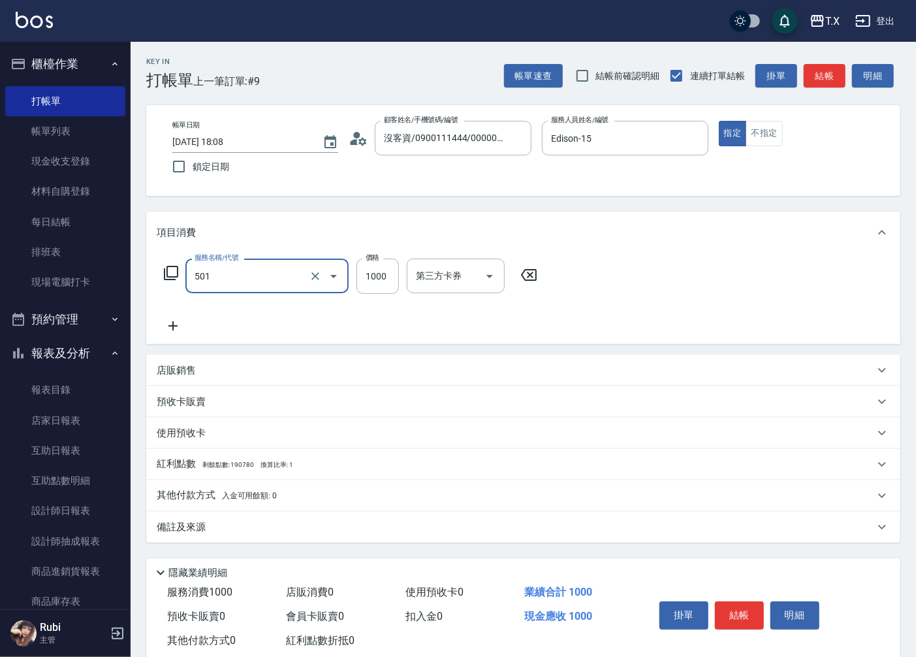
type input "染髮(501)"
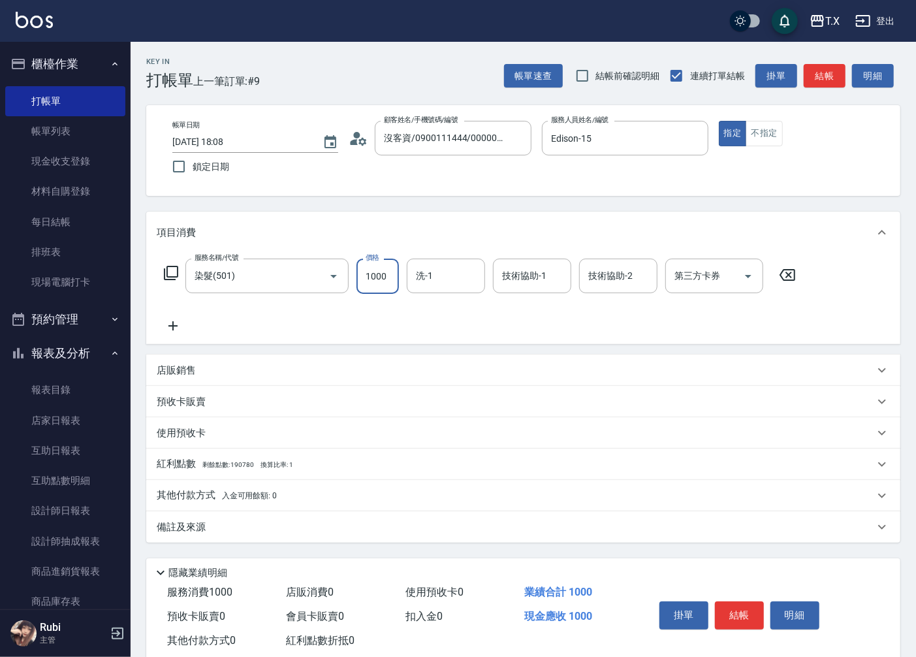
type input "0"
type input "200"
type input "2000"
type input "vivi-13"
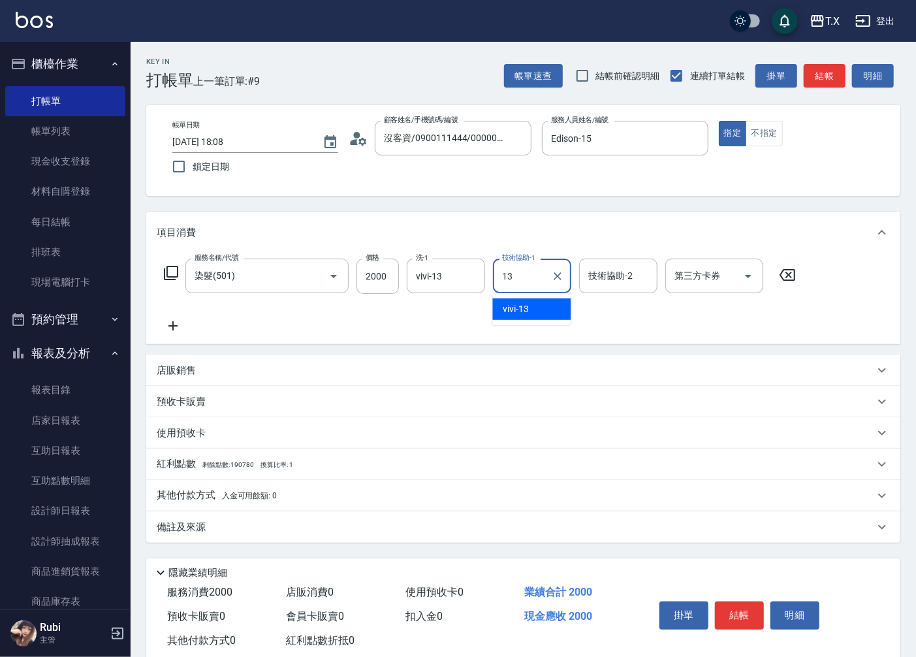
type input "vivi-13"
click at [811, 69] on button "結帳" at bounding box center [824, 76] width 42 height 24
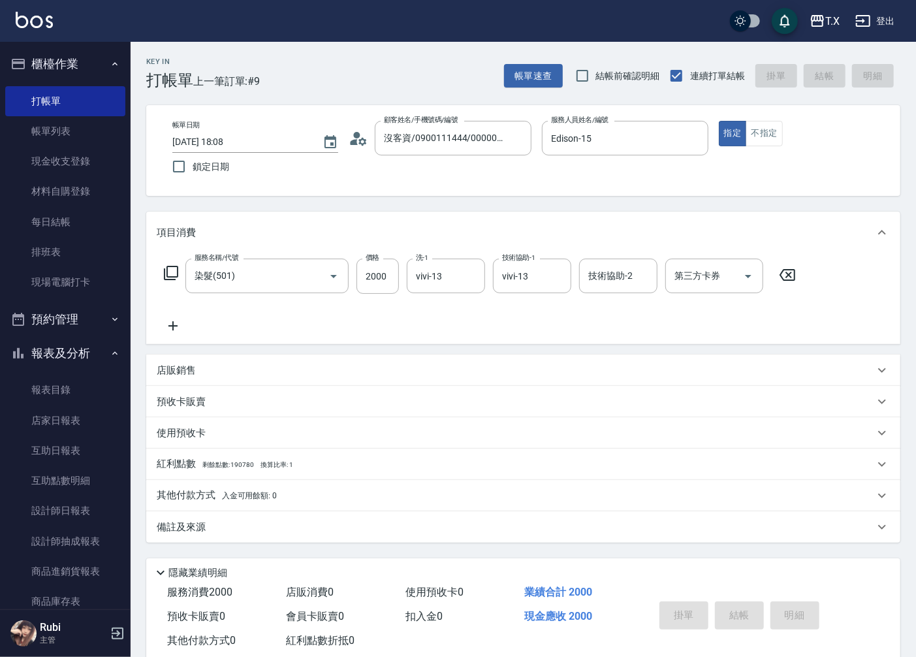
type input "[DATE] 18:10"
type input "0"
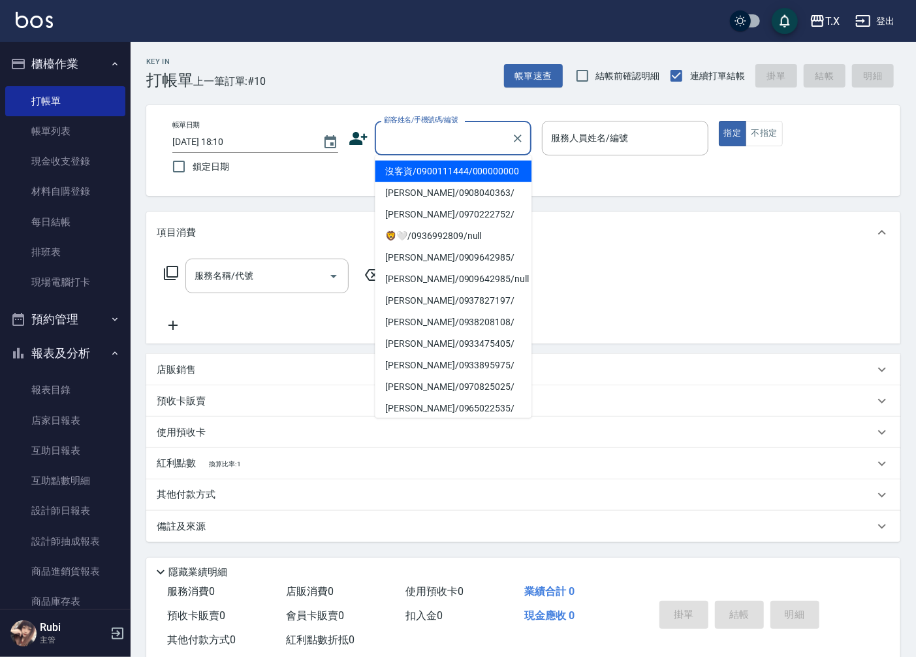
click at [472, 141] on input "顧客姓名/手機號碼/編號" at bounding box center [442, 138] width 125 height 23
click at [474, 181] on li "沒客資/0900111444/000000000" at bounding box center [453, 172] width 157 height 22
type input "沒客資/0900111444/000000000"
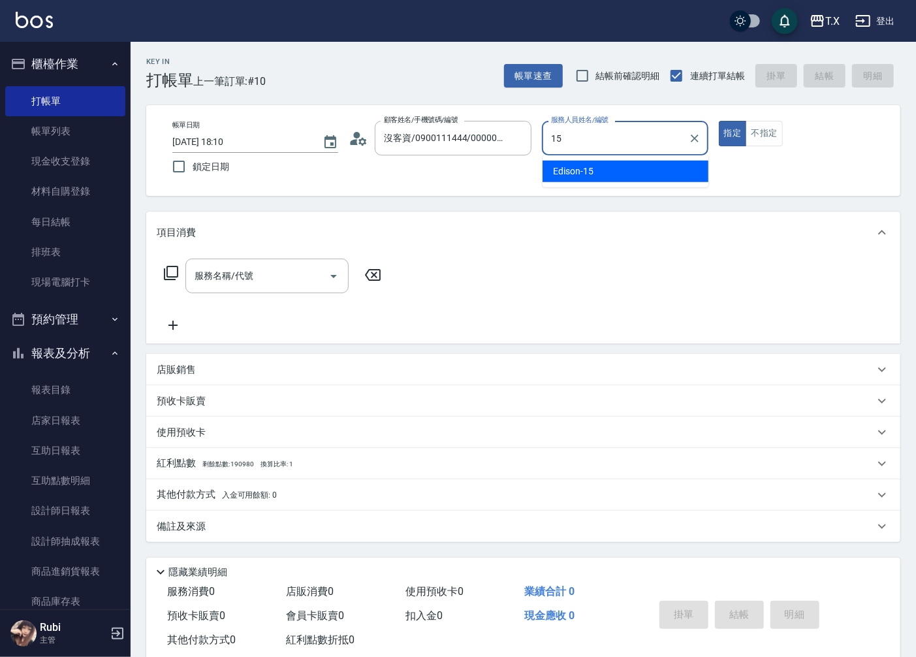
type input "Edison-15"
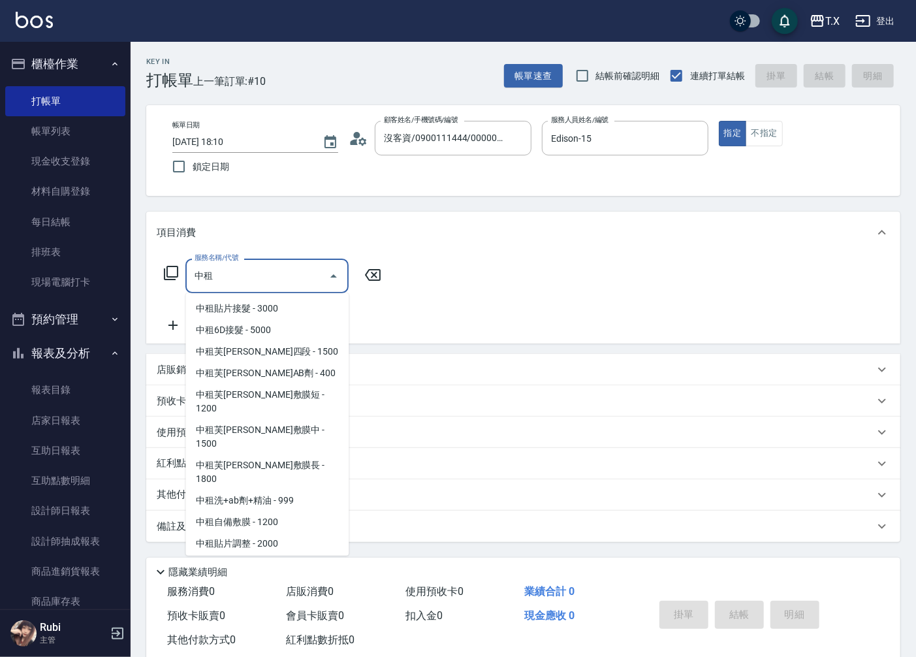
scroll to position [302, 0]
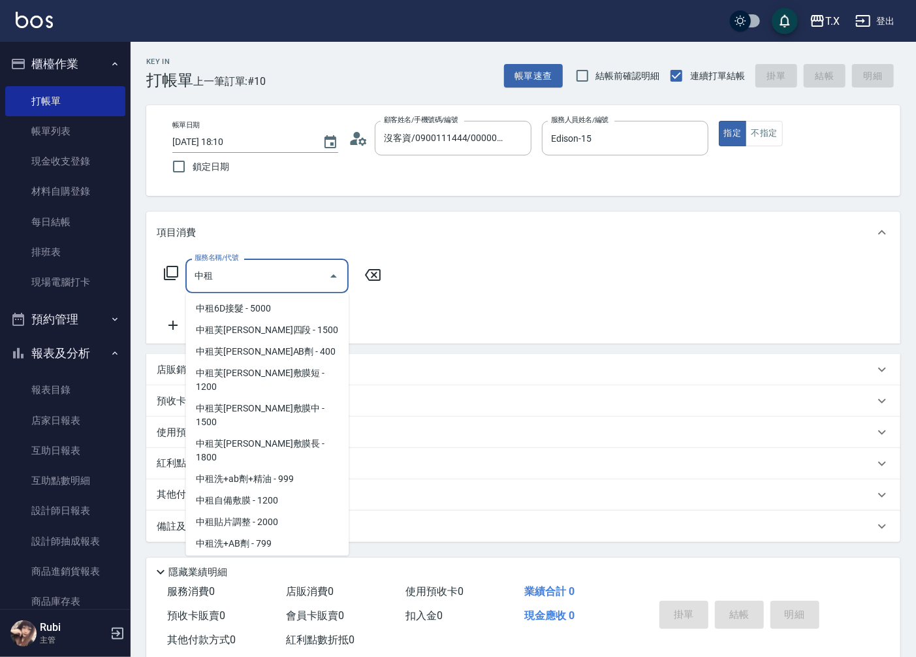
type input "中租新羽毛鉑金接髮調整(926)"
type input "500"
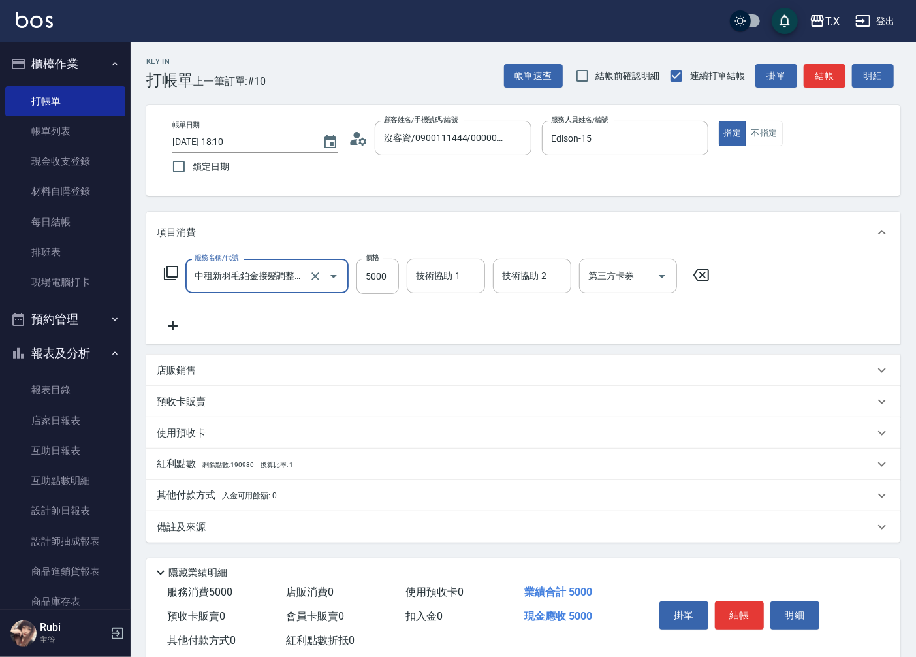
type input "中租新羽毛鉑金接髮調整(926)"
type input "4"
type input "0"
type input "480"
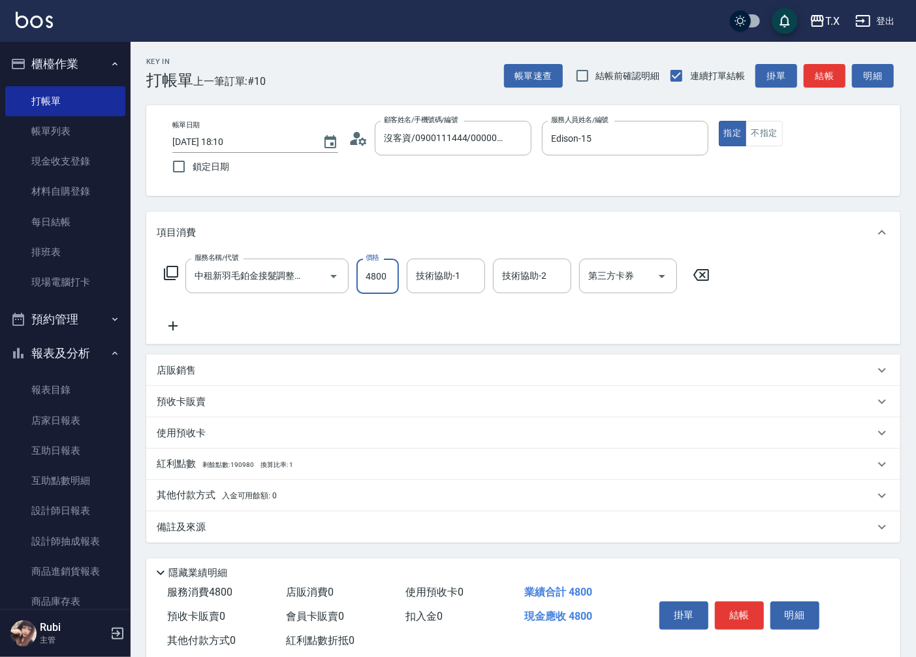
type input "4800"
type input "[PERSON_NAME]-11"
click at [226, 499] on span "入金可用餘額: 0" at bounding box center [249, 495] width 55 height 9
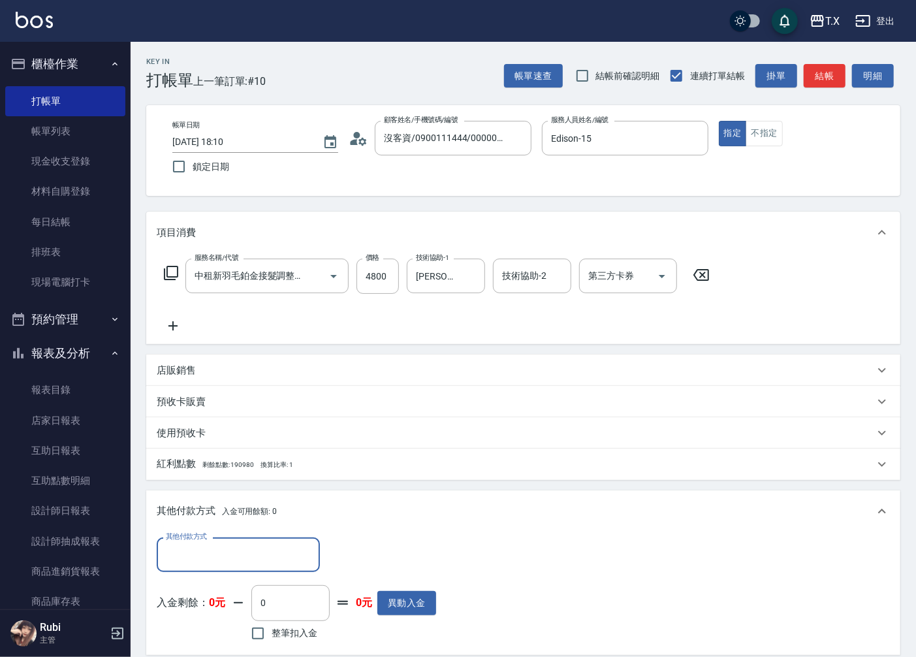
scroll to position [0, 0]
click at [211, 536] on div "其他付款方式 其他付款方式 入金剩餘： 0元 0 ​ 整筆扣入金 0元 異動入金" at bounding box center [523, 593] width 754 height 122
click at [223, 550] on input "其他付款方式" at bounding box center [238, 554] width 151 height 23
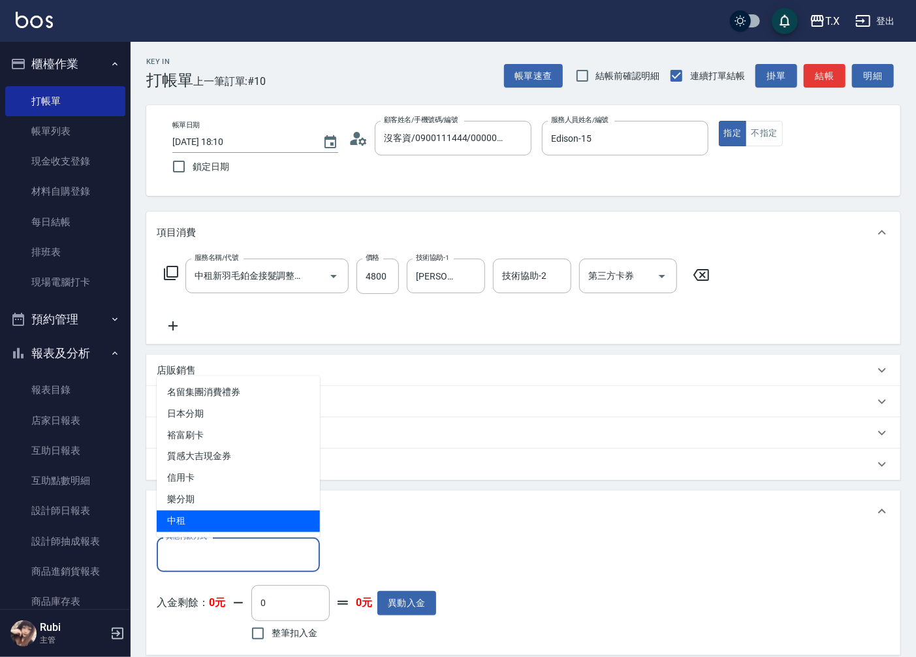
click at [199, 516] on span "中租" at bounding box center [238, 521] width 163 height 22
type input "中租"
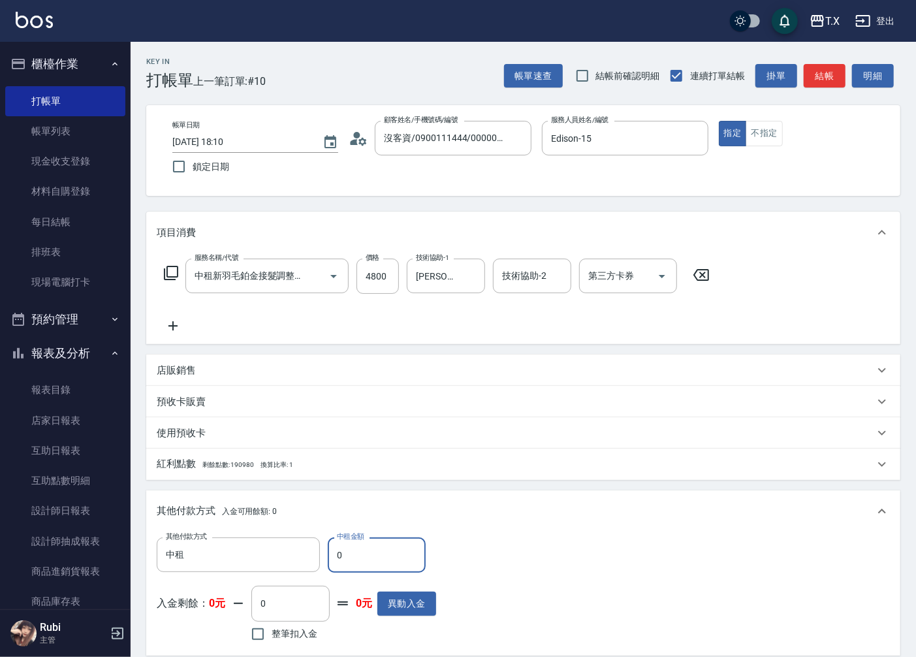
type input "40"
type input "470"
type input "480"
type input "430"
type input "4800"
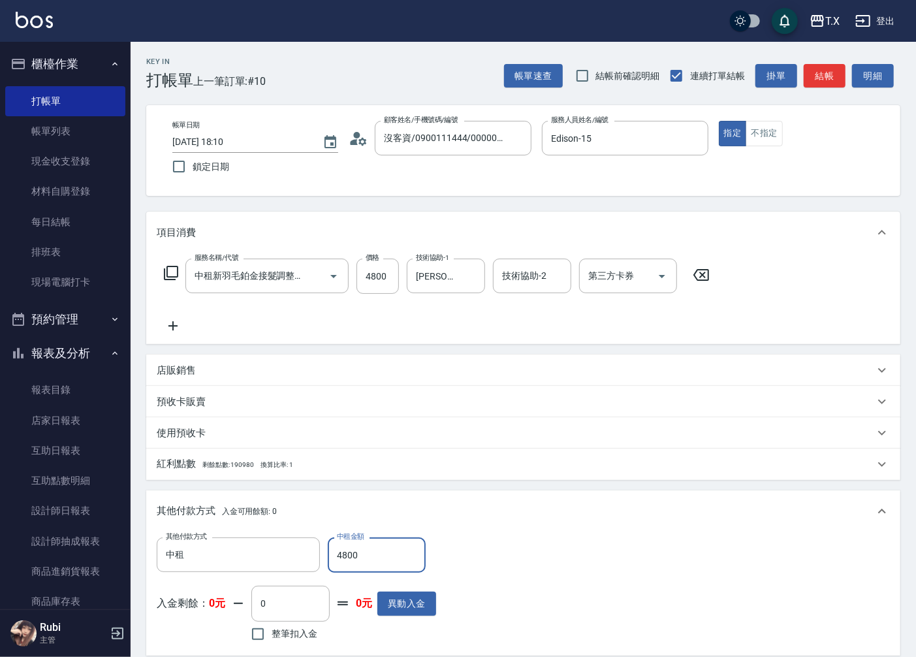
type input "0"
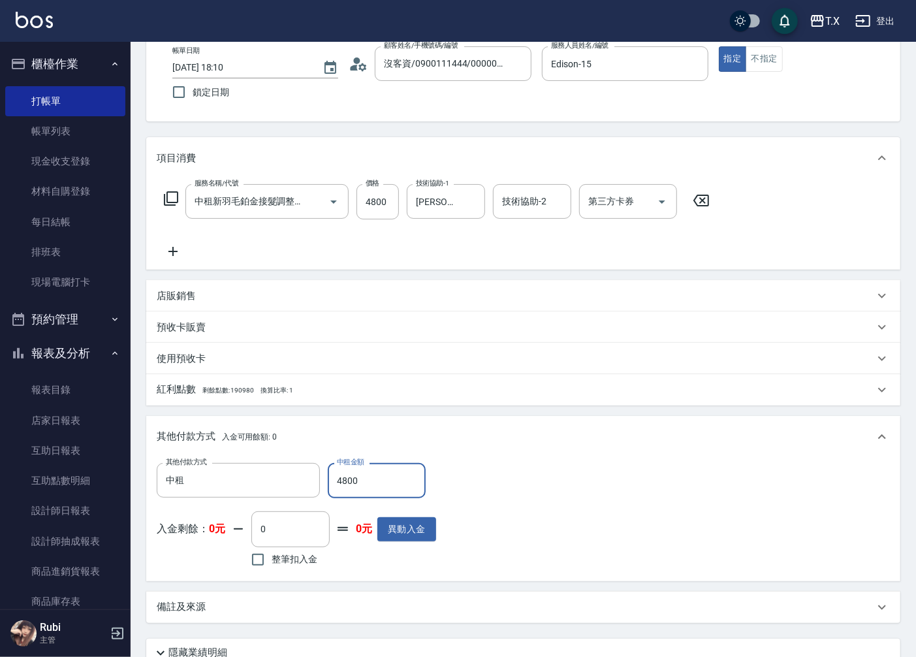
scroll to position [185, 0]
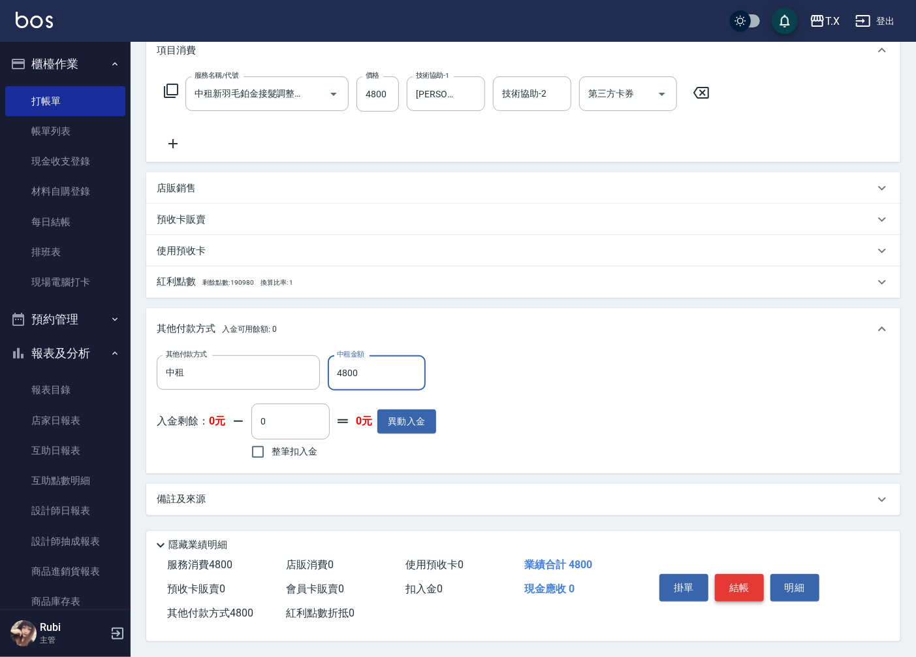
type input "4800"
click at [747, 591] on button "結帳" at bounding box center [739, 587] width 49 height 27
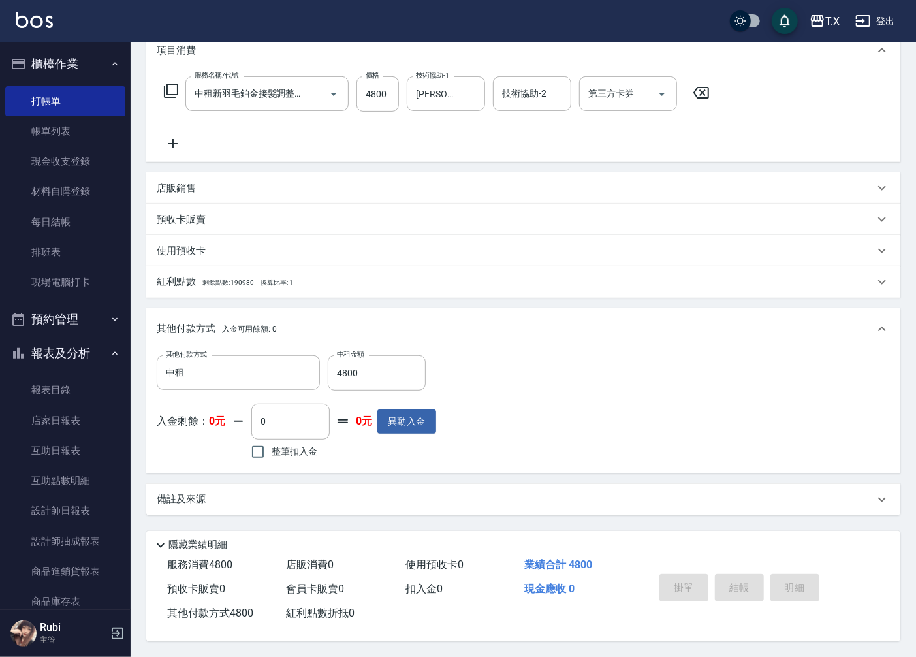
type input "[DATE] 18:16"
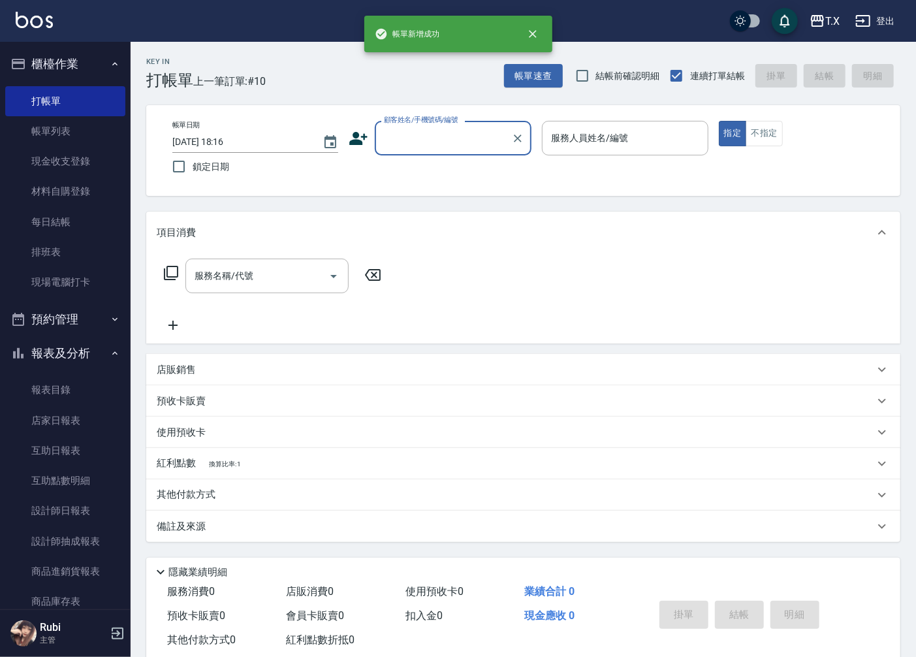
scroll to position [0, 0]
